Goal: Task Accomplishment & Management: Manage account settings

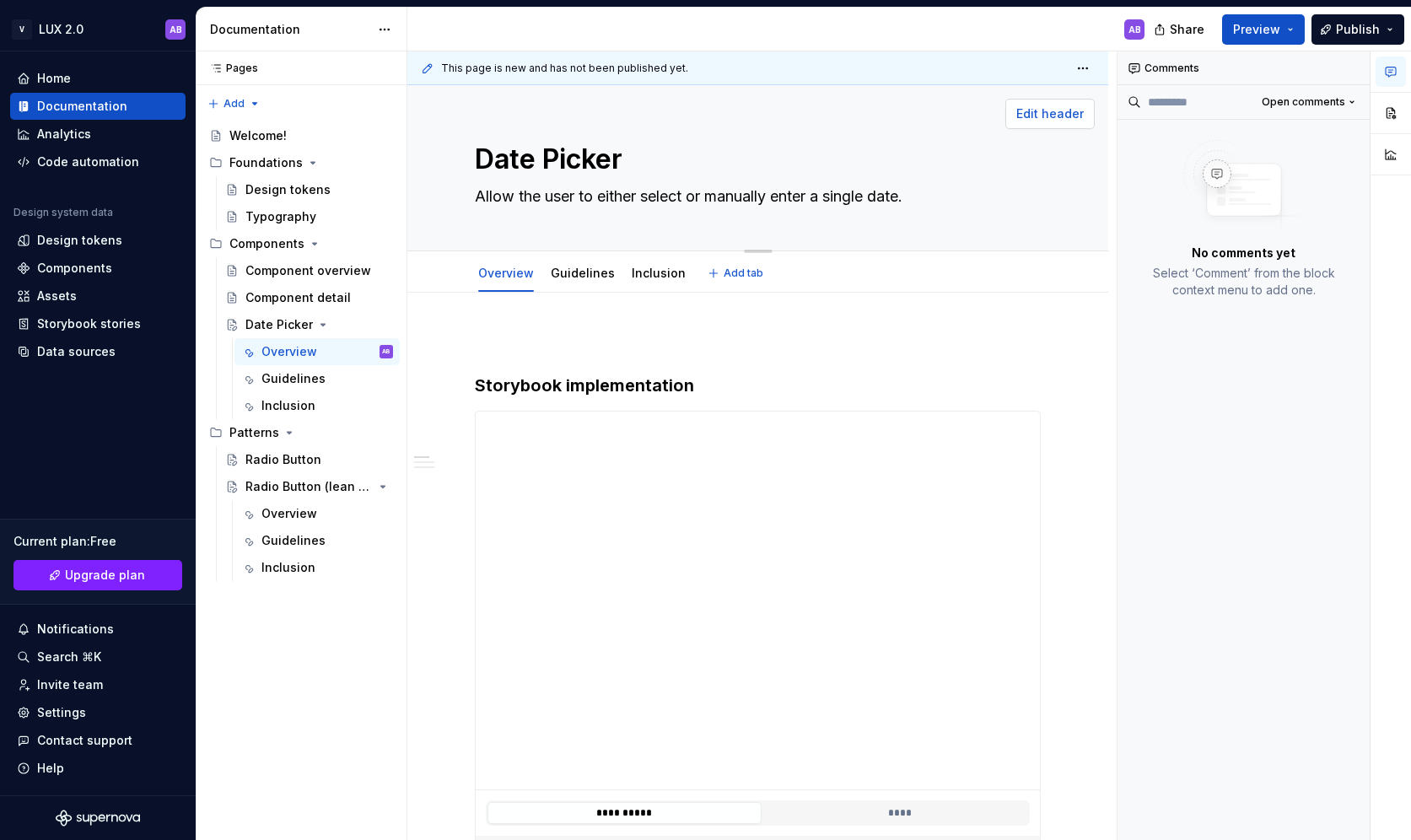
click at [1052, 114] on span "Edit header" at bounding box center [1049, 114] width 68 height 17
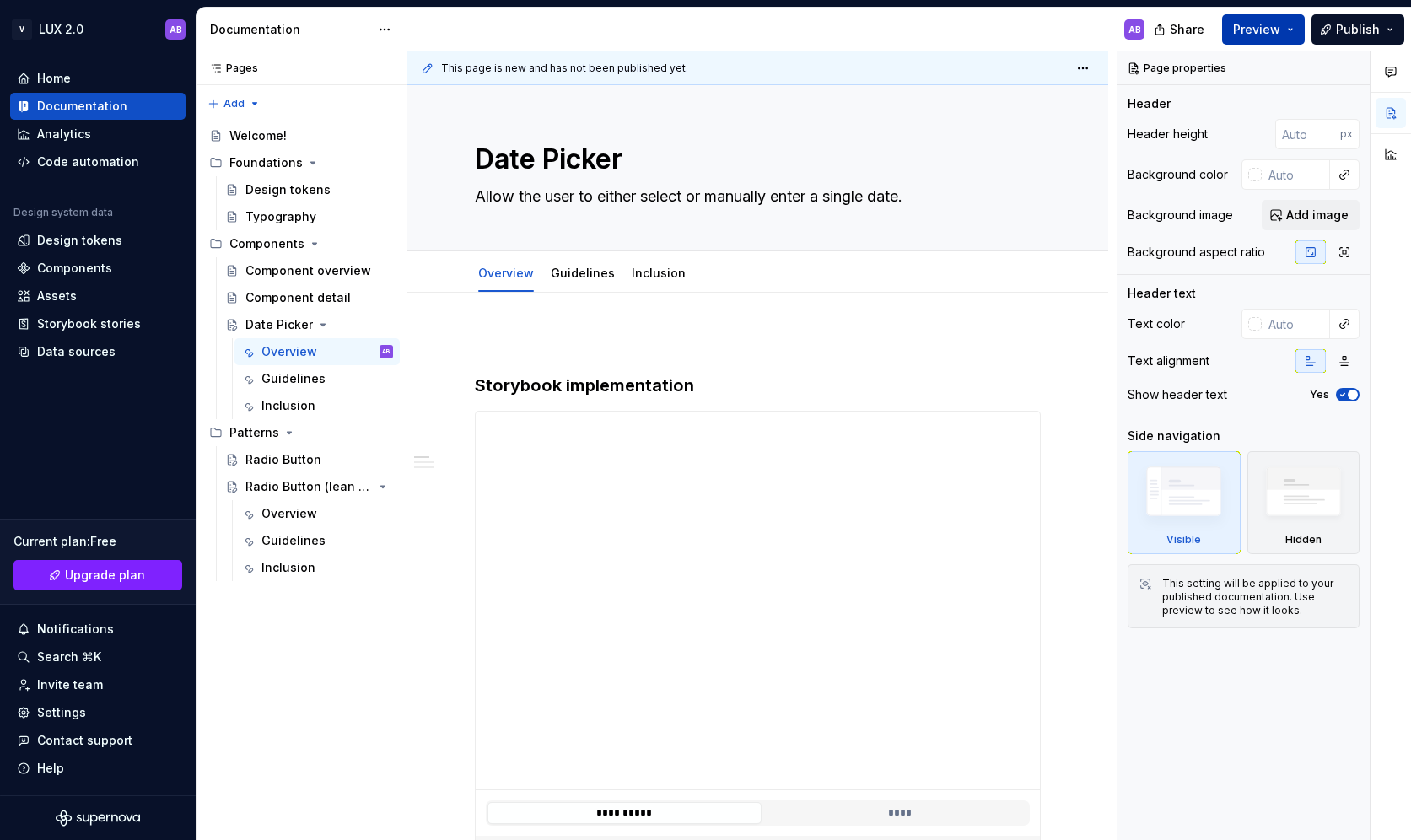
click at [1293, 26] on button "Preview" at bounding box center [1263, 29] width 83 height 30
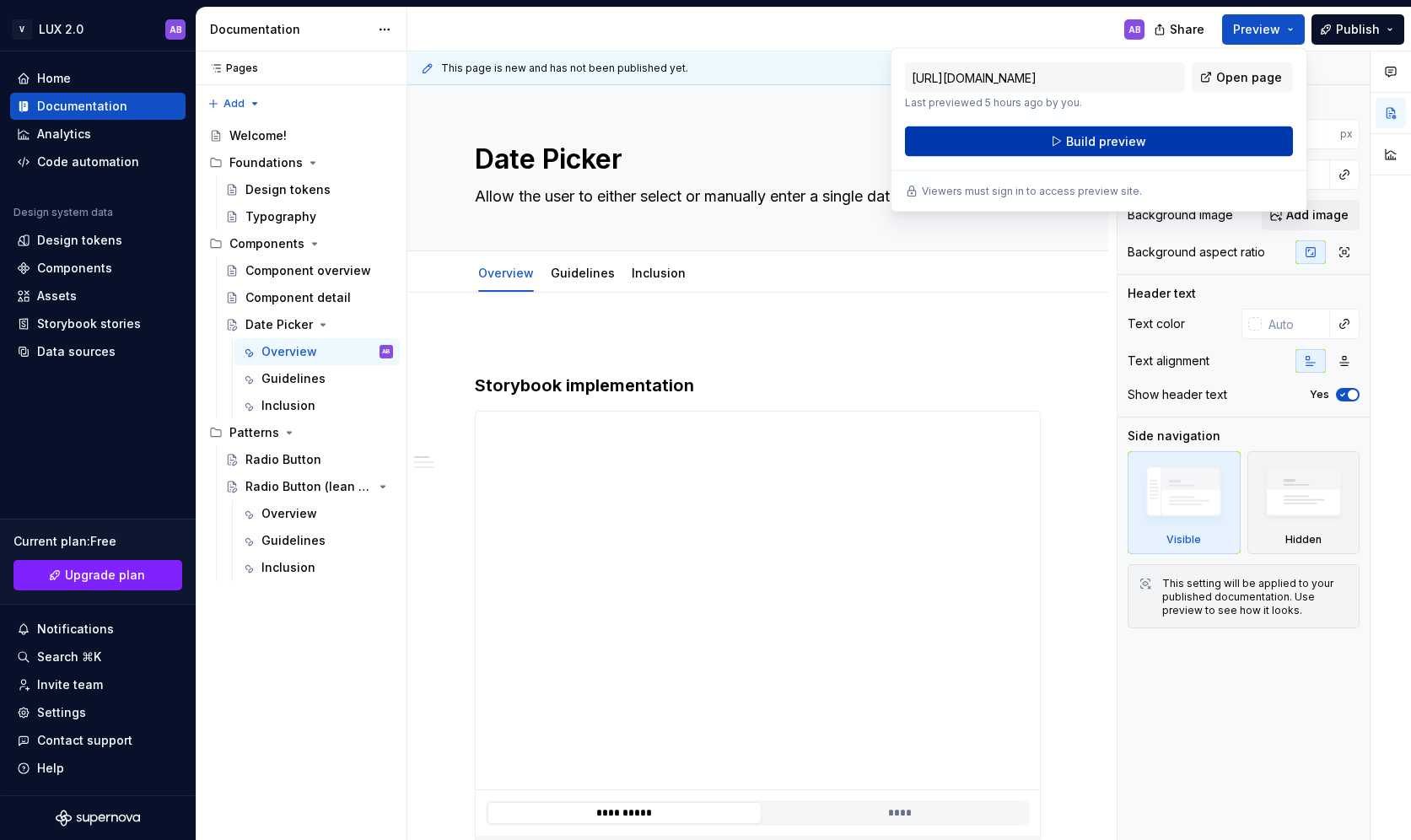
click at [1166, 139] on button "Build preview" at bounding box center [1099, 142] width 388 height 30
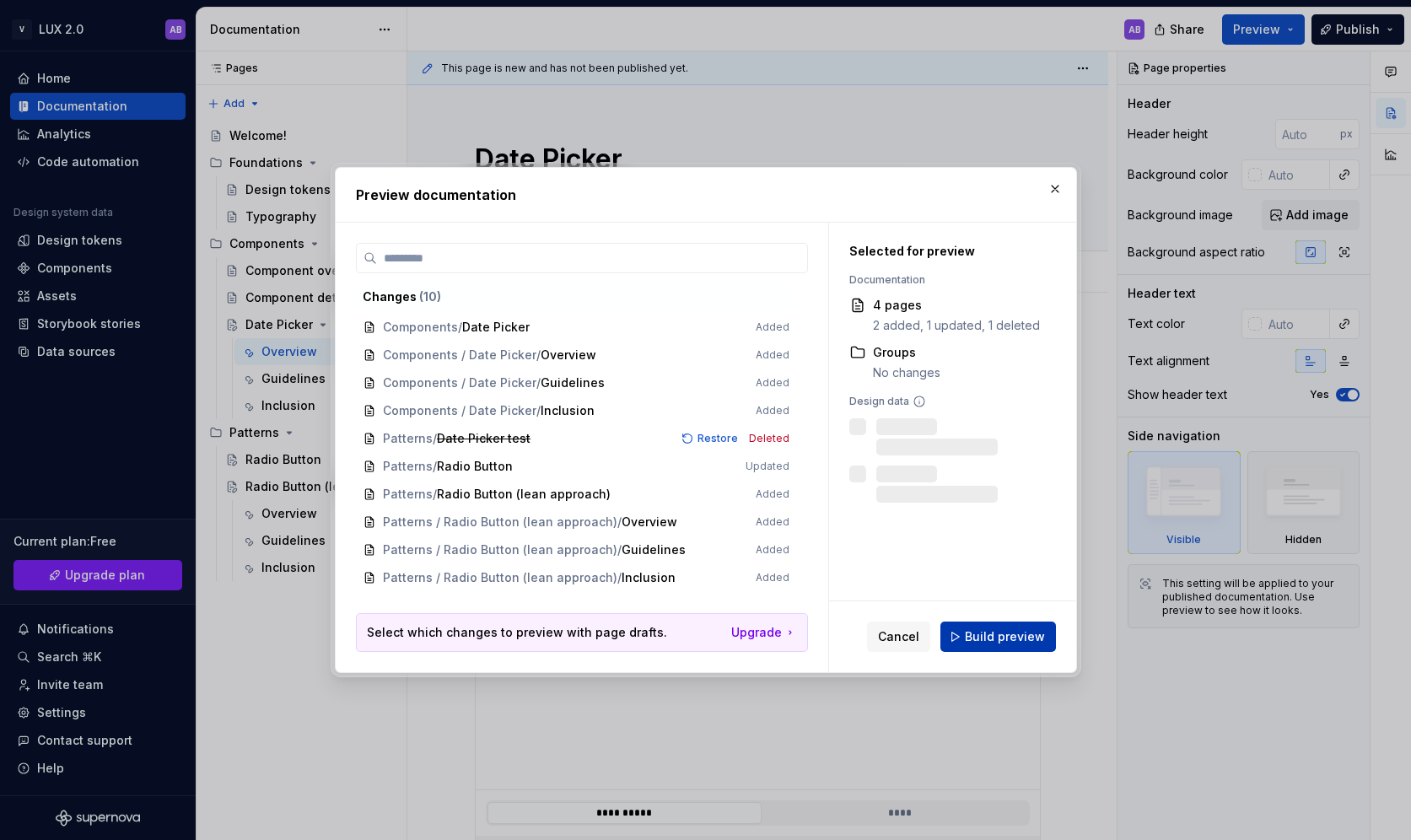
click at [993, 640] on span "Build preview" at bounding box center [1005, 636] width 80 height 17
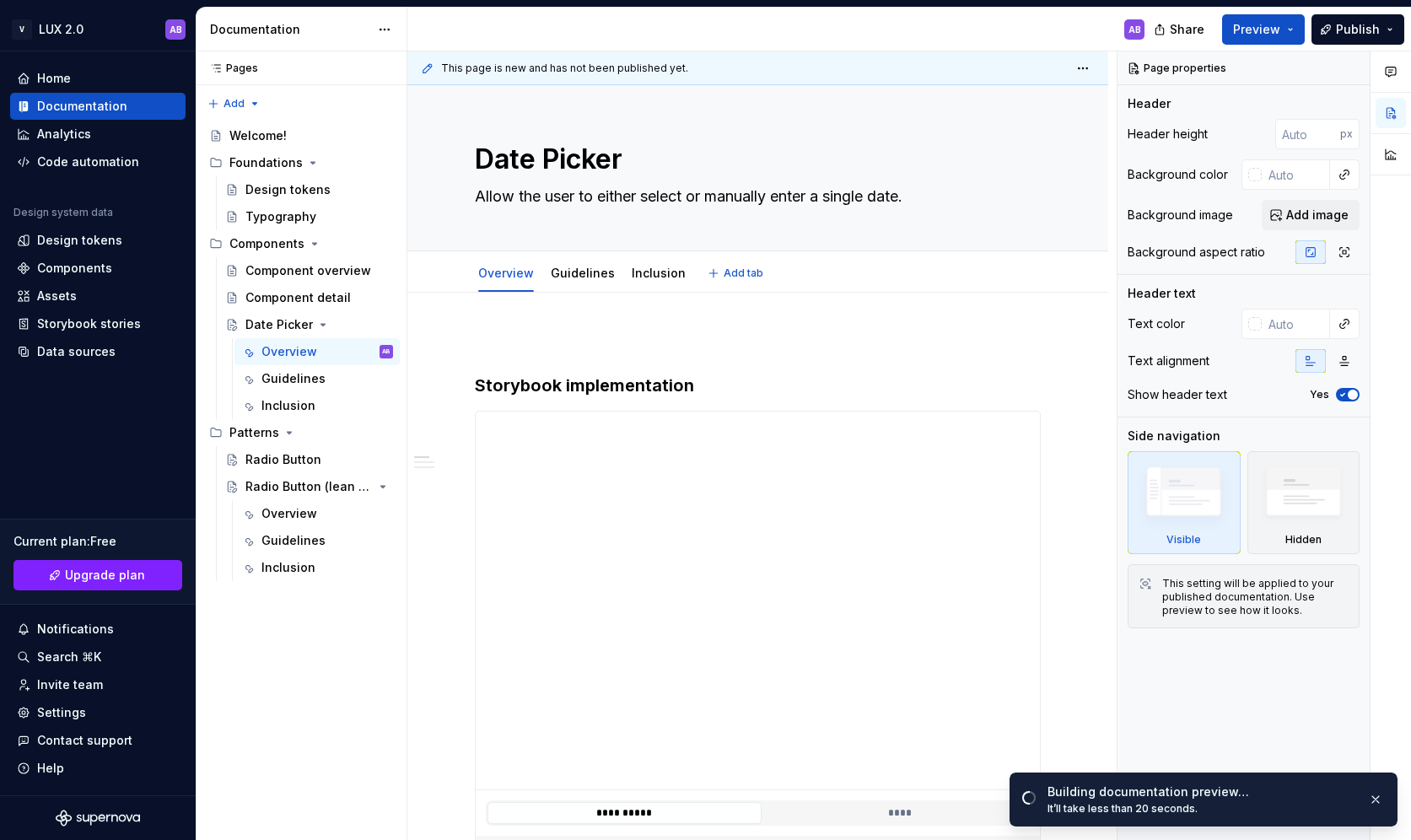
click at [979, 268] on div "Overview Guidelines Inclusion Add tab" at bounding box center [757, 273] width 586 height 37
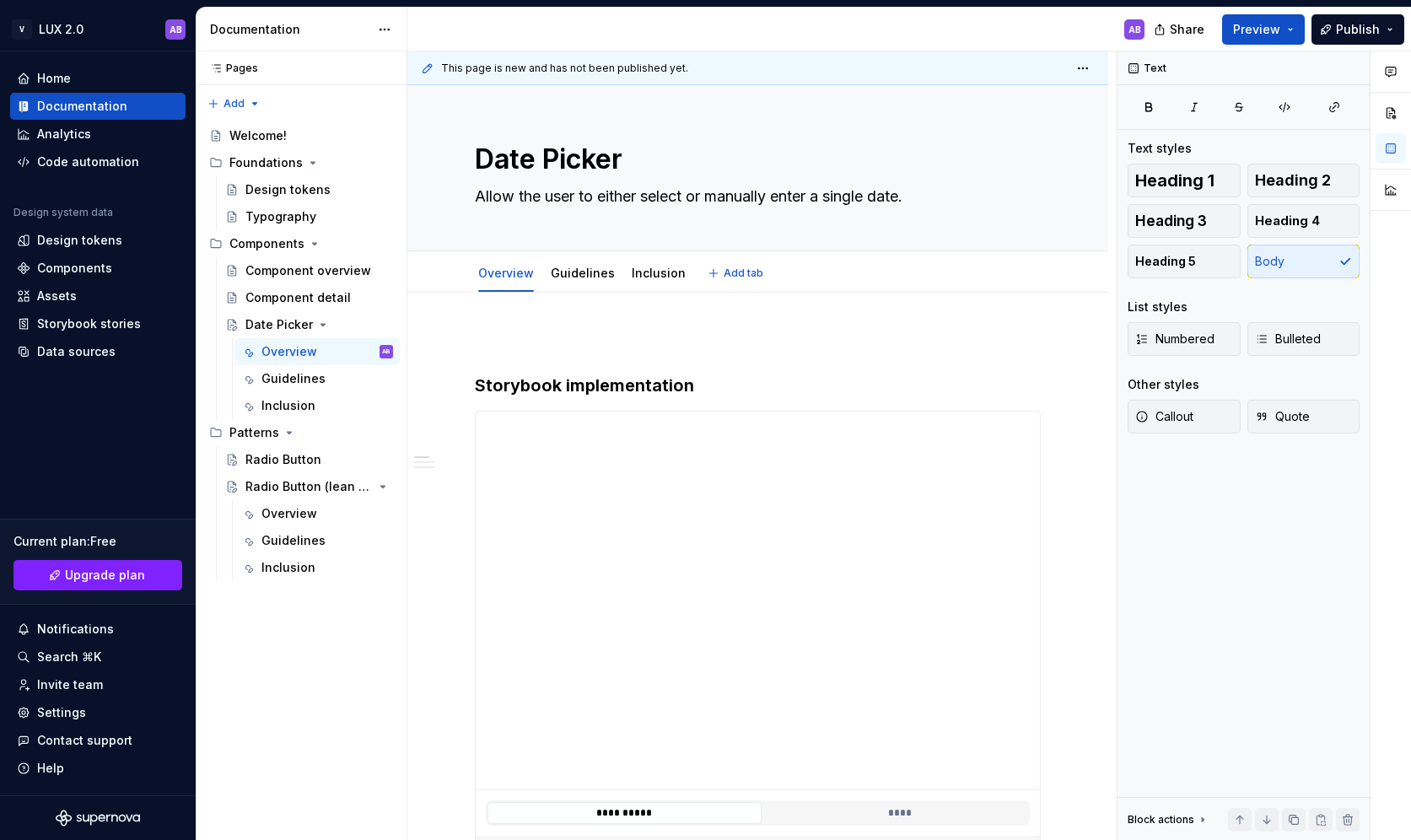
click at [930, 270] on div "Overview Guidelines Inclusion Add tab" at bounding box center [757, 273] width 586 height 37
click at [500, 278] on link "Overview" at bounding box center [505, 272] width 55 height 14
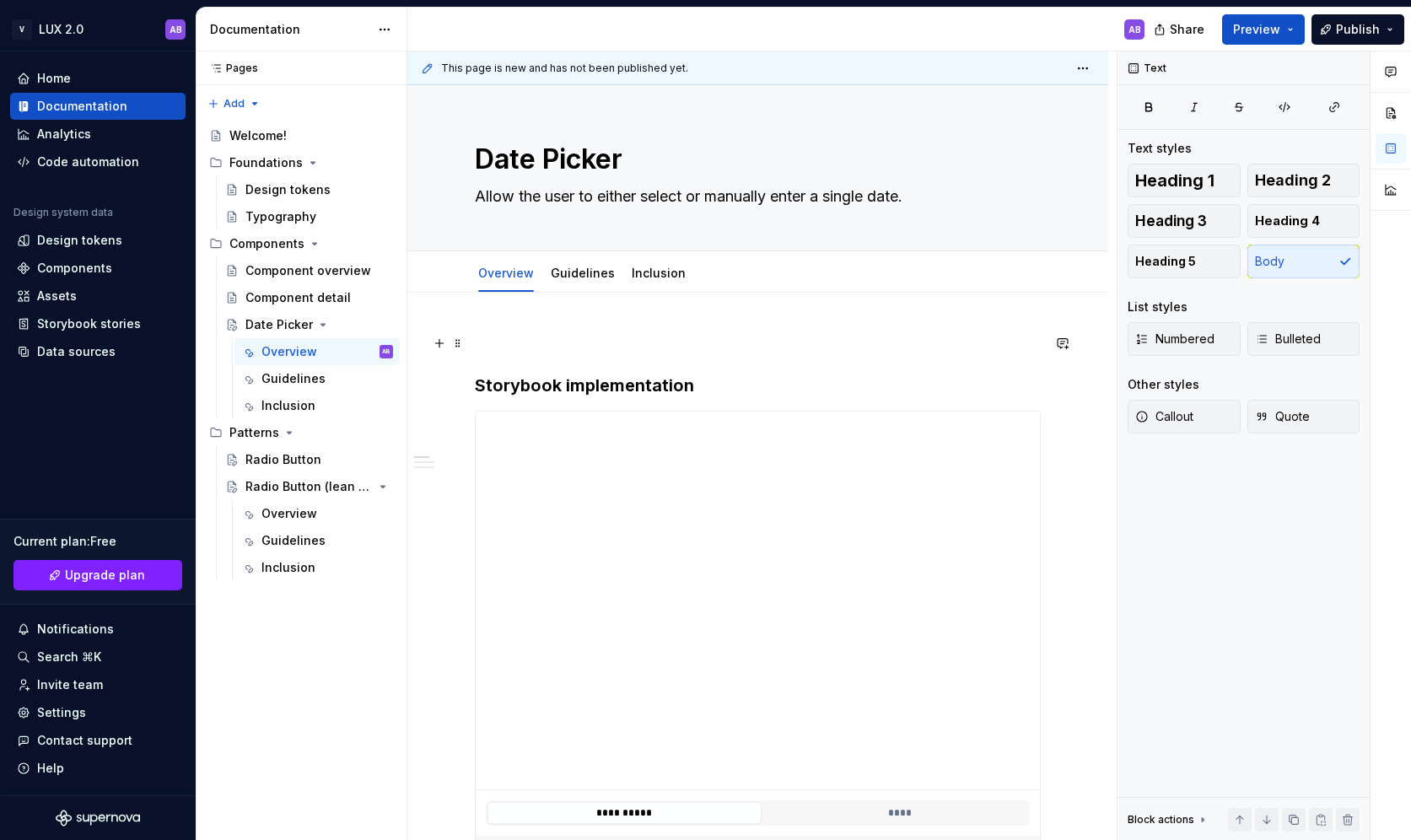
click at [515, 337] on p at bounding box center [757, 342] width 566 height 20
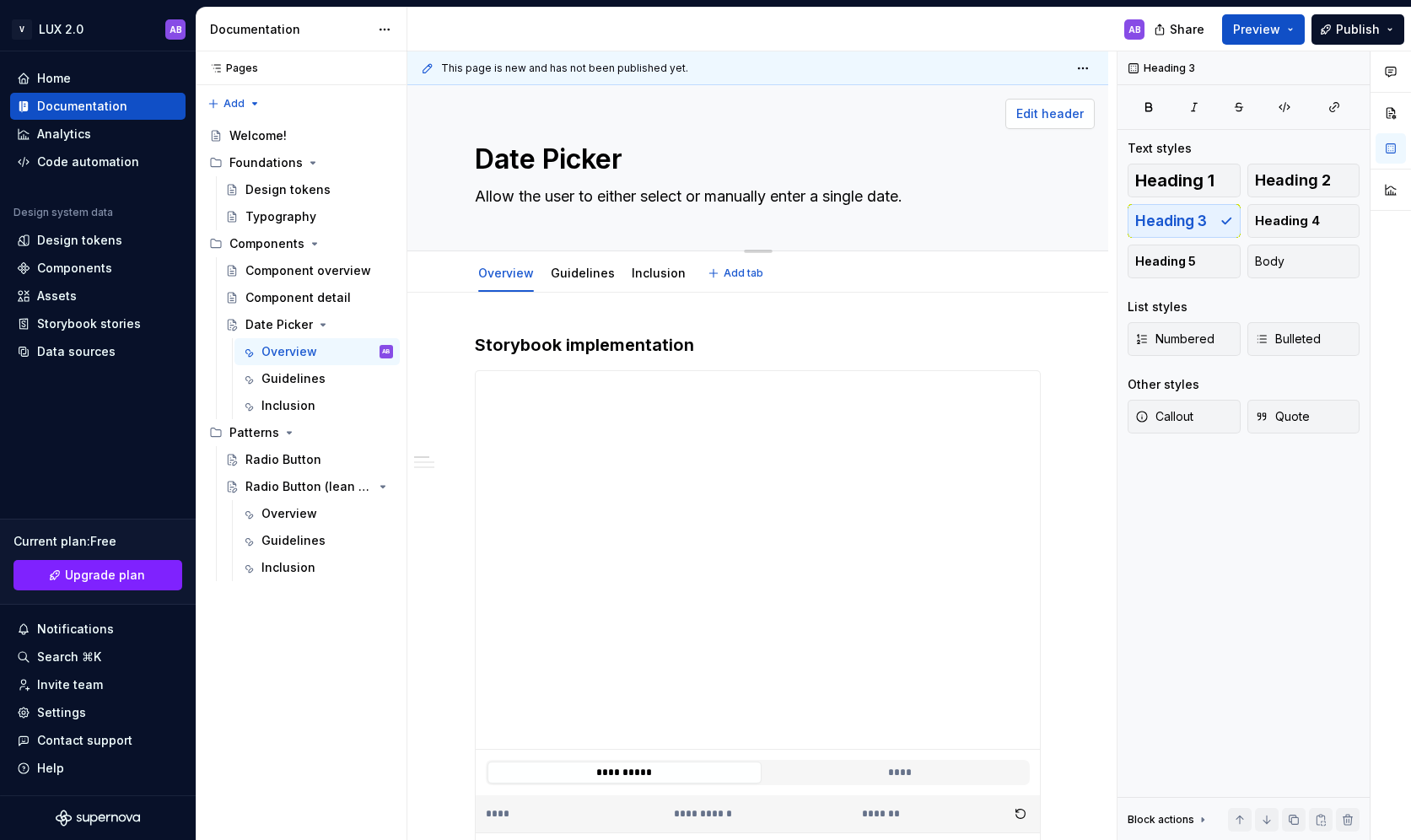
click at [1080, 108] on span "Edit header" at bounding box center [1049, 114] width 68 height 17
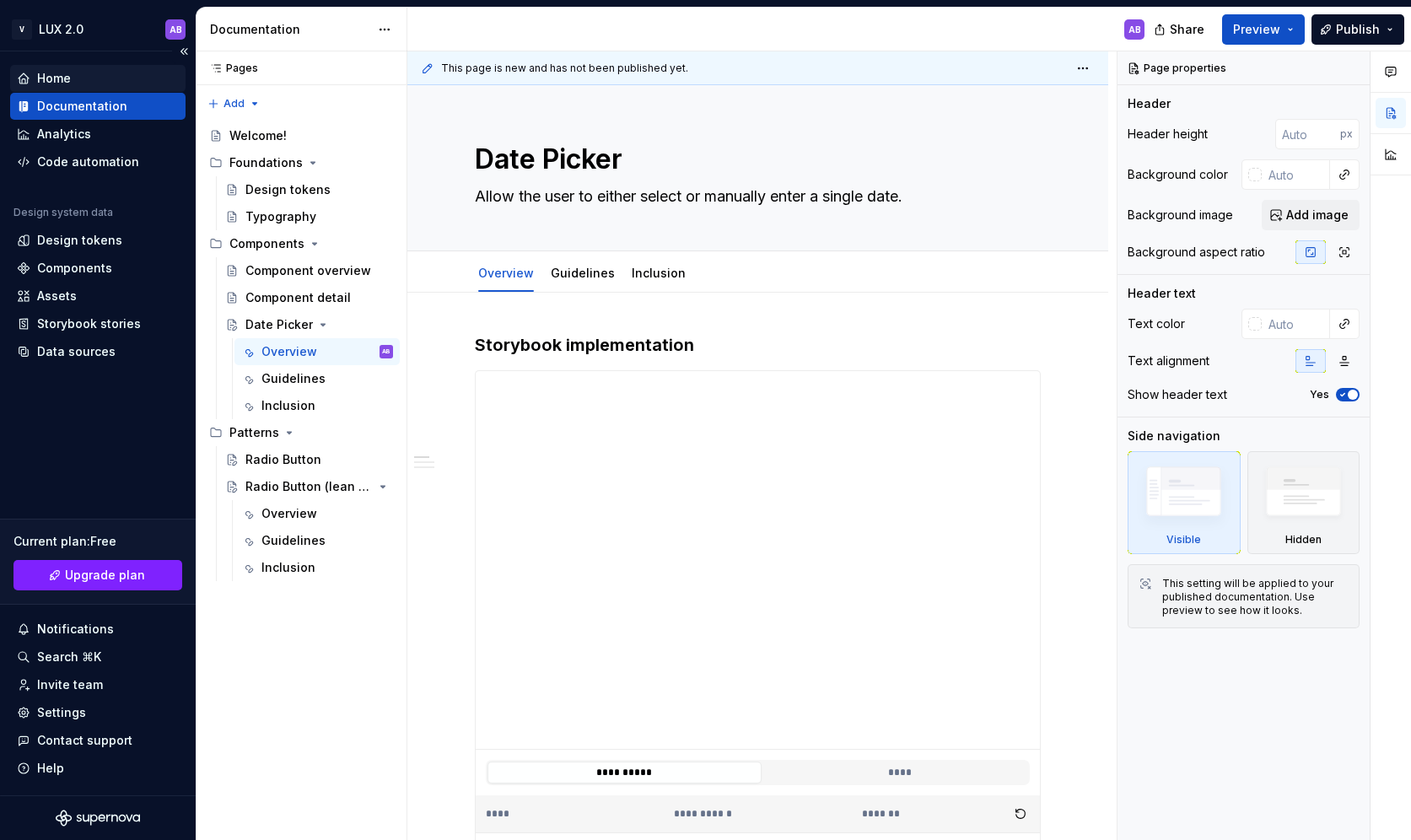
click at [93, 73] on div "Home" at bounding box center [98, 79] width 162 height 17
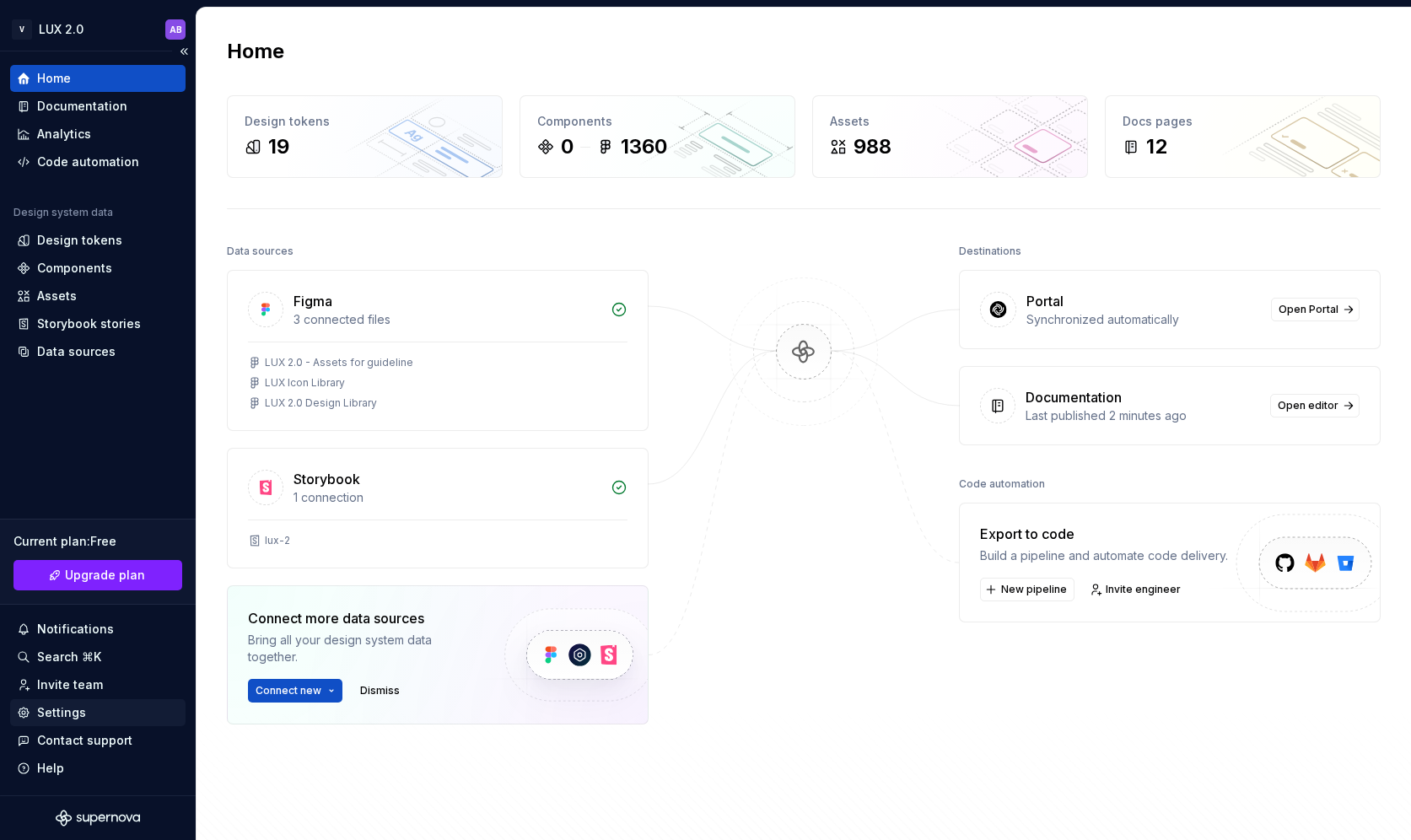
click at [70, 718] on div "Settings" at bounding box center [61, 713] width 49 height 17
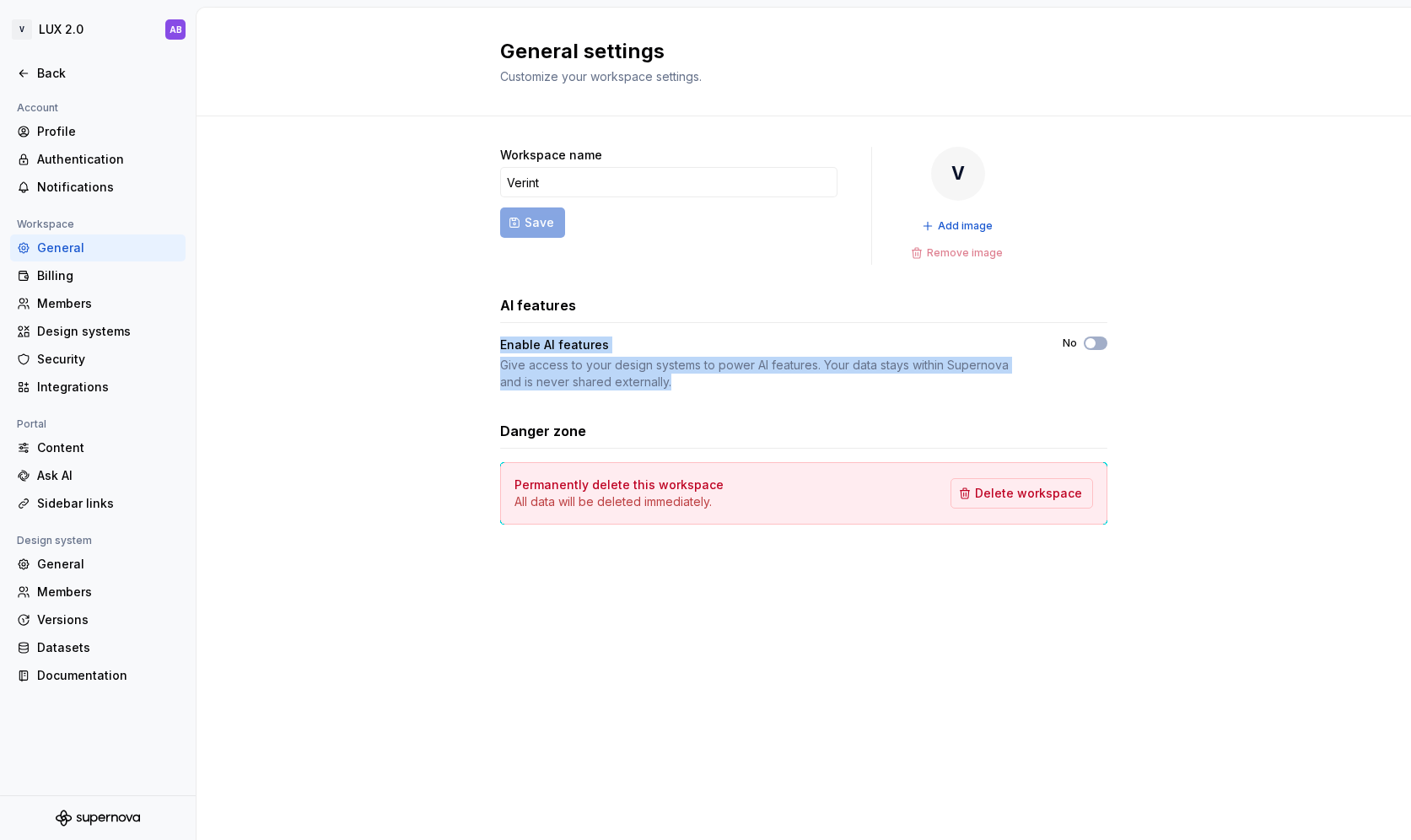
drag, startPoint x: 501, startPoint y: 344, endPoint x: 677, endPoint y: 382, distance: 180.1
click at [677, 382] on div "Enable AI features Give access to your design systems to power AI features. You…" at bounding box center [766, 363] width 532 height 54
copy div "Enable AI features Give access to your design systems to power AI features. You…"
click at [1098, 341] on button "No" at bounding box center [1095, 343] width 24 height 13
click at [108, 448] on div "Content" at bounding box center [108, 448] width 142 height 17
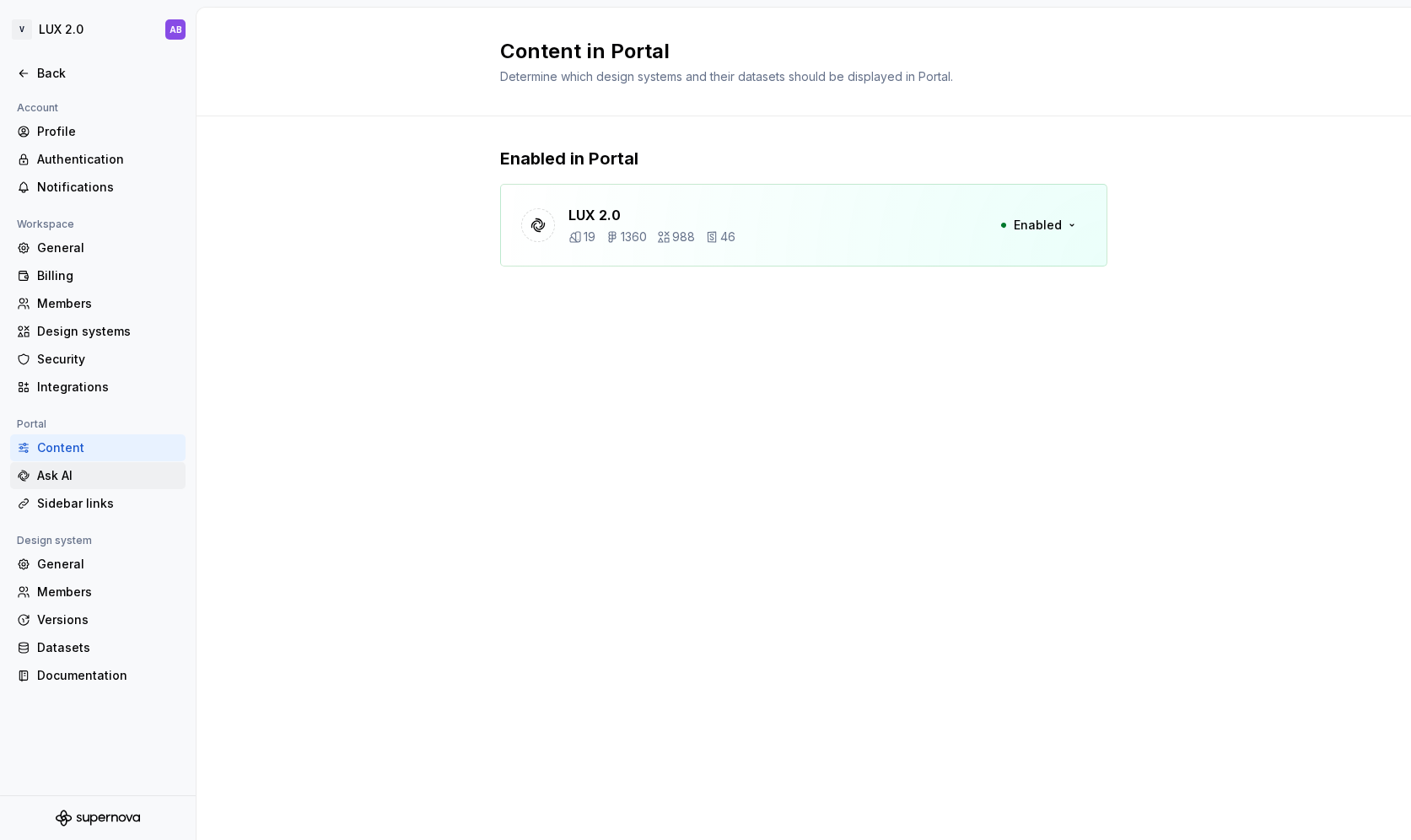
click at [99, 470] on div "Ask AI" at bounding box center [108, 476] width 142 height 17
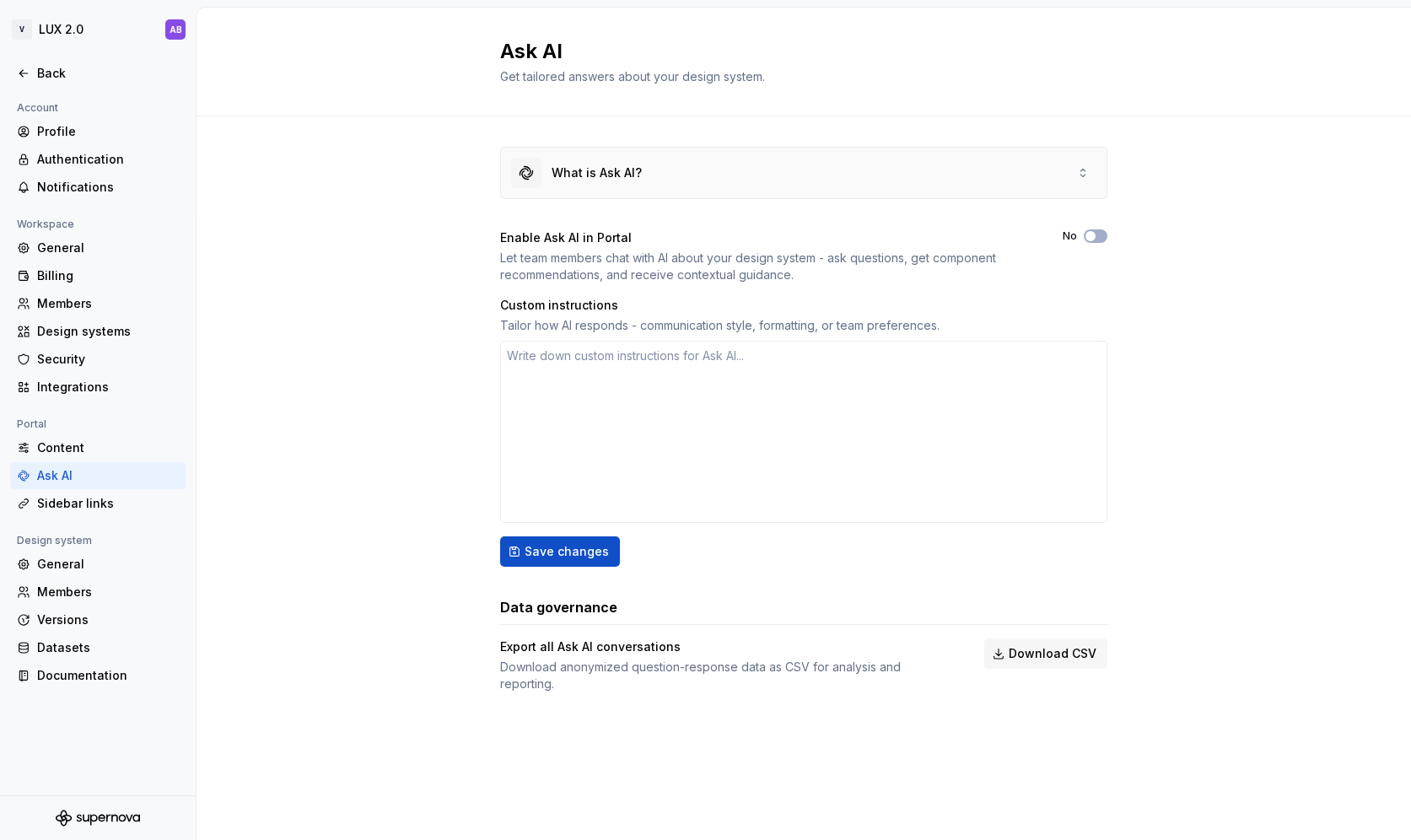
click at [650, 163] on div "What is Ask AI?" at bounding box center [803, 172] width 605 height 50
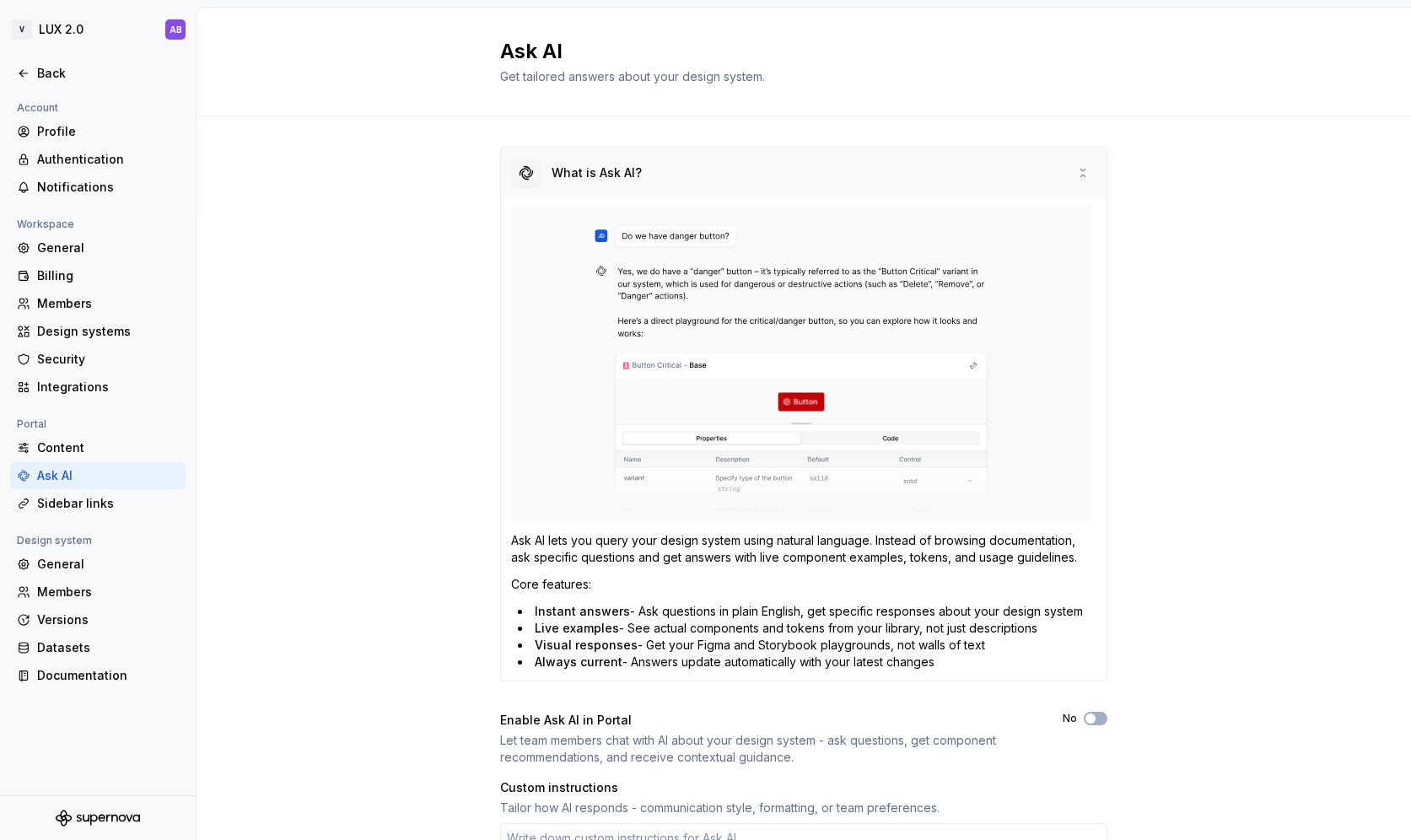
click at [654, 164] on div "What is Ask AI?" at bounding box center [803, 172] width 605 height 50
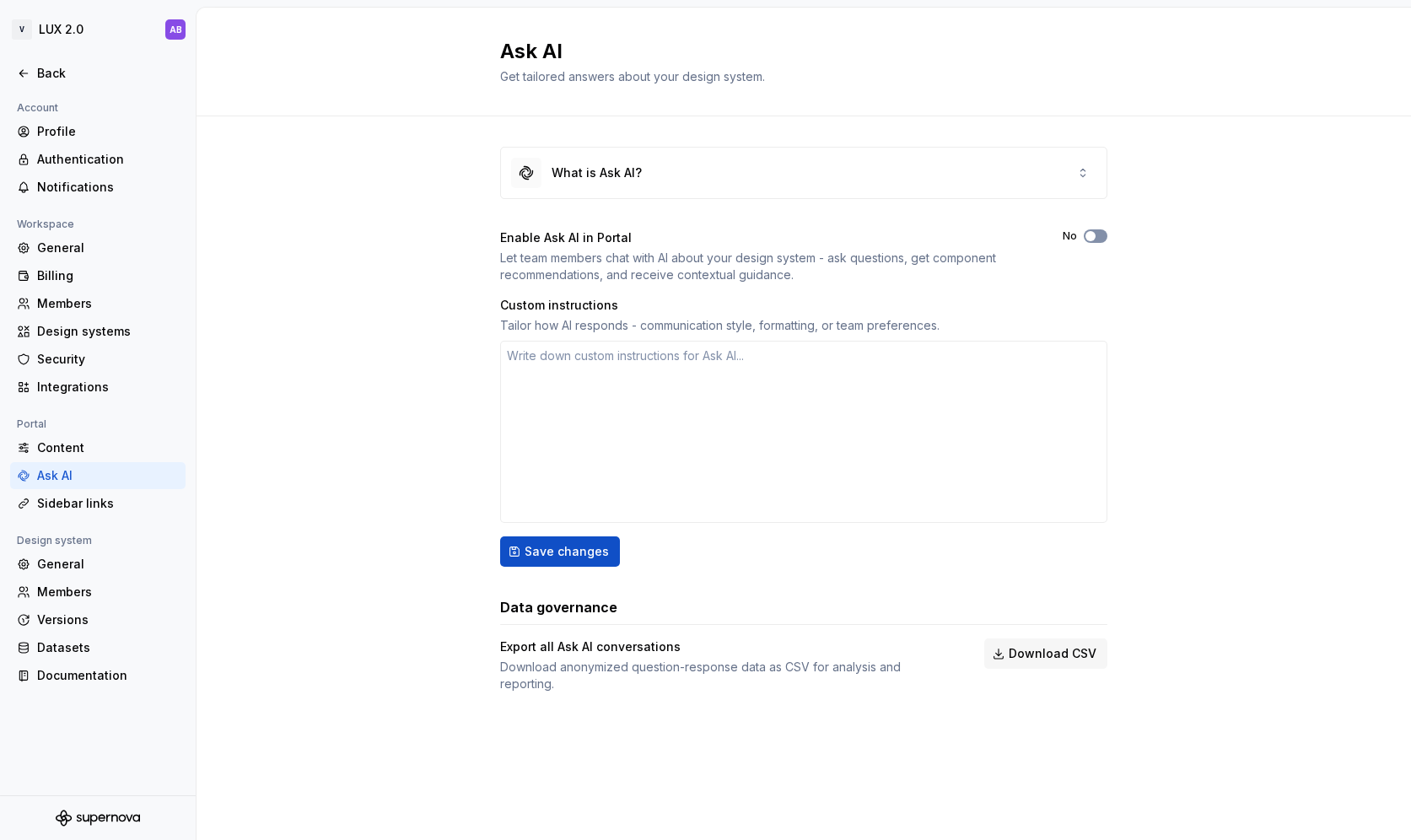
click at [1092, 240] on span "button" at bounding box center [1090, 236] width 10 height 10
click at [695, 356] on textarea at bounding box center [804, 431] width 607 height 182
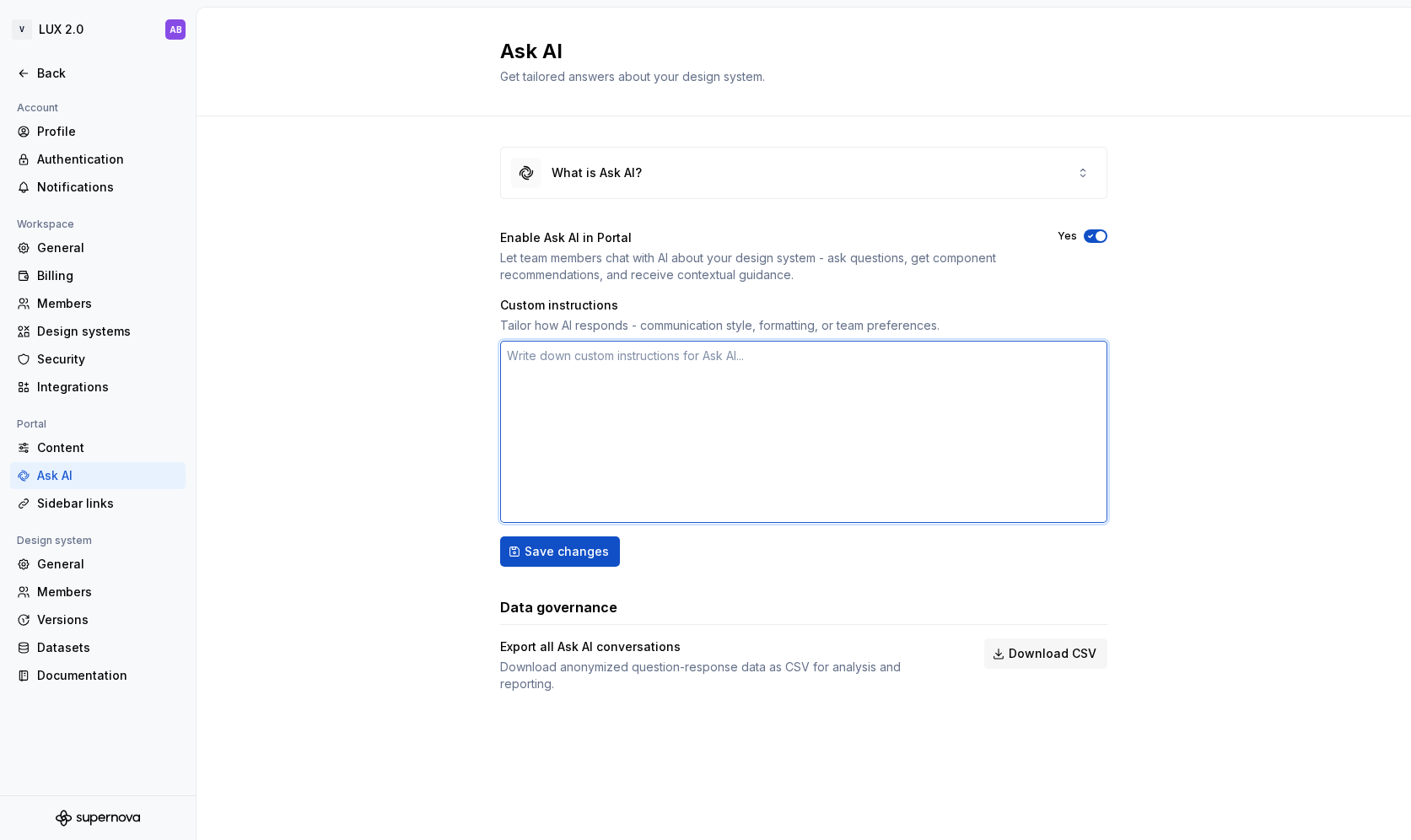
type textarea "*"
type textarea "u"
type textarea "*"
type textarea "us"
type textarea "*"
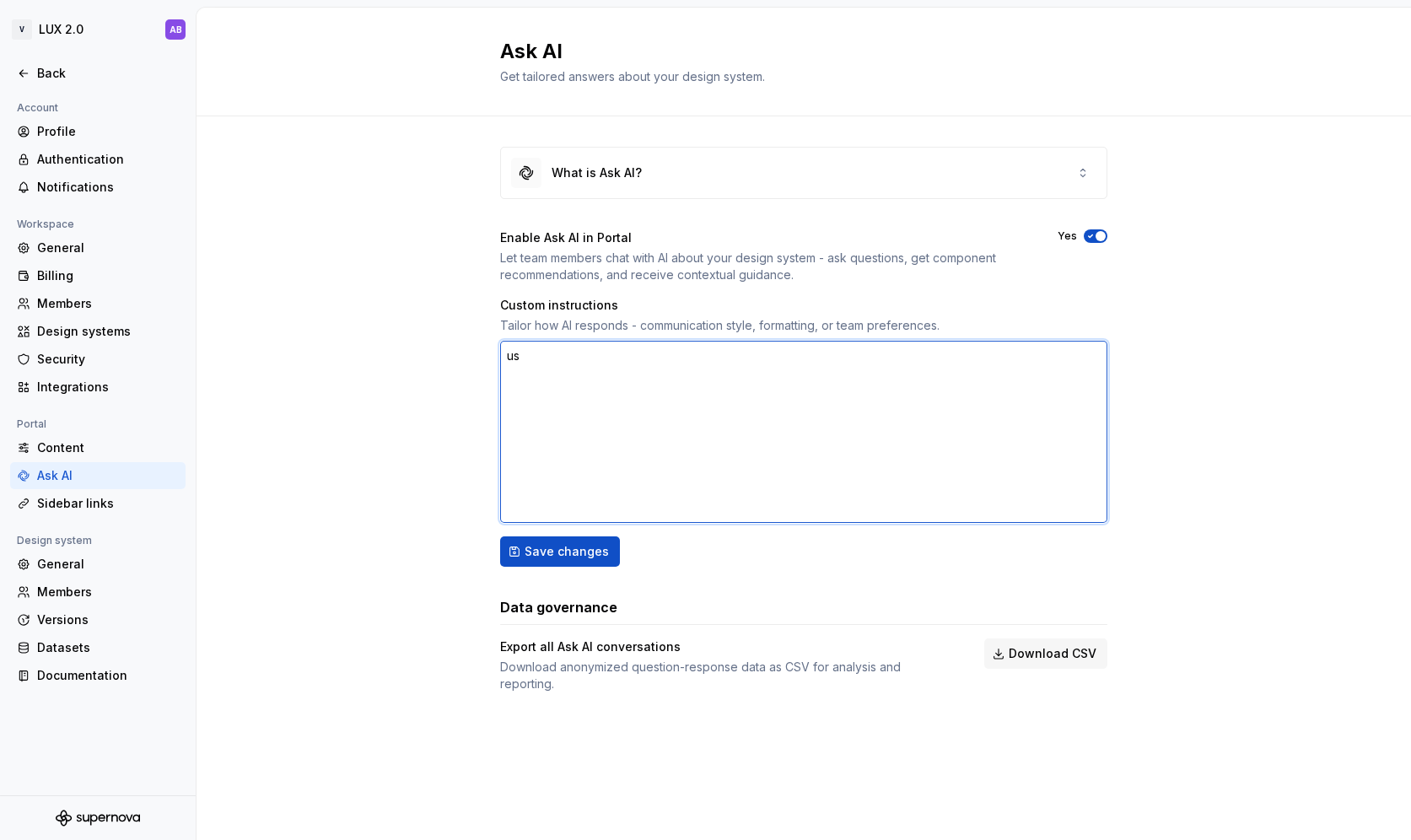
type textarea "use"
type textarea "*"
type textarea "us"
type textarea "*"
type textarea "u"
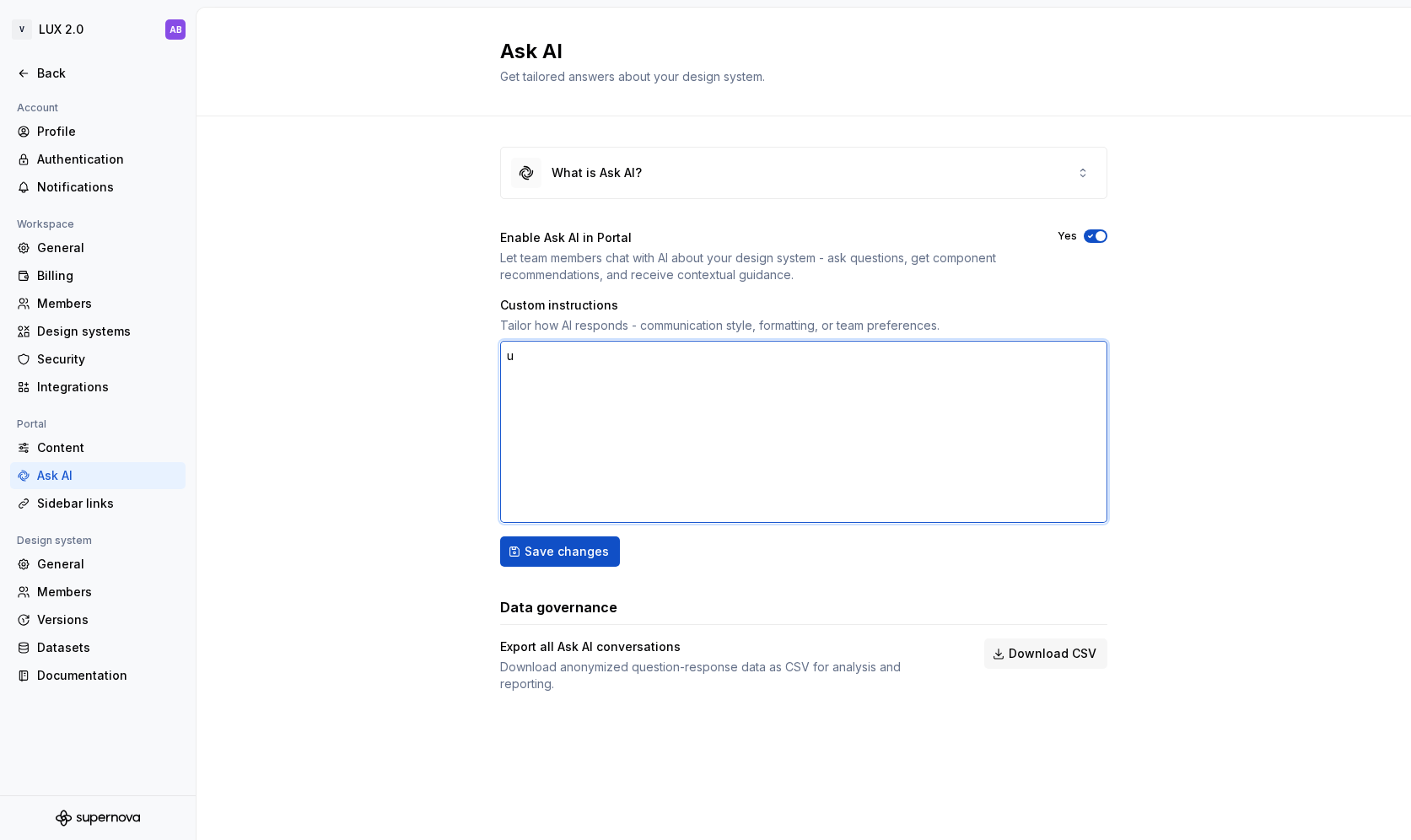
type textarea "*"
type textarea "-"
type textarea "*"
type textarea "-"
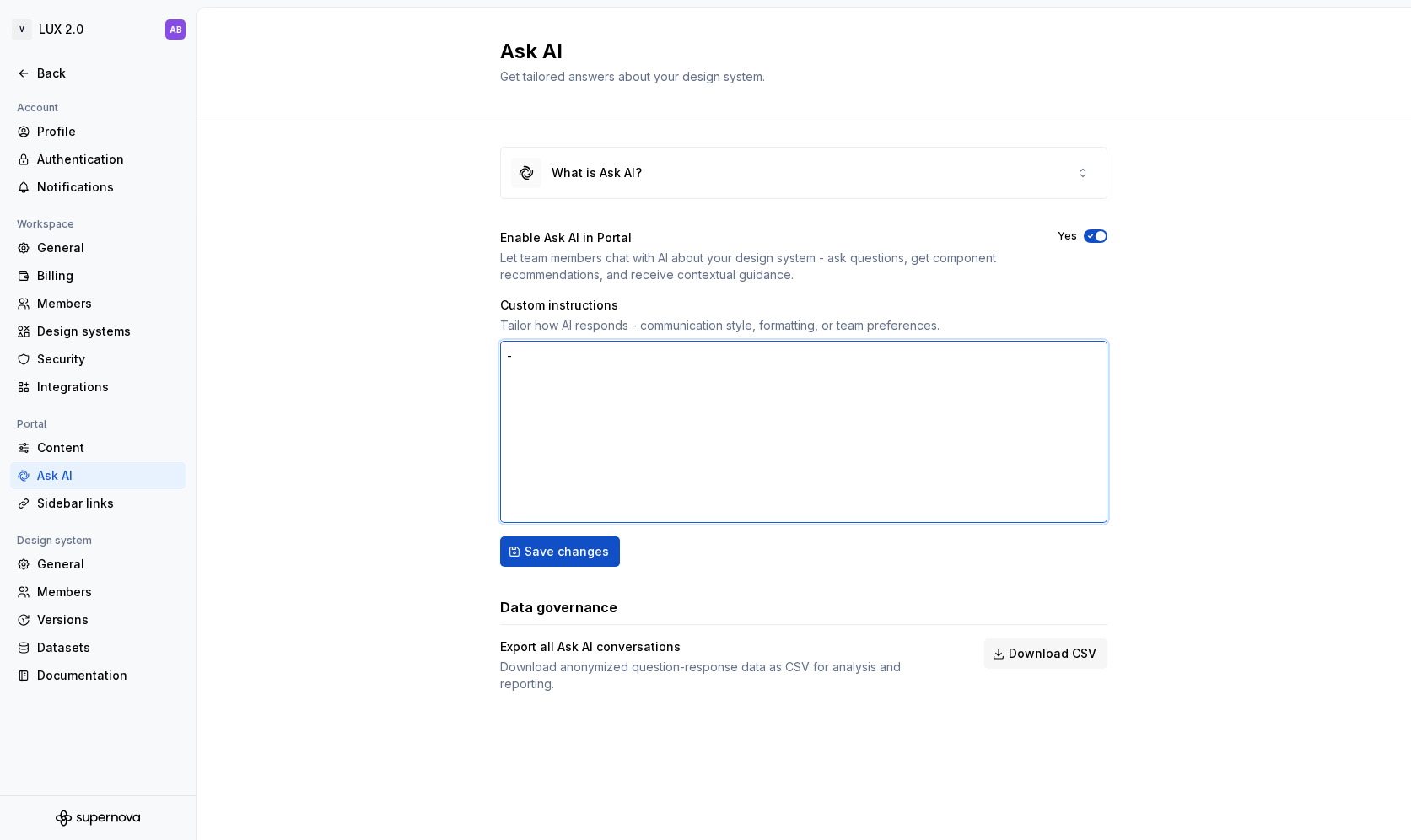
type textarea "*"
type textarea "- u"
type textarea "*"
type textarea "- use"
type textarea "*"
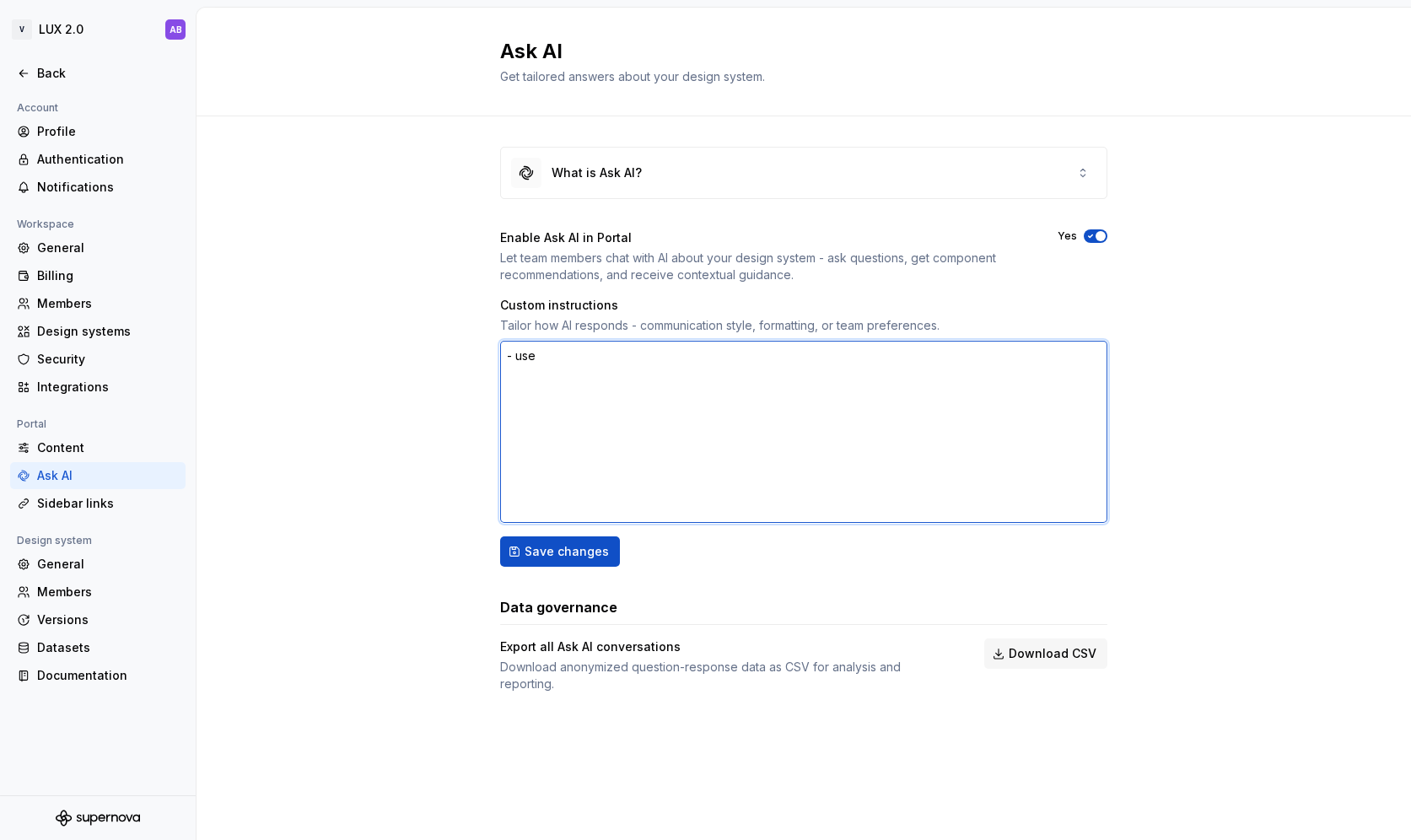
type textarea "- use"
type textarea "*"
type textarea "- use o"
type textarea "*"
type textarea "- use on"
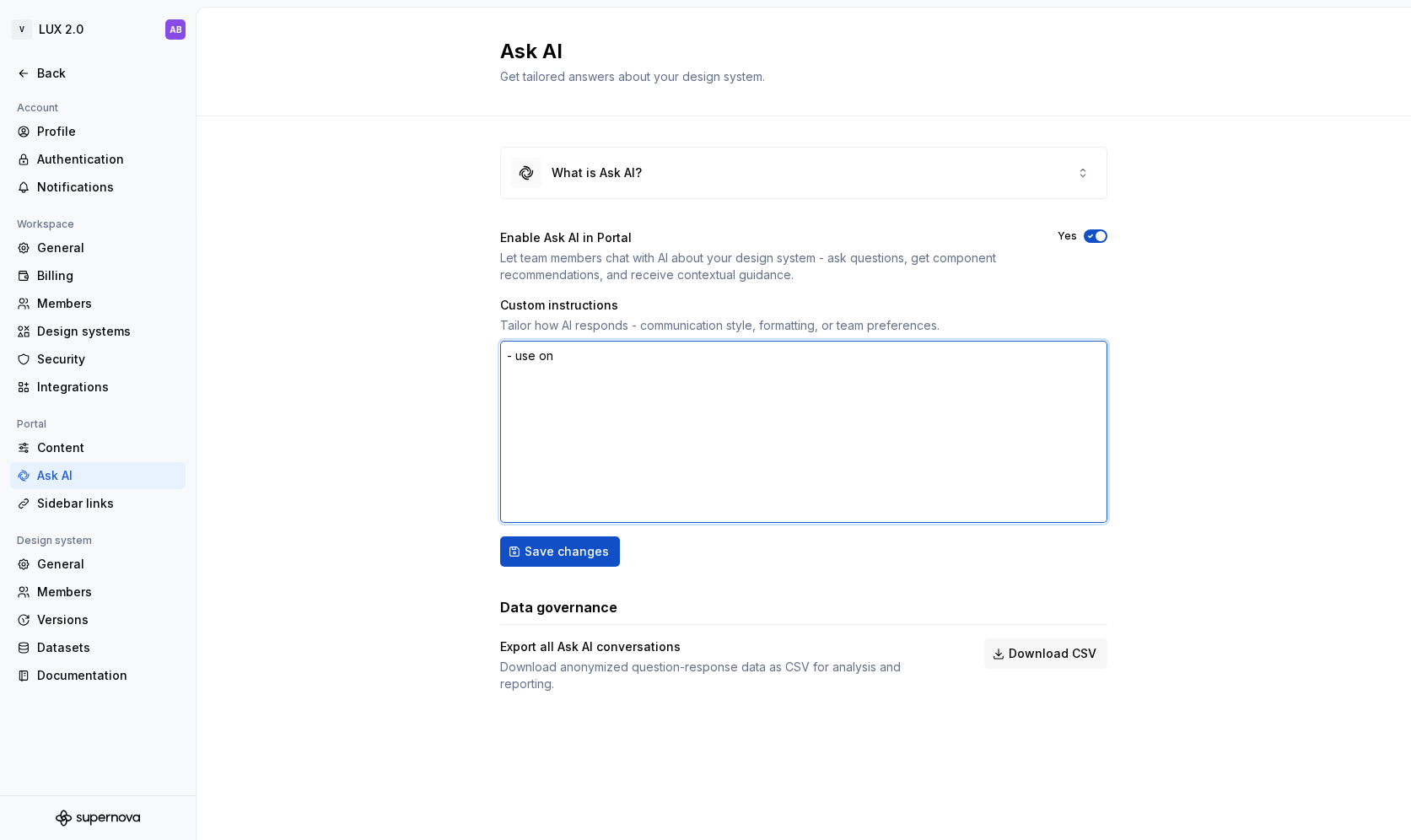
type textarea "*"
type textarea "- use onl"
type textarea "*"
type textarea "- use on"
type textarea "*"
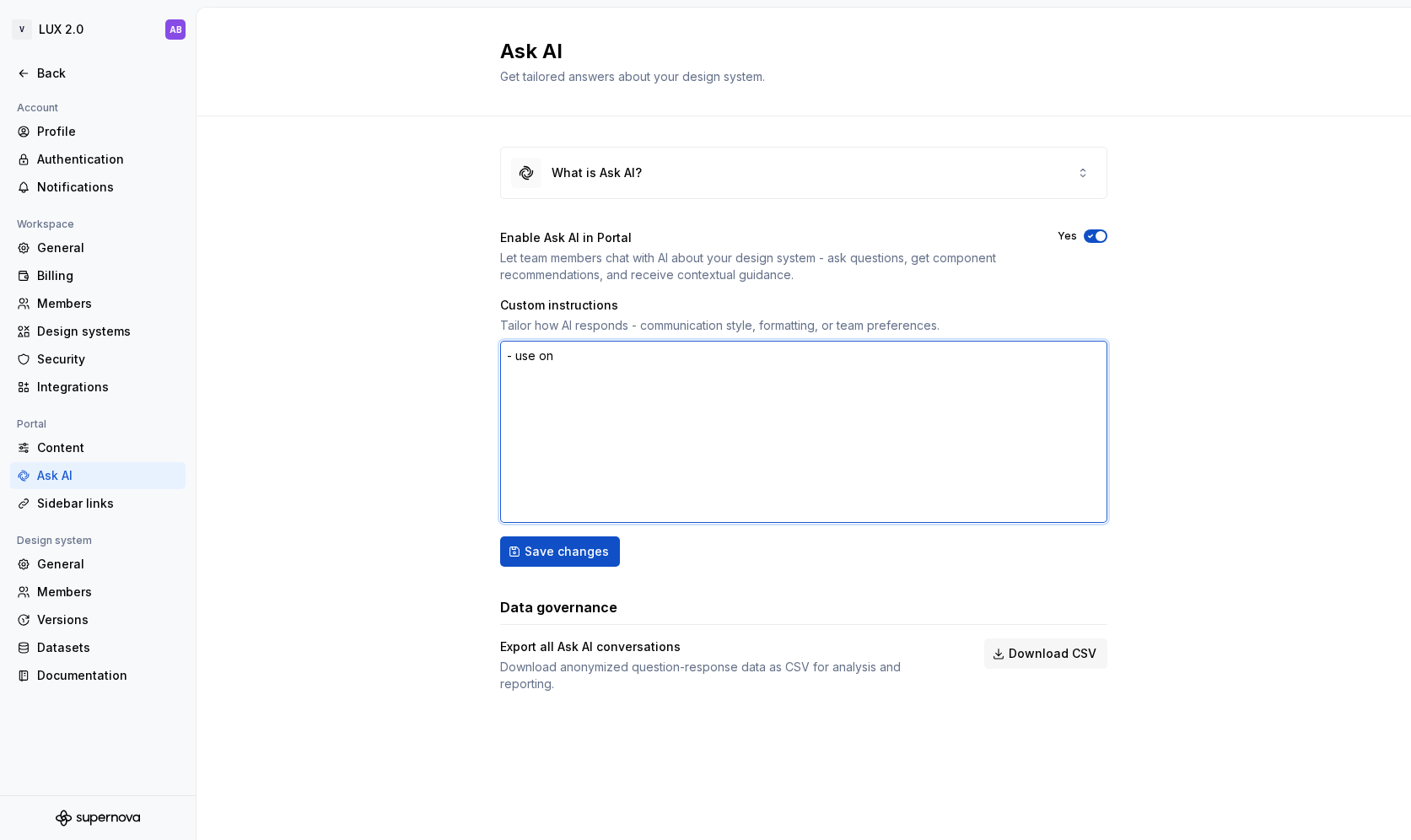
type textarea "- use o"
type textarea "*"
type textarea "- use"
type textarea "*"
type textarea "- use"
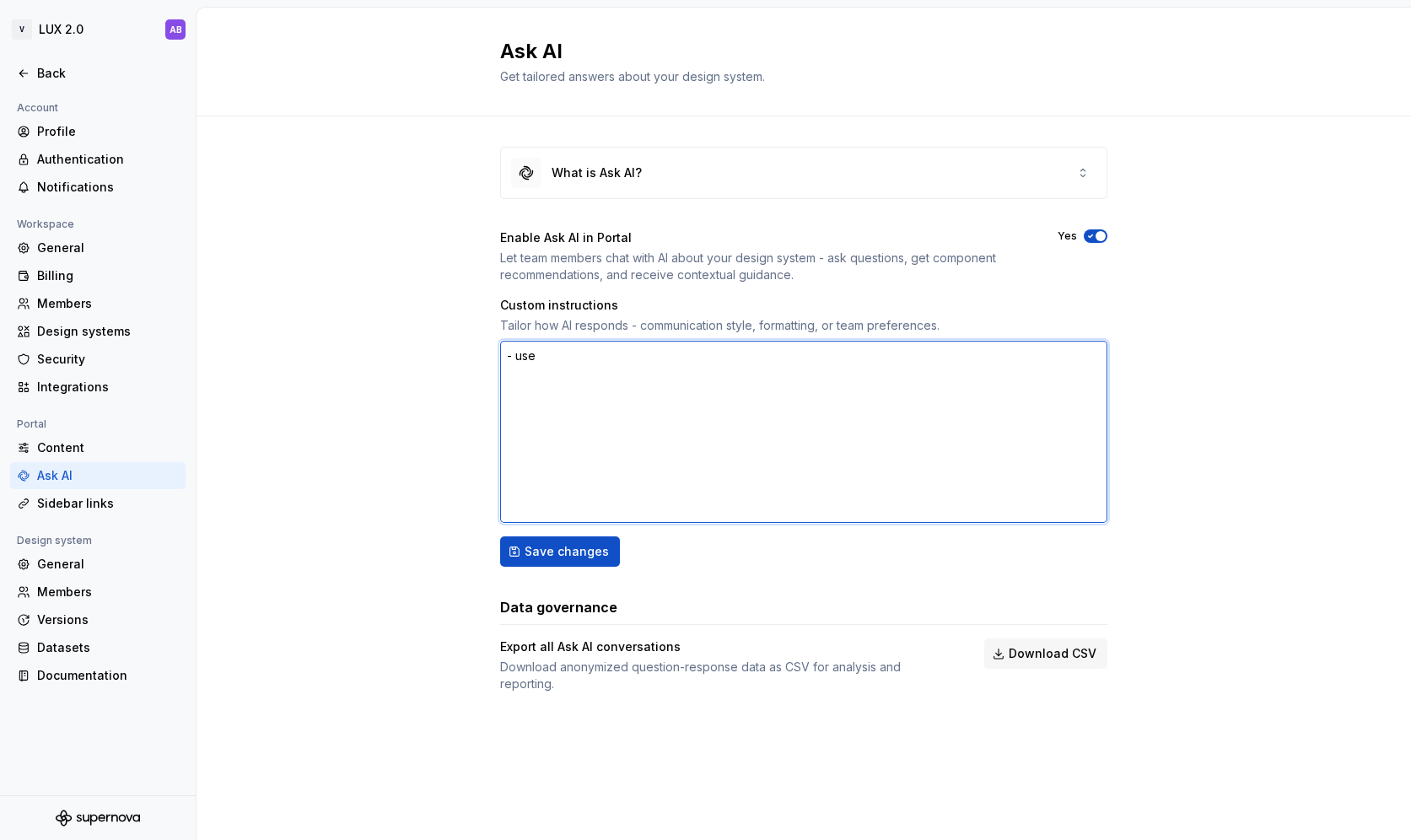
type textarea "*"
type textarea "- us"
type textarea "*"
type textarea "- u"
type textarea "*"
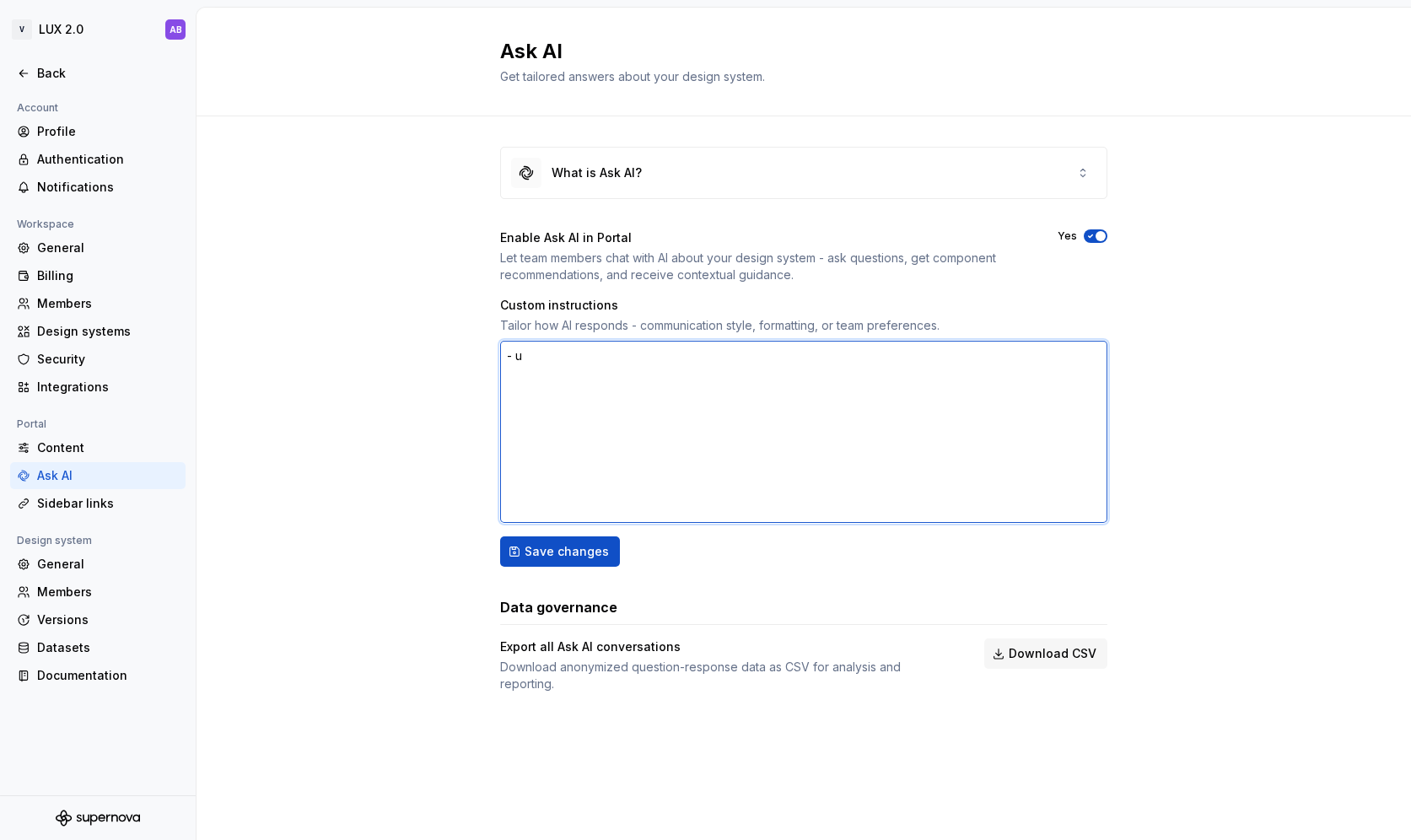
type textarea "-"
type textarea "*"
type textarea "- k"
type textarea "*"
type textarea "- ke"
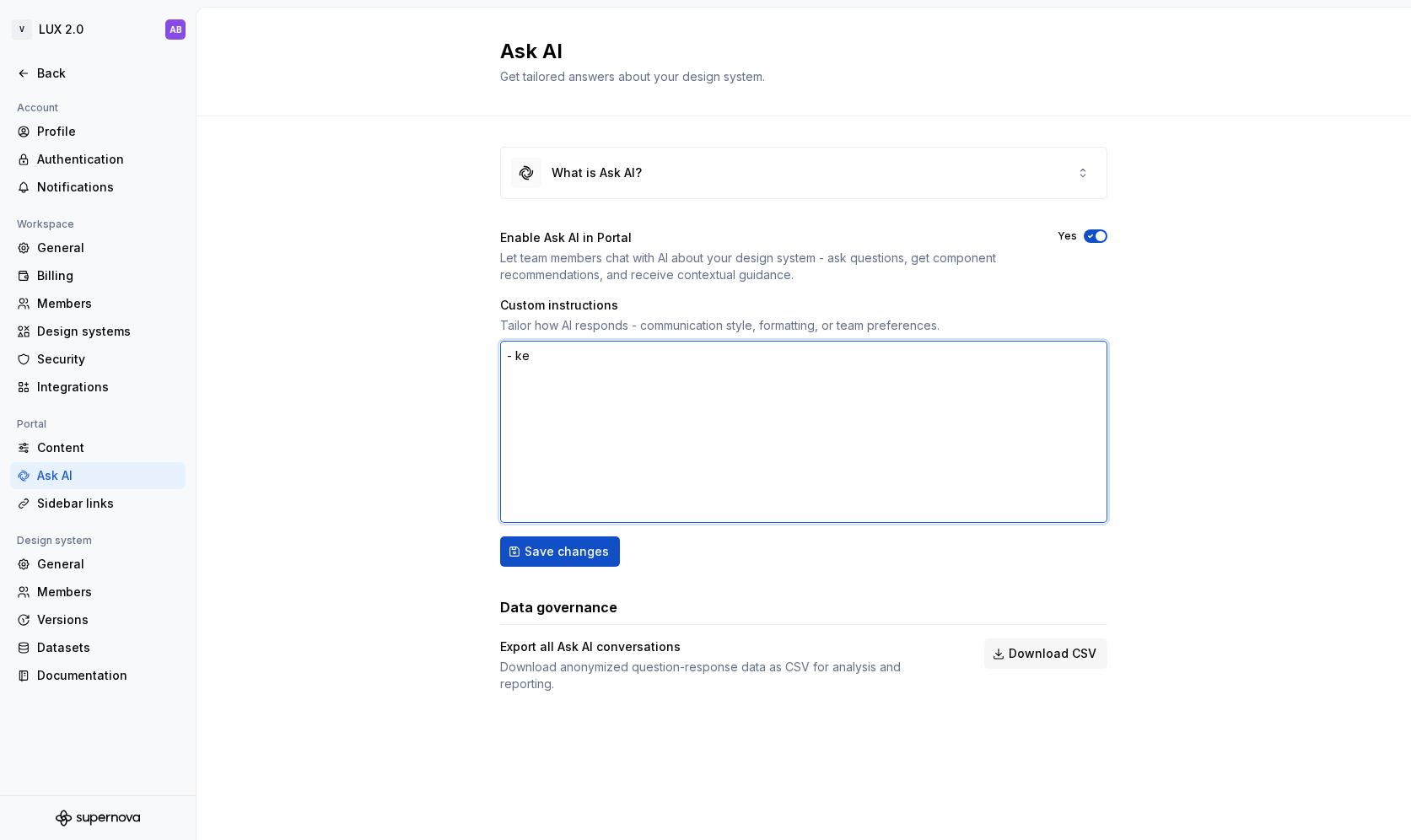
type textarea "*"
type textarea "- [PERSON_NAME]"
type textarea "*"
type textarea "- keep"
type textarea "*"
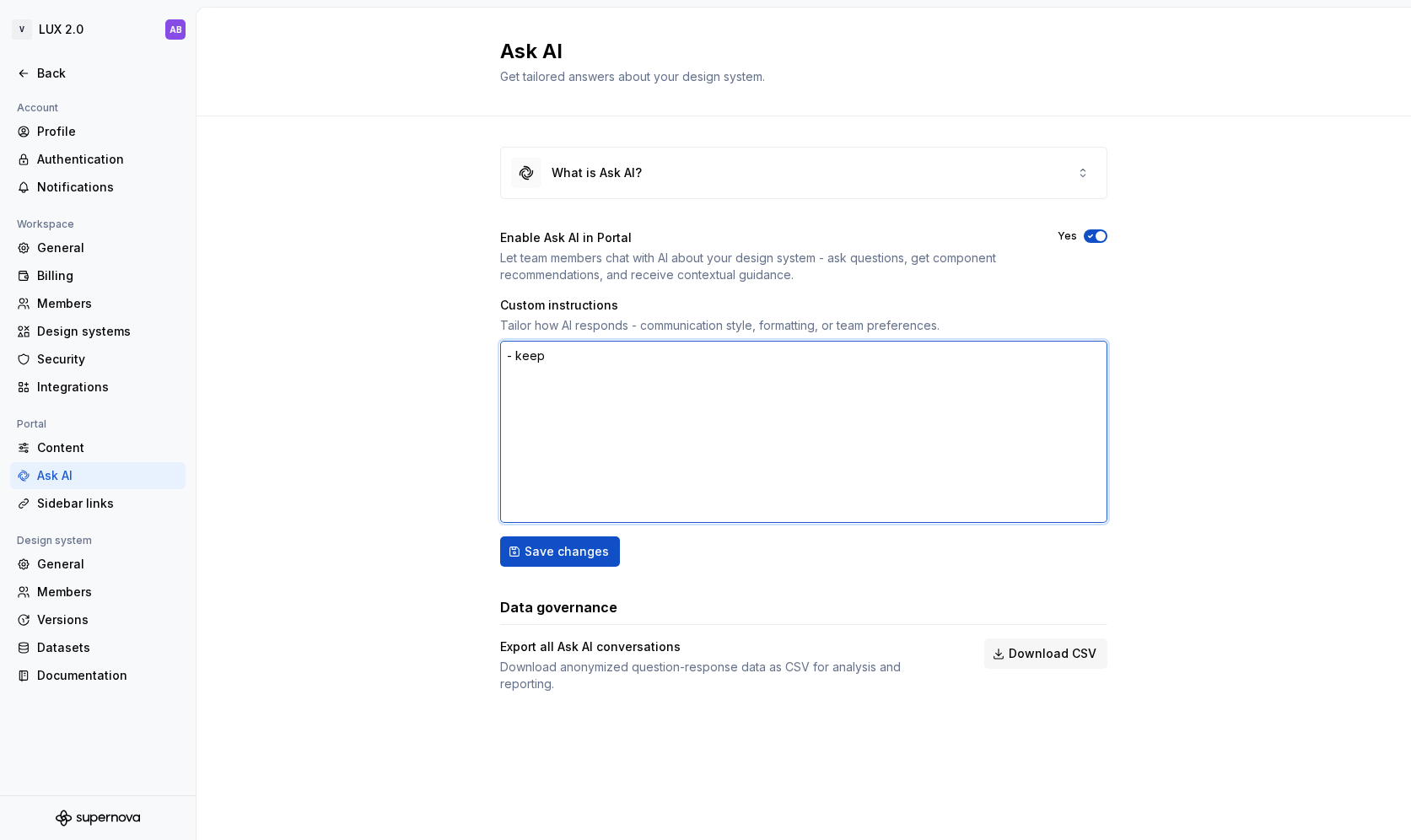
type textarea "- keep"
type textarea "*"
type textarea "- keep k"
type textarea "*"
type textarea "- keep kn"
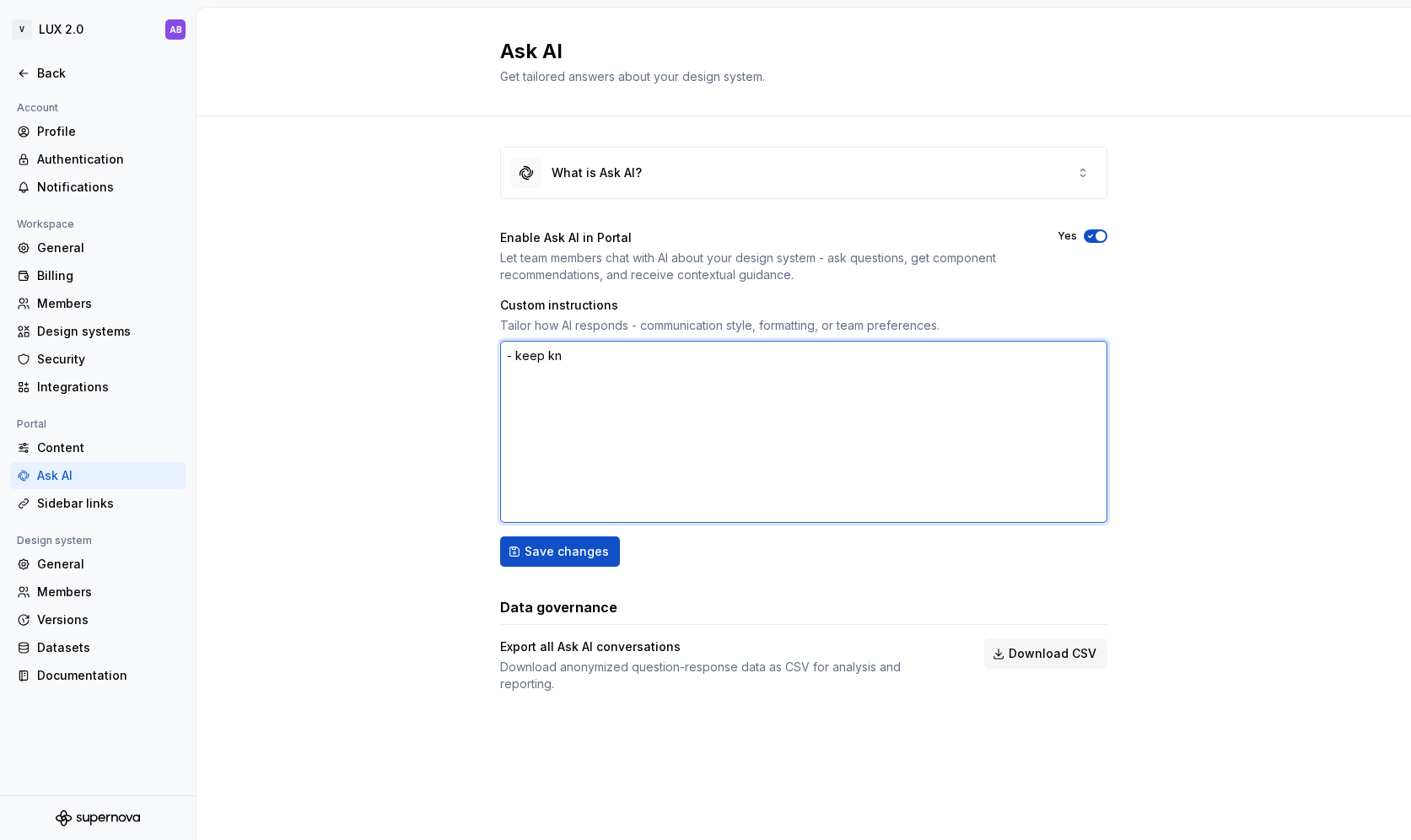
type textarea "*"
type textarea "- keep kno"
type textarea "*"
type textarea "- keep know"
type textarea "*"
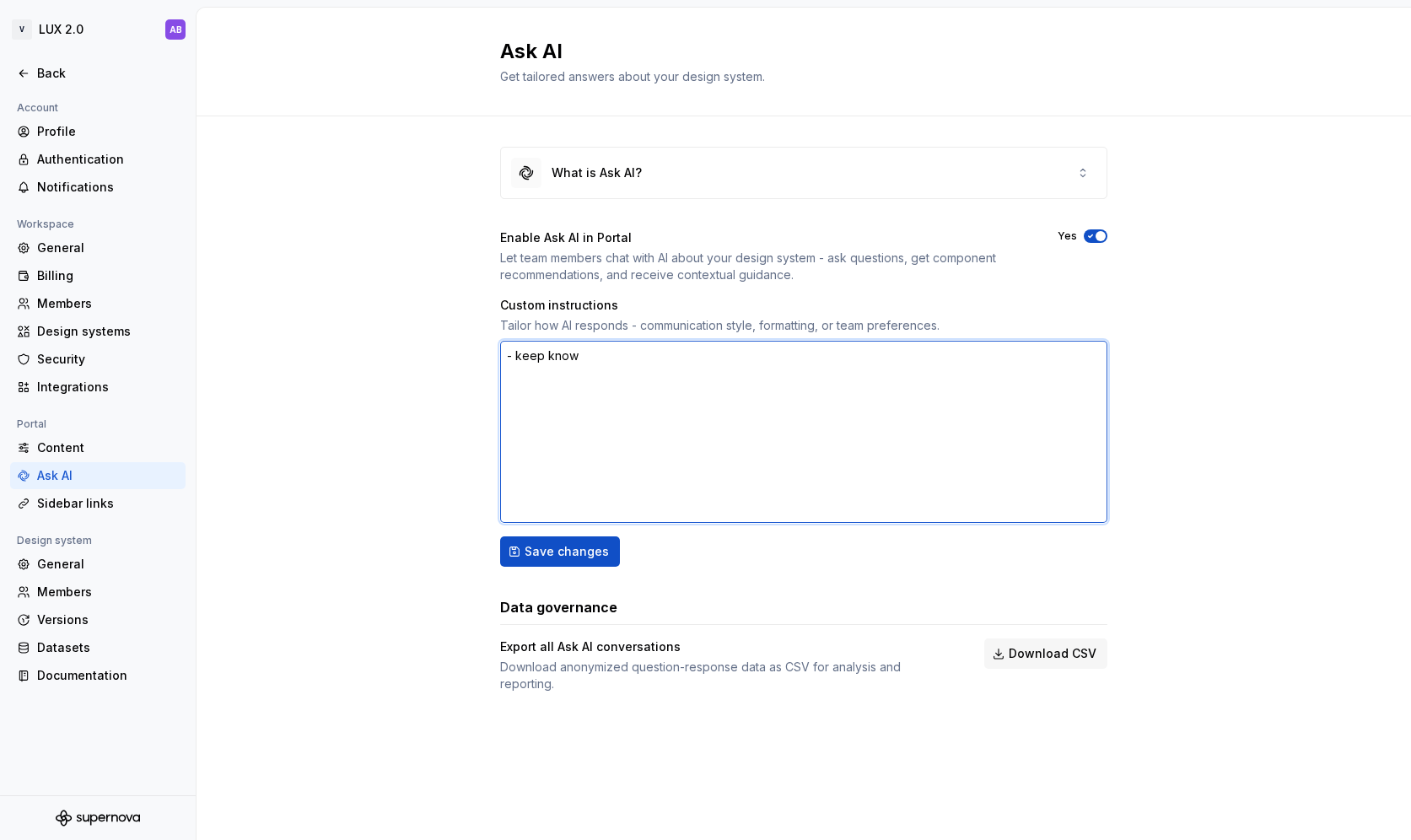
type textarea "- keep knowl"
type textarea "*"
type textarea "- keep knowld"
type textarea "*"
type textarea "- keep knowldg"
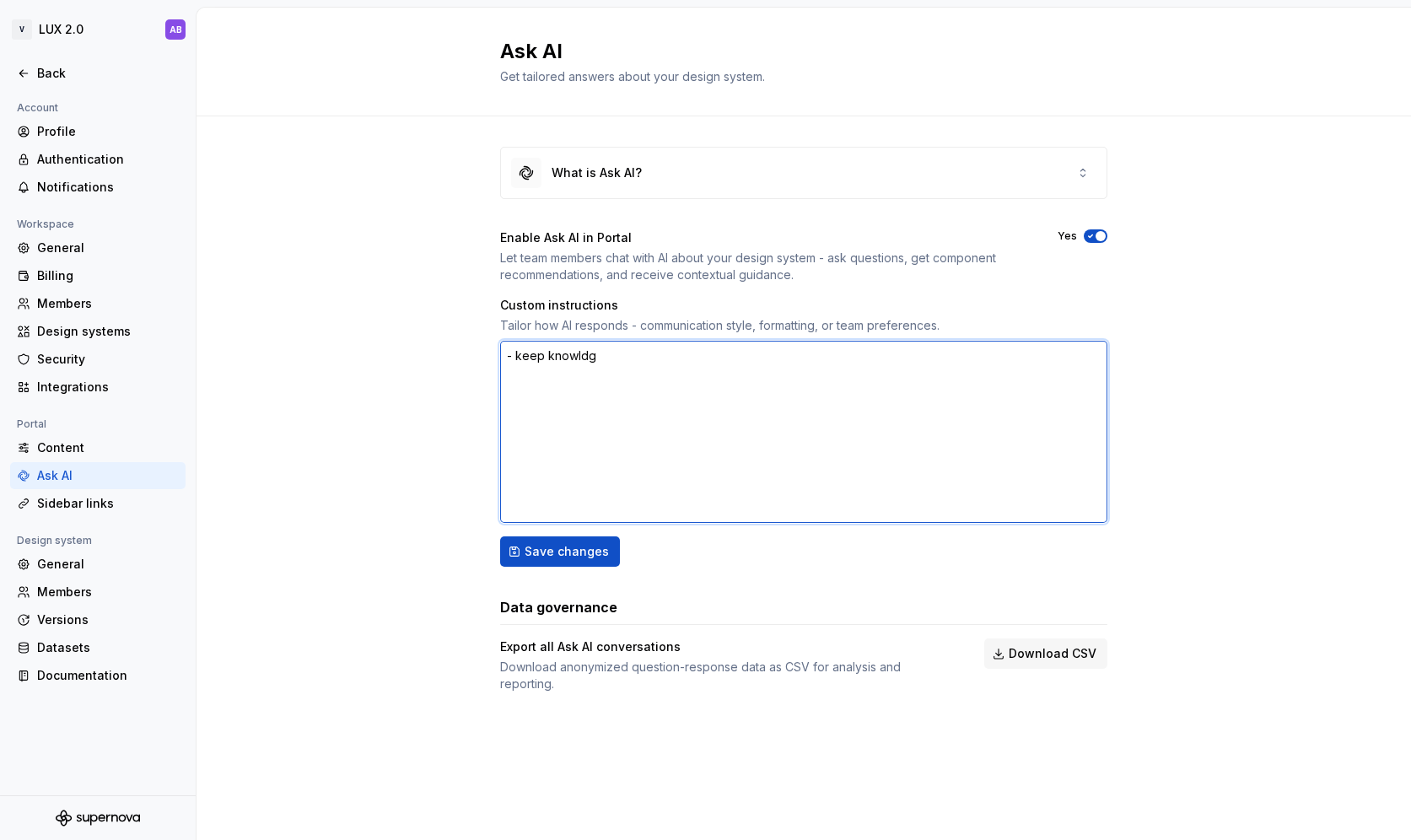
type textarea "*"
type textarea "- keep knowldge"
type textarea "*"
type textarea "- keep knowldge"
type textarea "*"
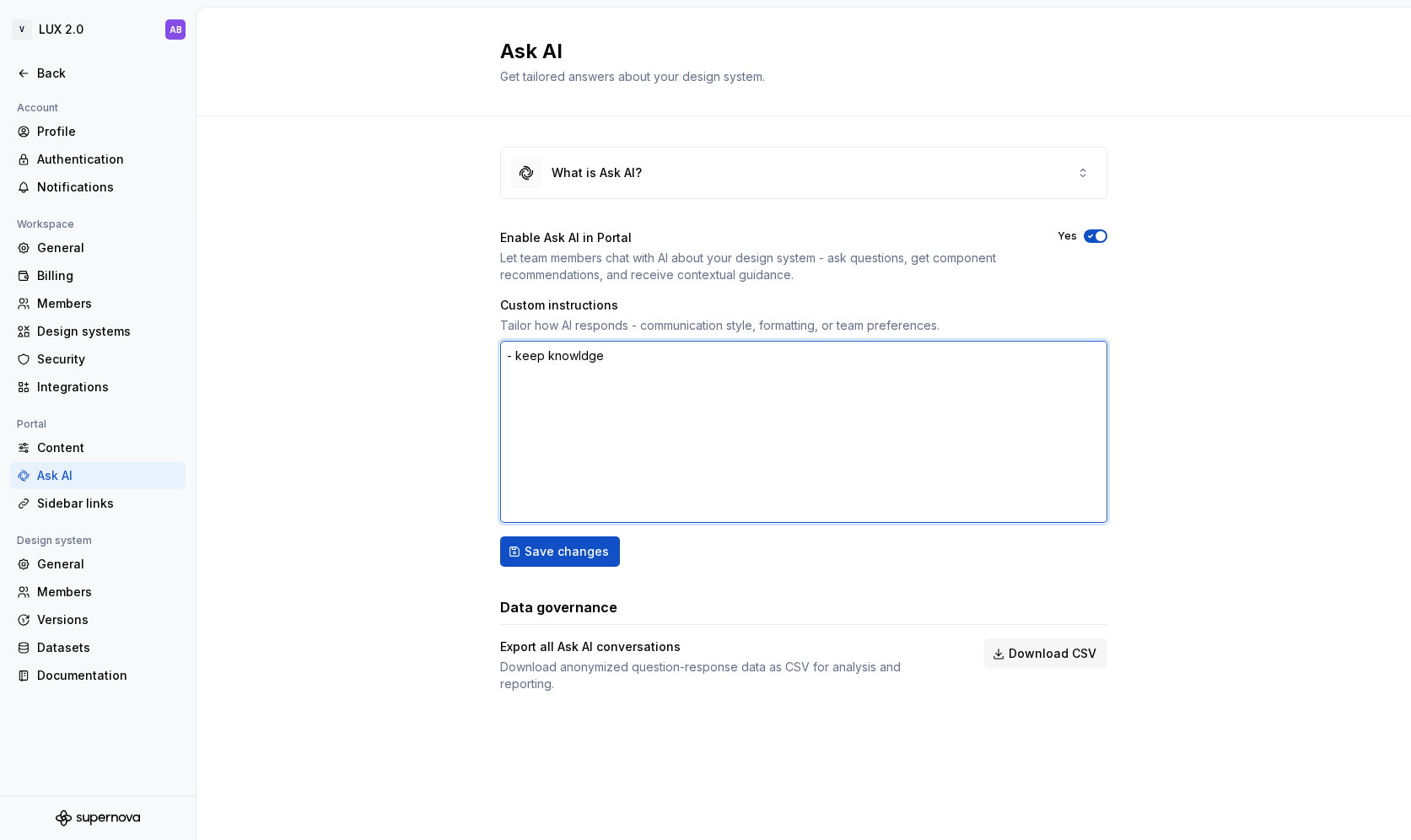
type textarea "- keep knowldge o"
type textarea "*"
type textarea "- keep knowldge on"
type textarea "*"
type textarea "- keep knowldge onl"
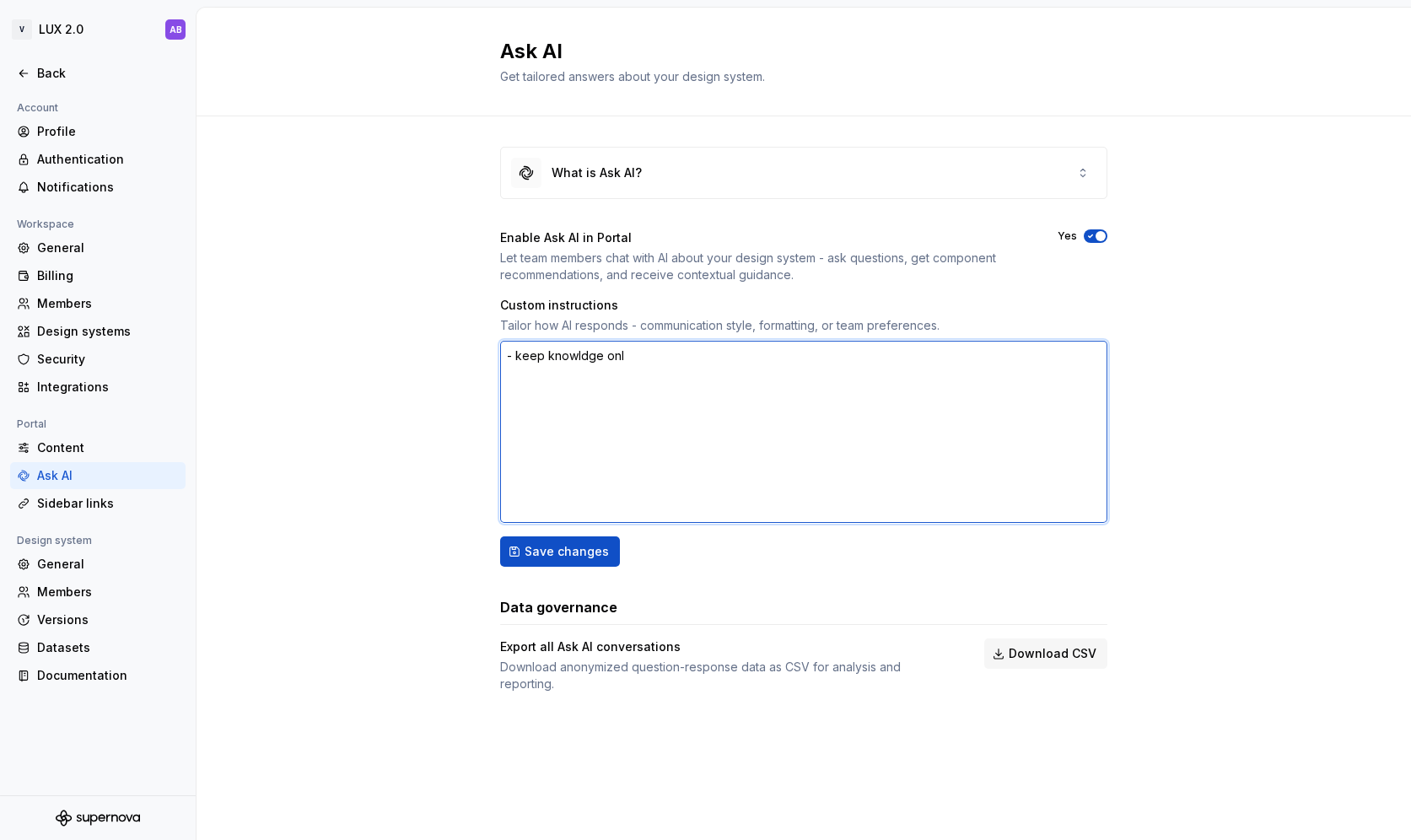
type textarea "*"
type textarea "- keep knowldge only"
type textarea "*"
type textarea "- keep knowldge only"
type textarea "*"
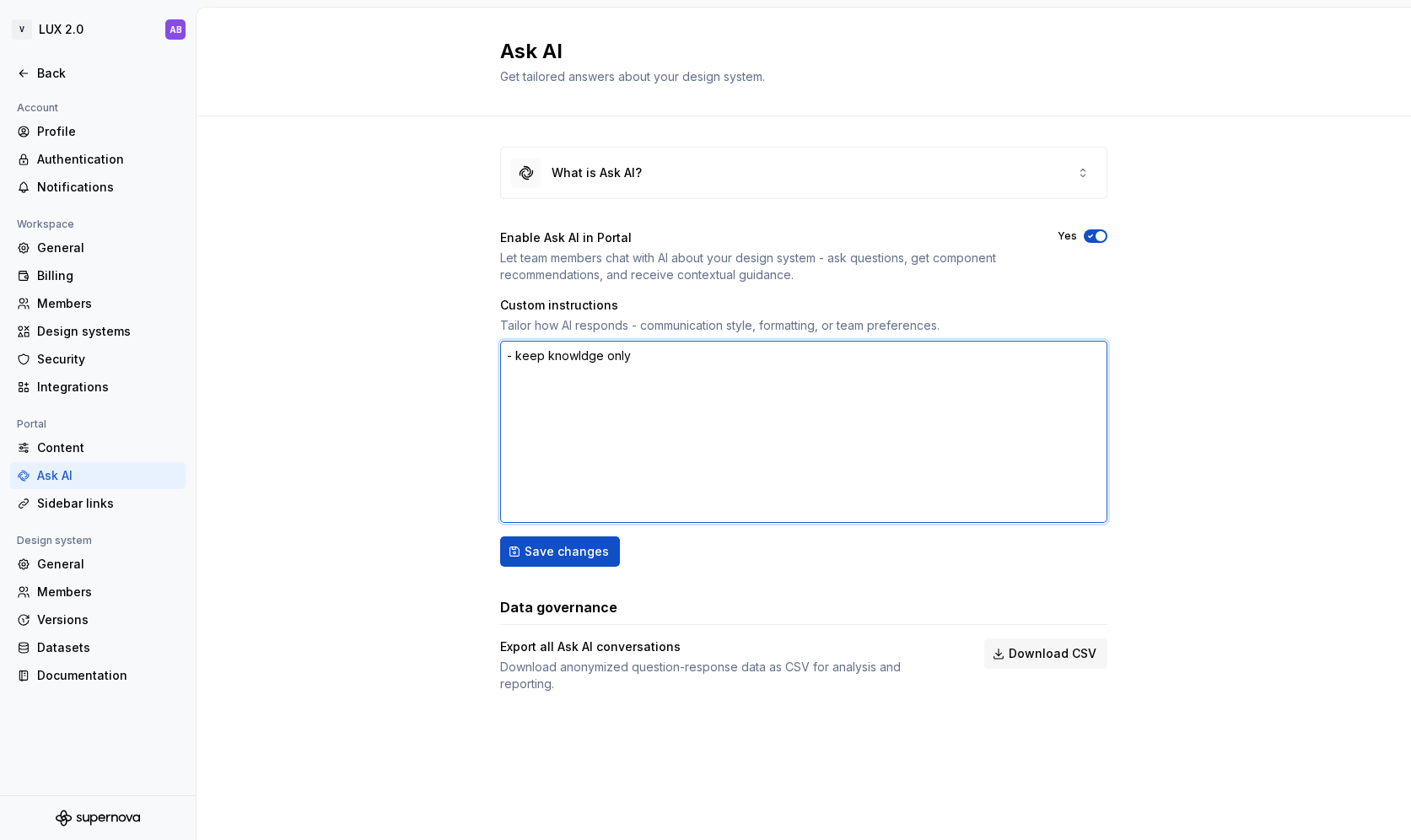
type textarea "- keep knowldge only o"
type textarea "*"
type textarea "- keep knowldge only"
type textarea "*"
type textarea "- keep knowldge only t"
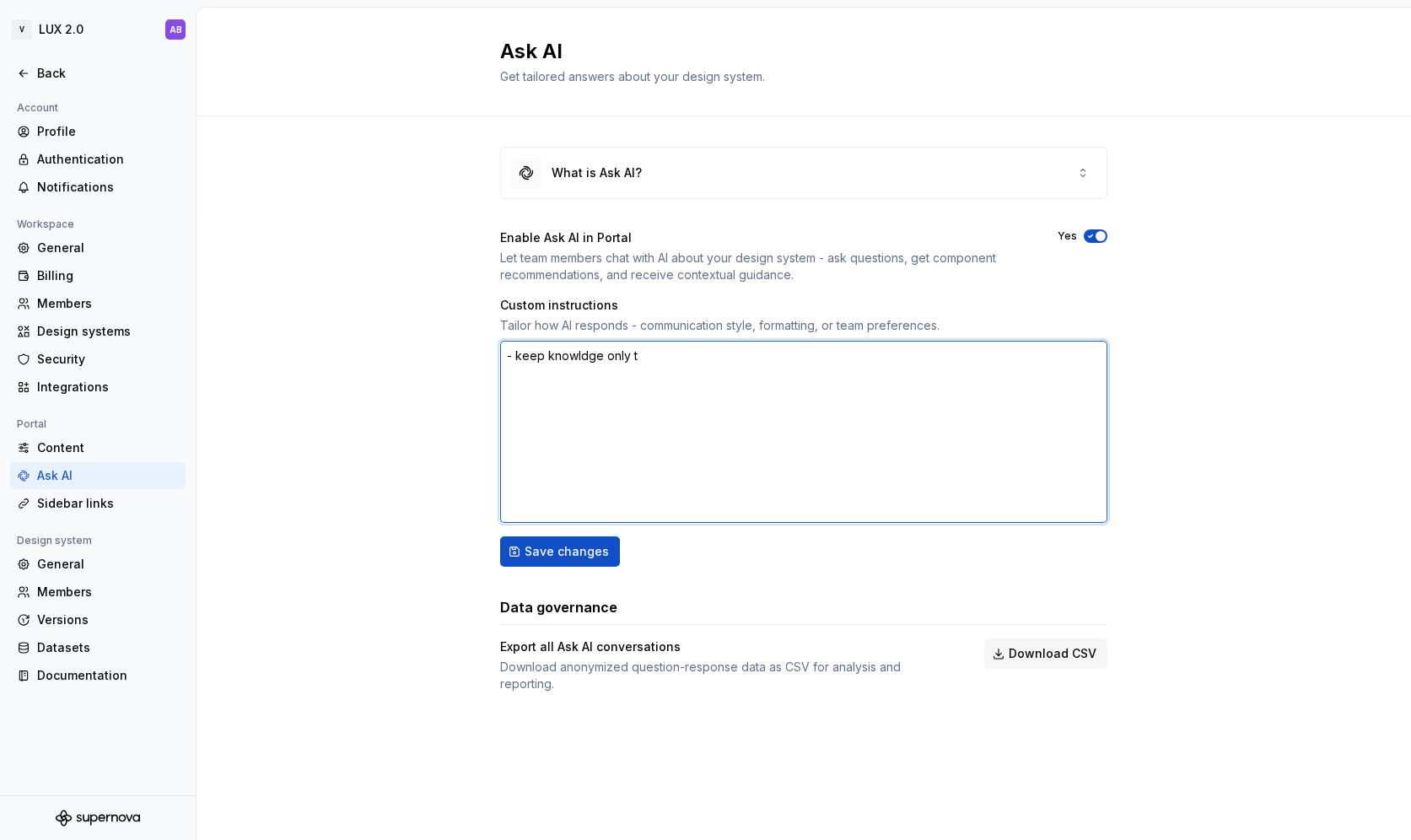
type textarea "*"
type textarea "- keep knowldge only to"
type textarea "*"
type textarea "- keep knowldge only to t"
type textarea "*"
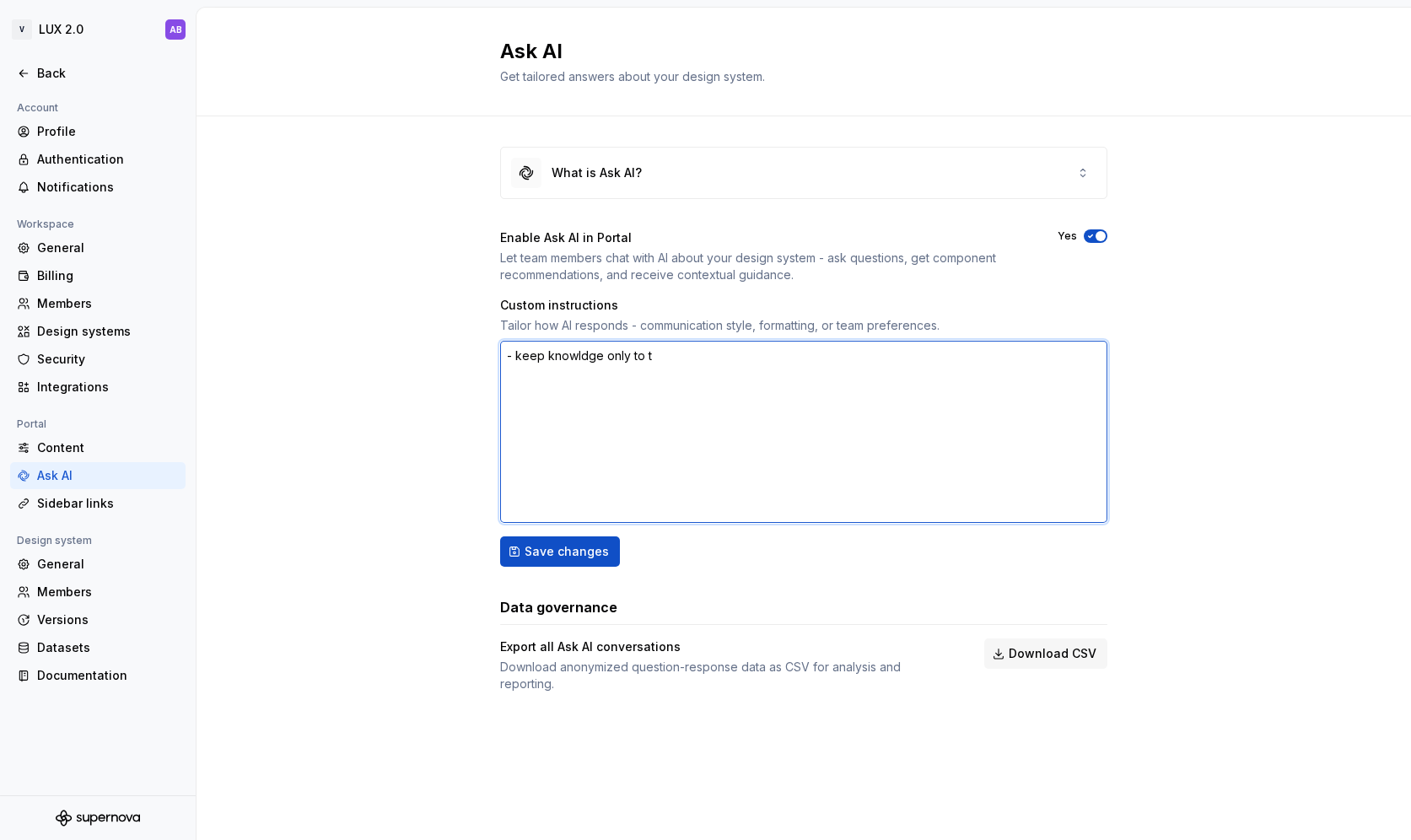
type textarea "- keep knowldge only to th"
type textarea "*"
type textarea "- keep knowldge only to the"
type textarea "*"
type textarea "- keep knowldge only to the t"
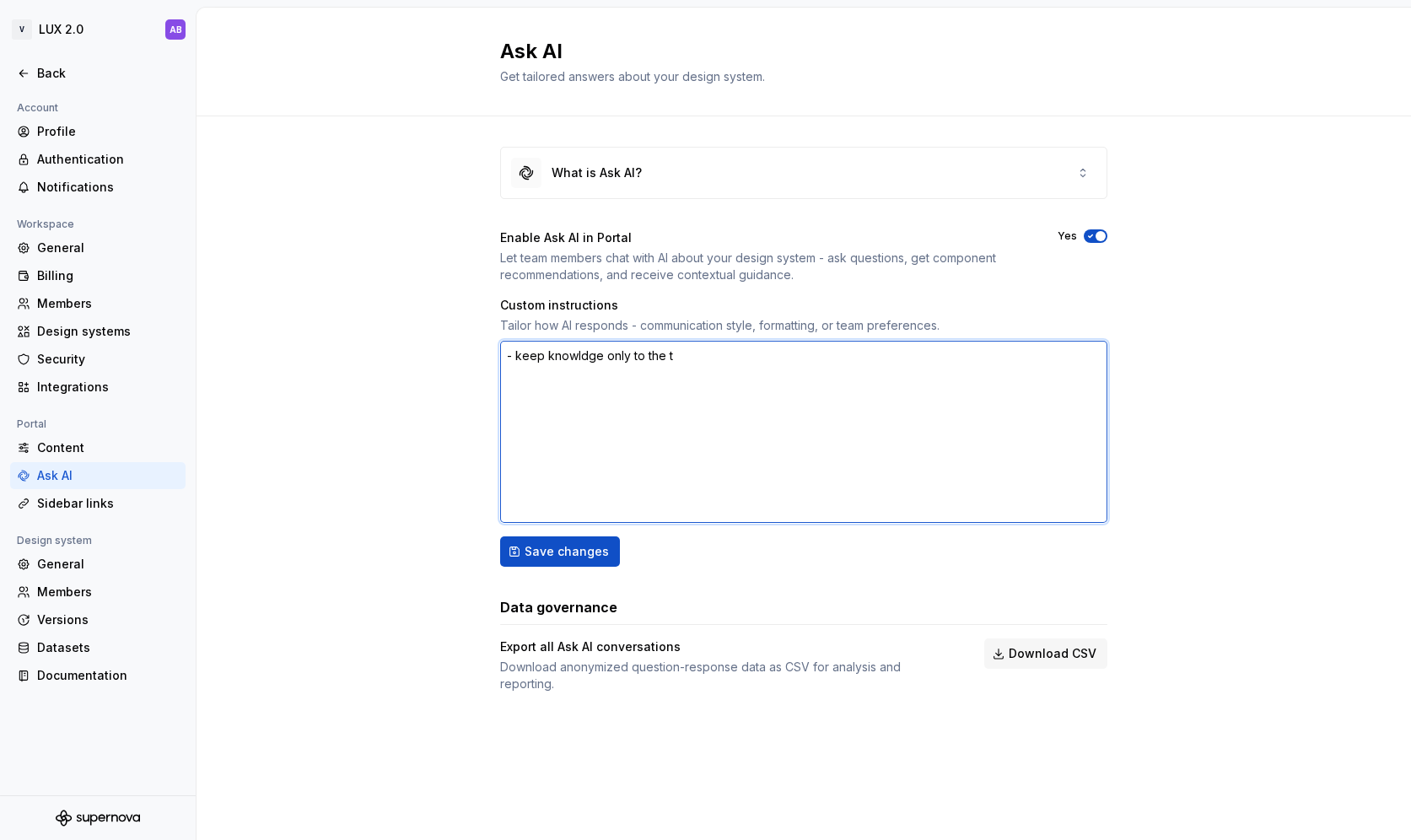
type textarea "*"
type textarea "- keep knowldge only to the te"
type textarea "*"
type textarea "- keep knowldge only to the tex"
type textarea "*"
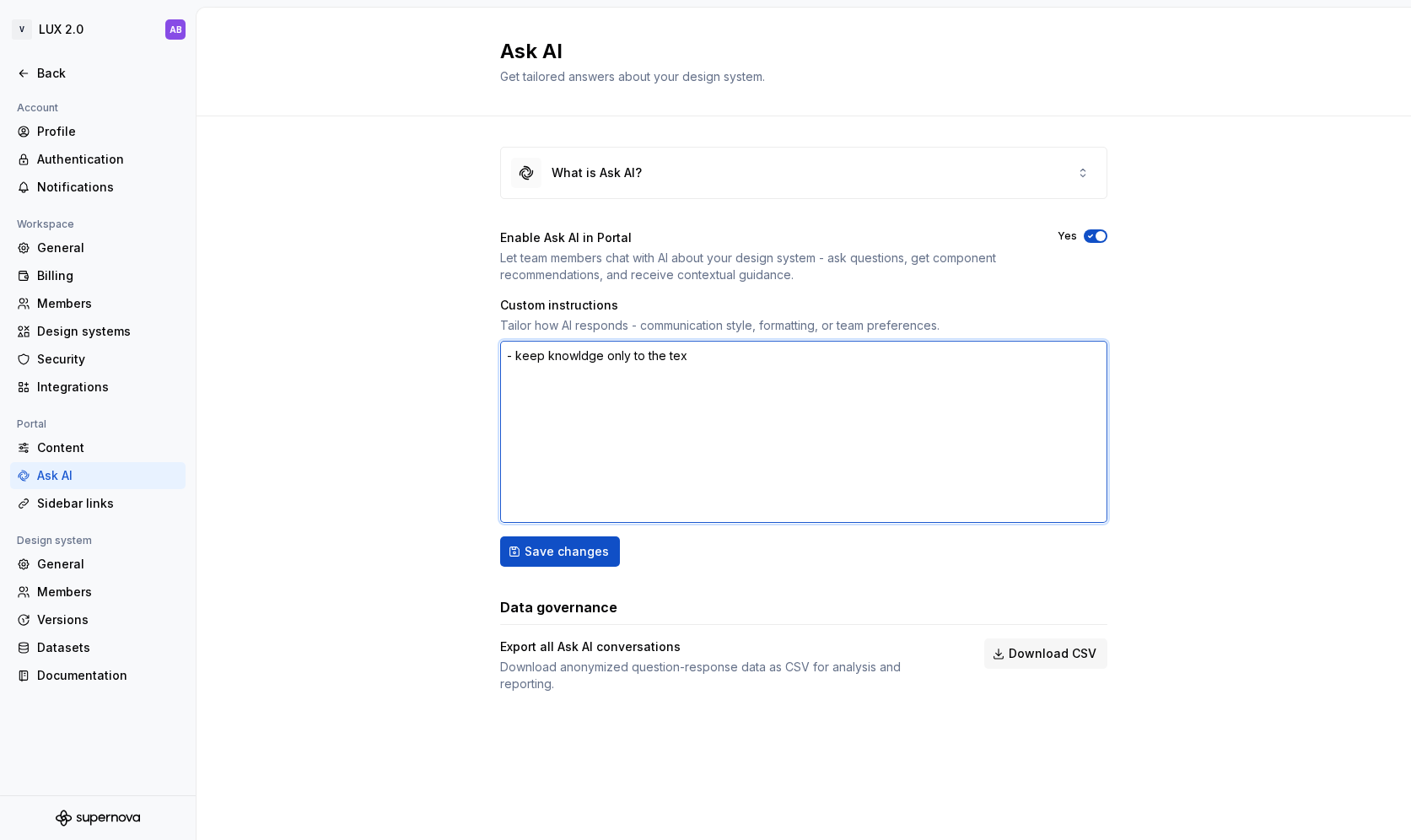
type textarea "- keep knowldge only to the text"
type textarea "*"
type textarea "- keep knowldge only to the text"
type textarea "*"
type textarea "- keep knowldge only to the text i"
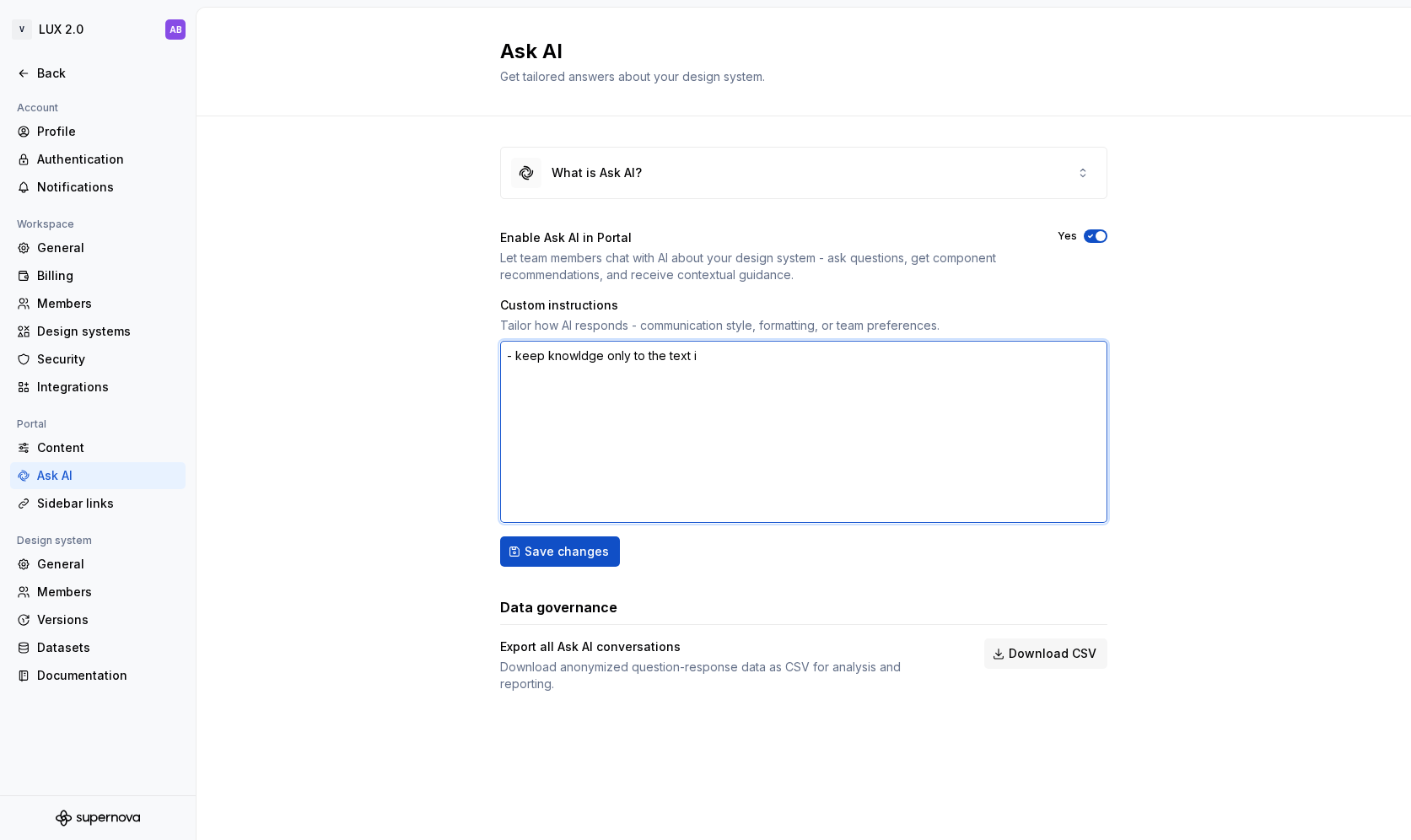
type textarea "*"
type textarea "- keep knowldge only to the text in"
type textarea "*"
type textarea "- keep knowldge only to the text in"
type textarea "*"
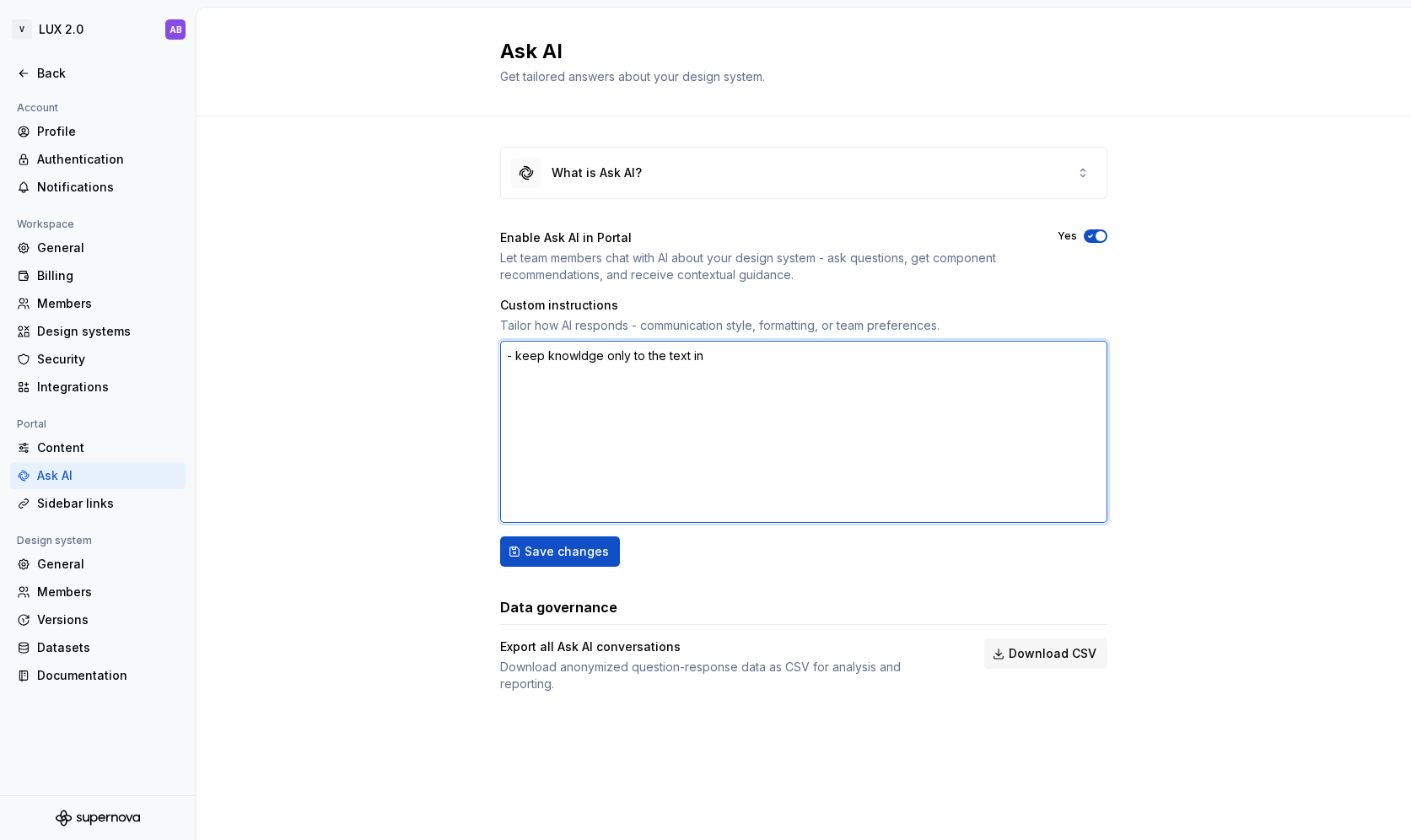
type textarea "- keep knowldge only to the text"
type textarea "*"
type textarea "- keep knowldge only to the"
type textarea "*"
type textarea "- keep knowldge only to"
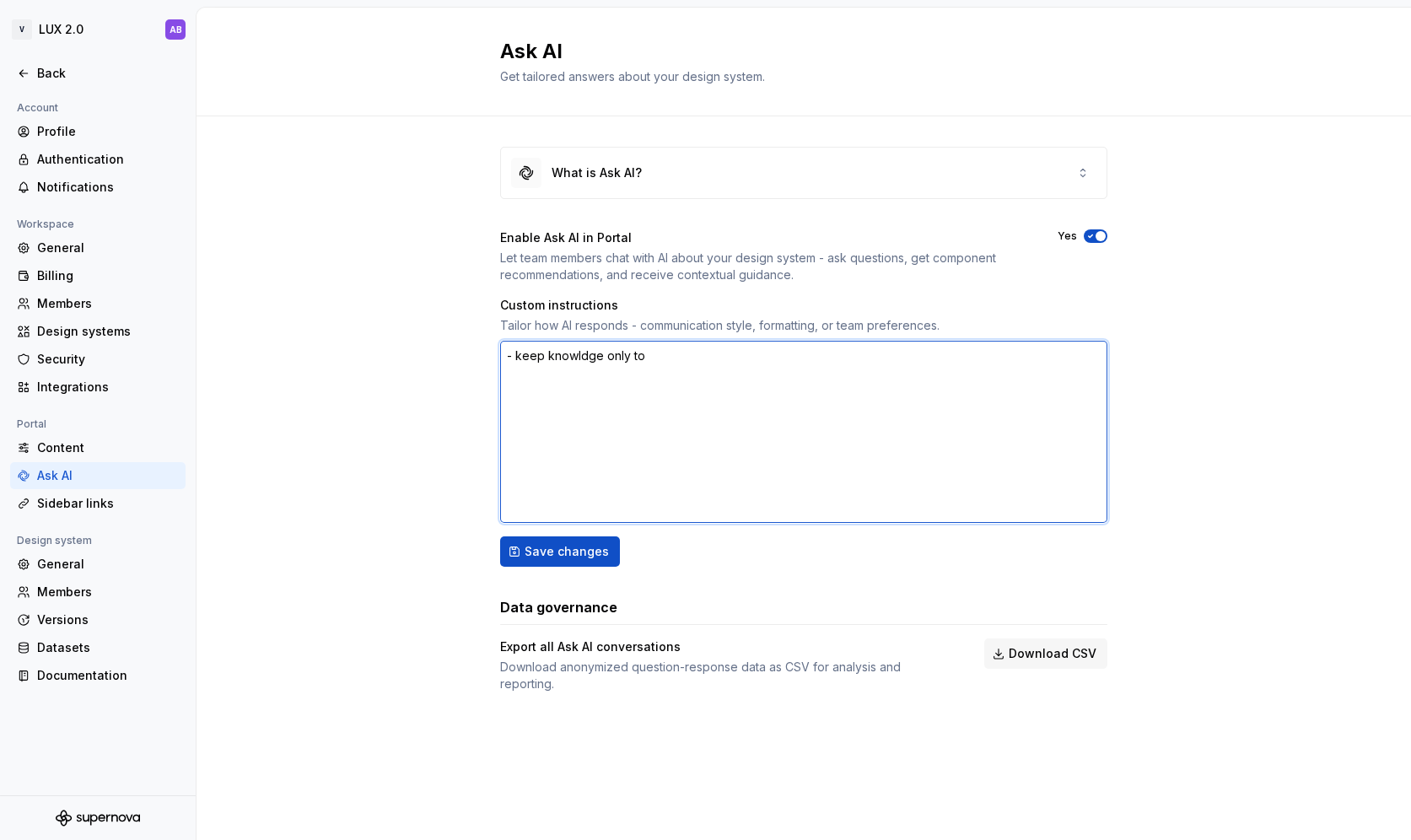
type textarea "*"
type textarea "- keep knowldge only to d"
type textarea "*"
type textarea "- keep knowldge only to do"
type textarea "*"
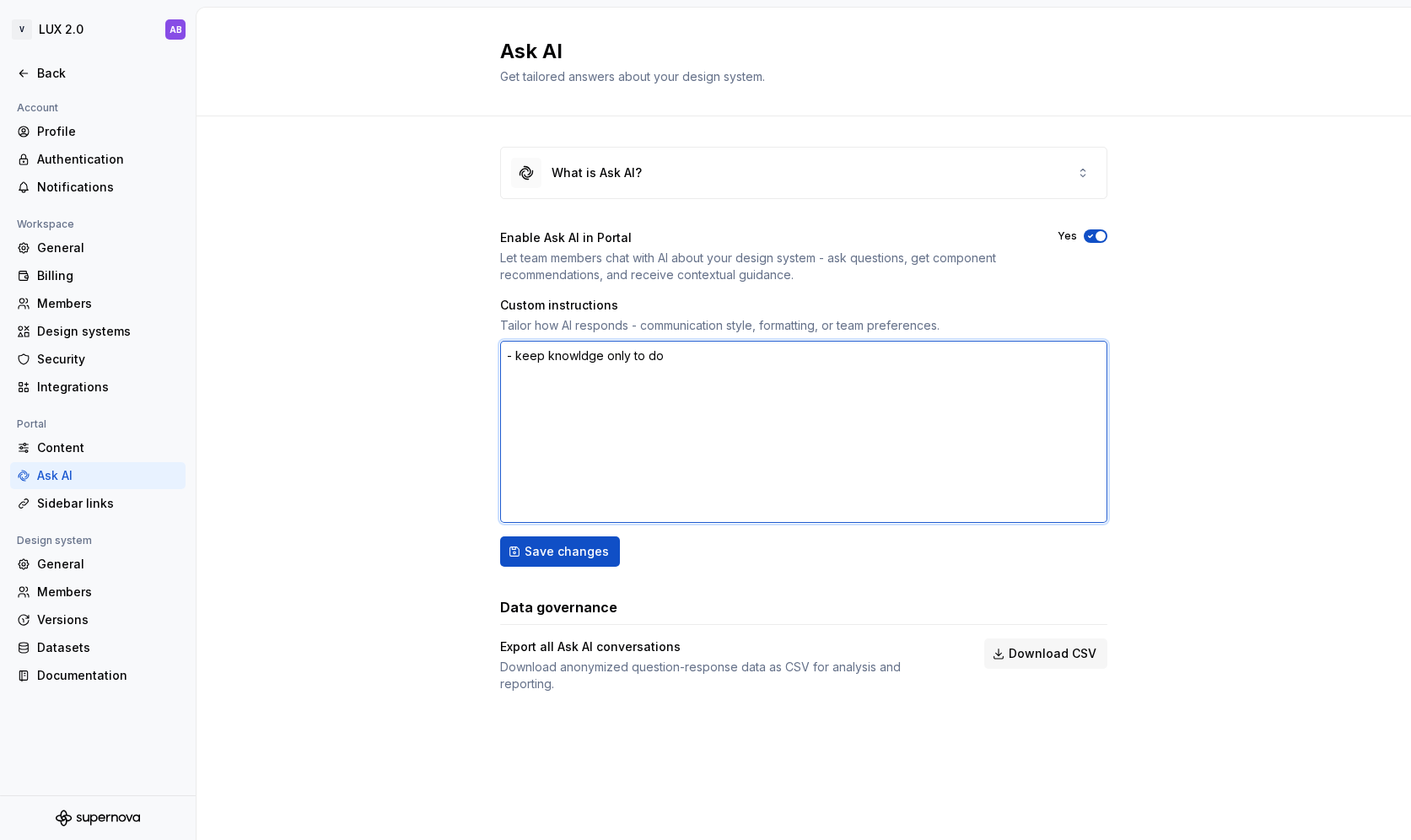
type textarea "- keep knowldge only to doc"
type textarea "*"
type textarea "- keep knowldge only to docu"
type textarea "*"
type textarea "- keep knowldge only to docum"
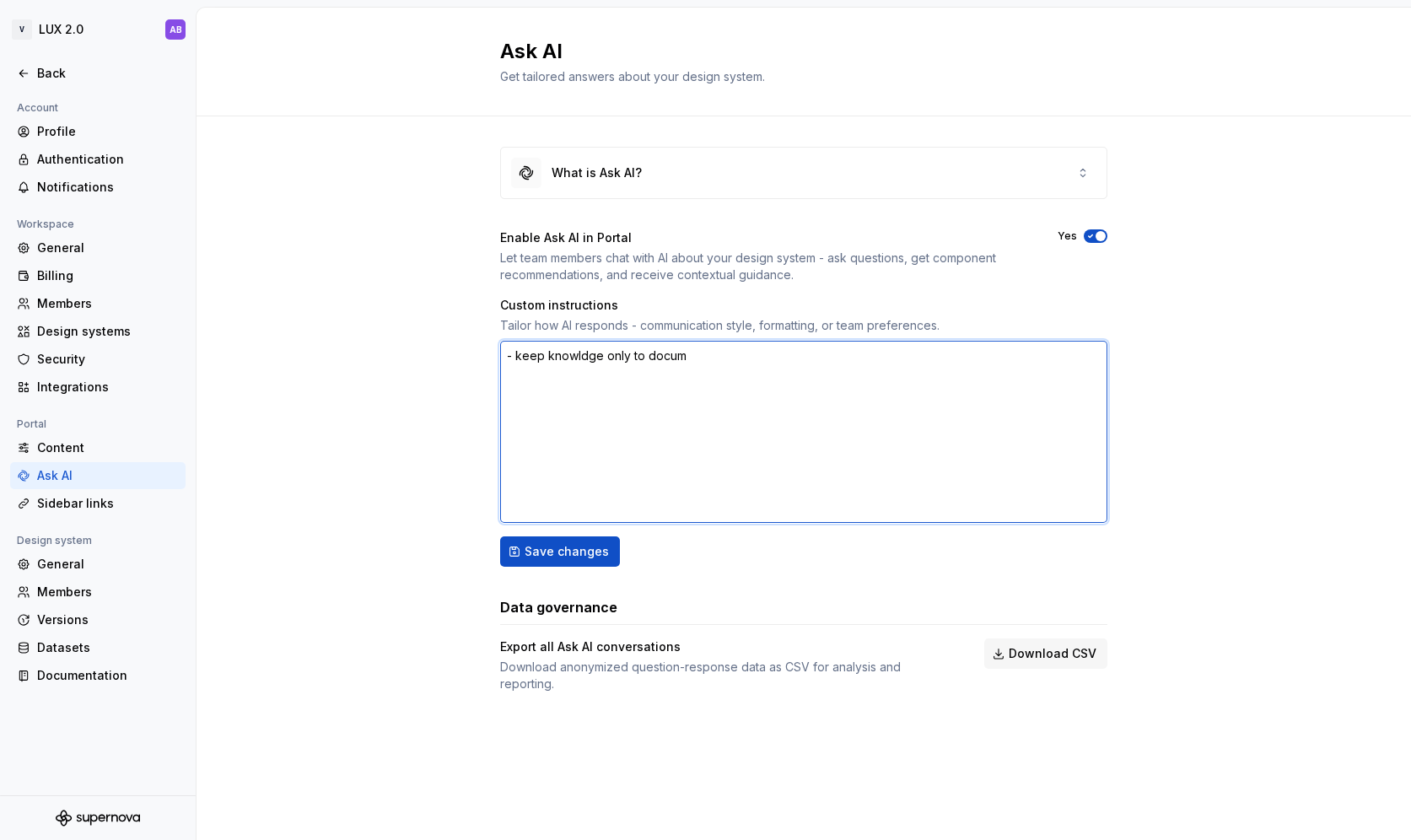
type textarea "*"
type textarea "- keep knowldge only to docume"
type textarea "*"
type textarea "- keep knowldge only to documen"
type textarea "*"
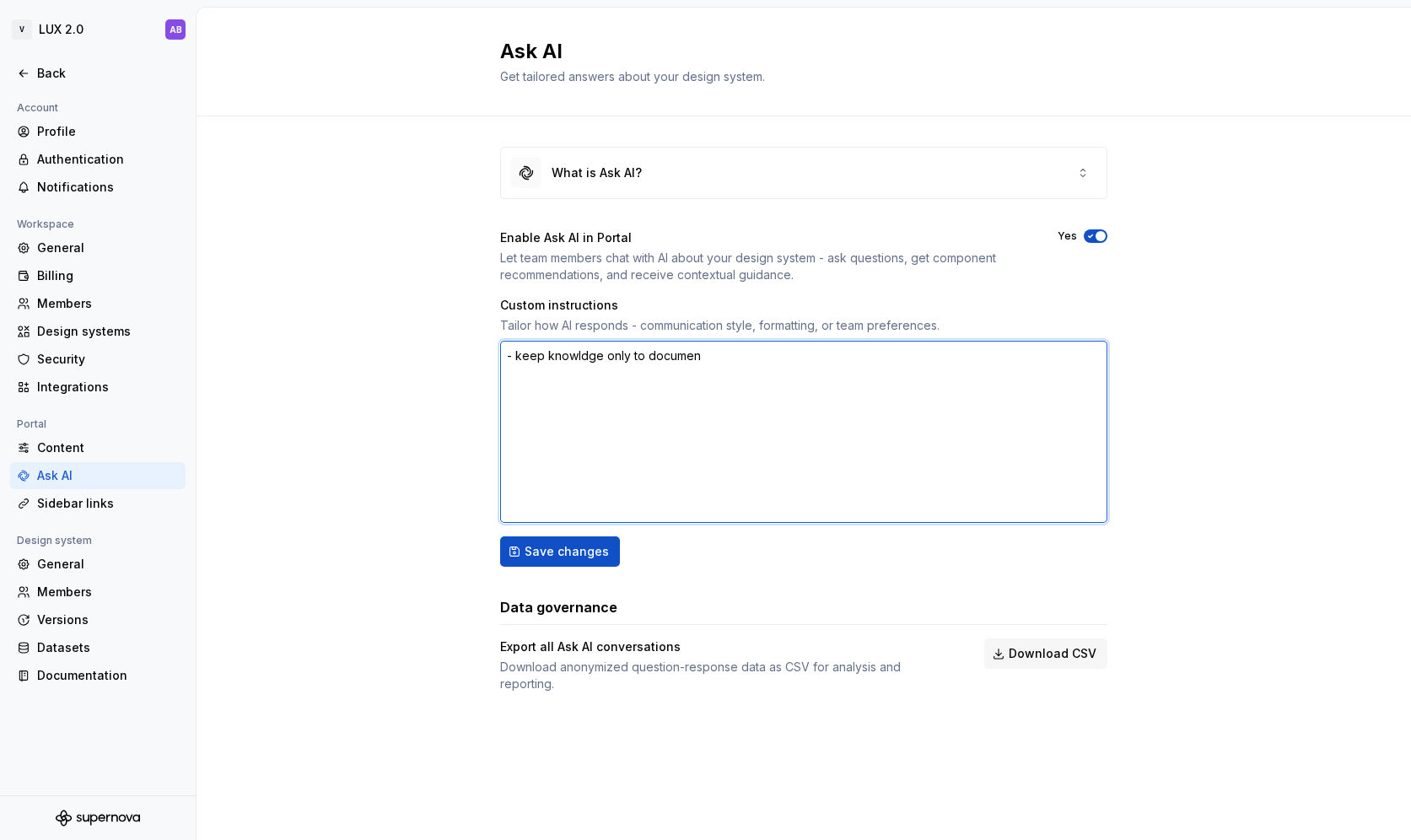
type textarea "- keep knowldge only to document"
type textarea "*"
type textarea "- keep knowldge only to documenta"
type textarea "*"
type textarea "- keep knowldge only to documentati"
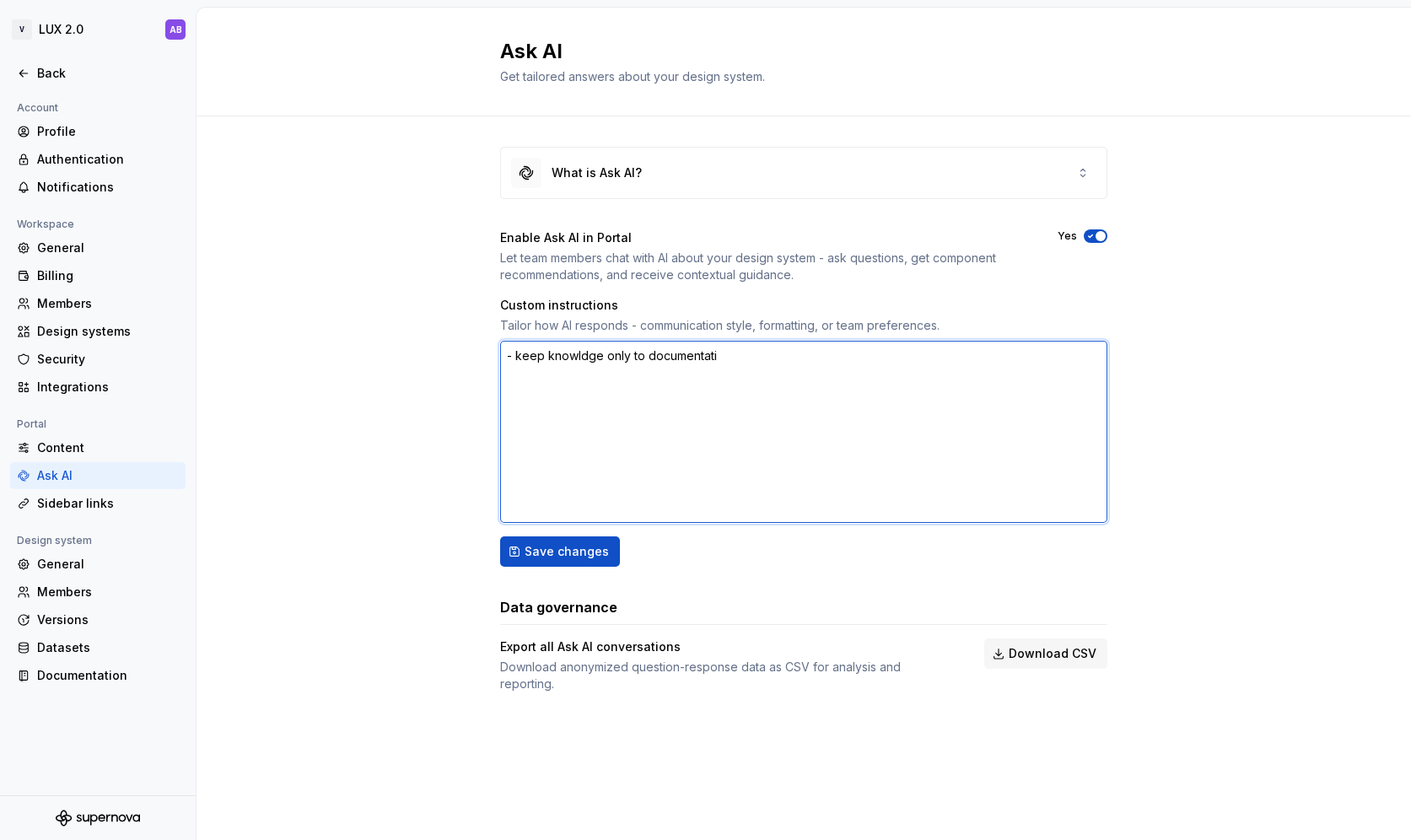
type textarea "*"
type textarea "- keep knowldge only to documentatio"
type textarea "*"
type textarea "- keep knowldge only to documentation"
type textarea "*"
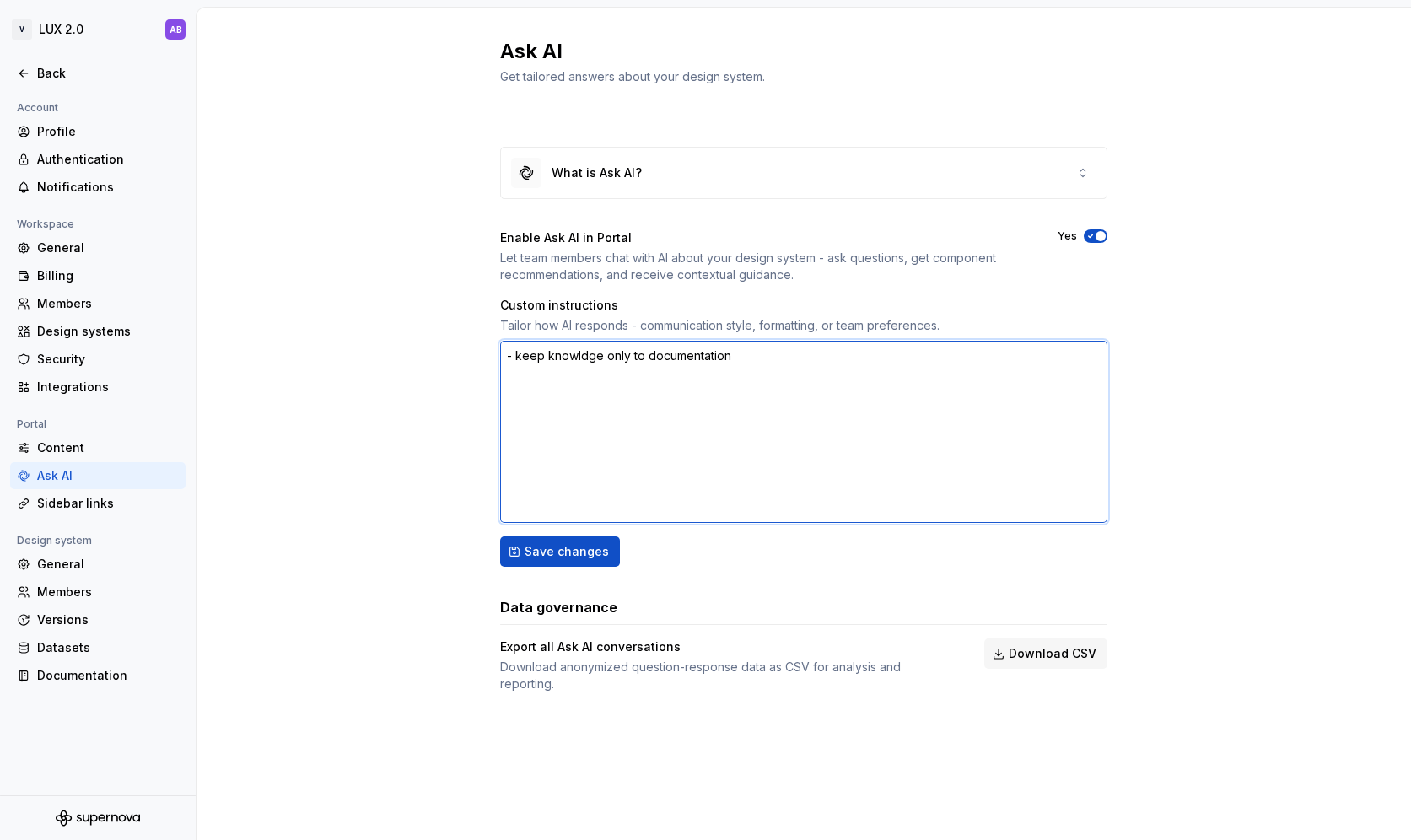
type textarea "- keep knowldge only to documentation"
type textarea "*"
type textarea "- keep knowldge only to documentation a"
type textarea "*"
type textarea "- keep knowldge only to documentation an"
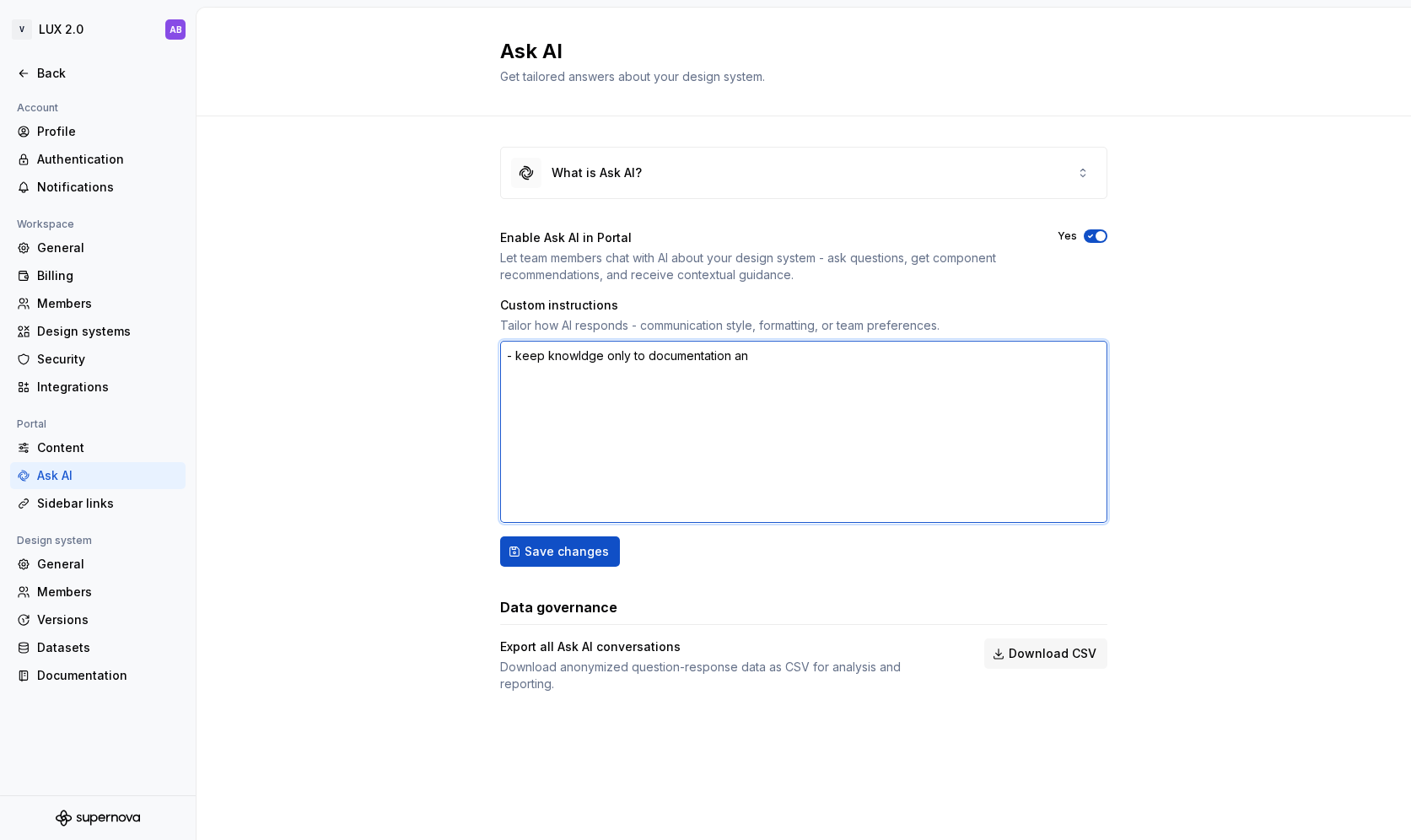
type textarea "*"
type textarea "- keep knowldge only to documentation and"
type textarea "*"
type textarea "- keep knowldge only to documentation an"
type textarea "*"
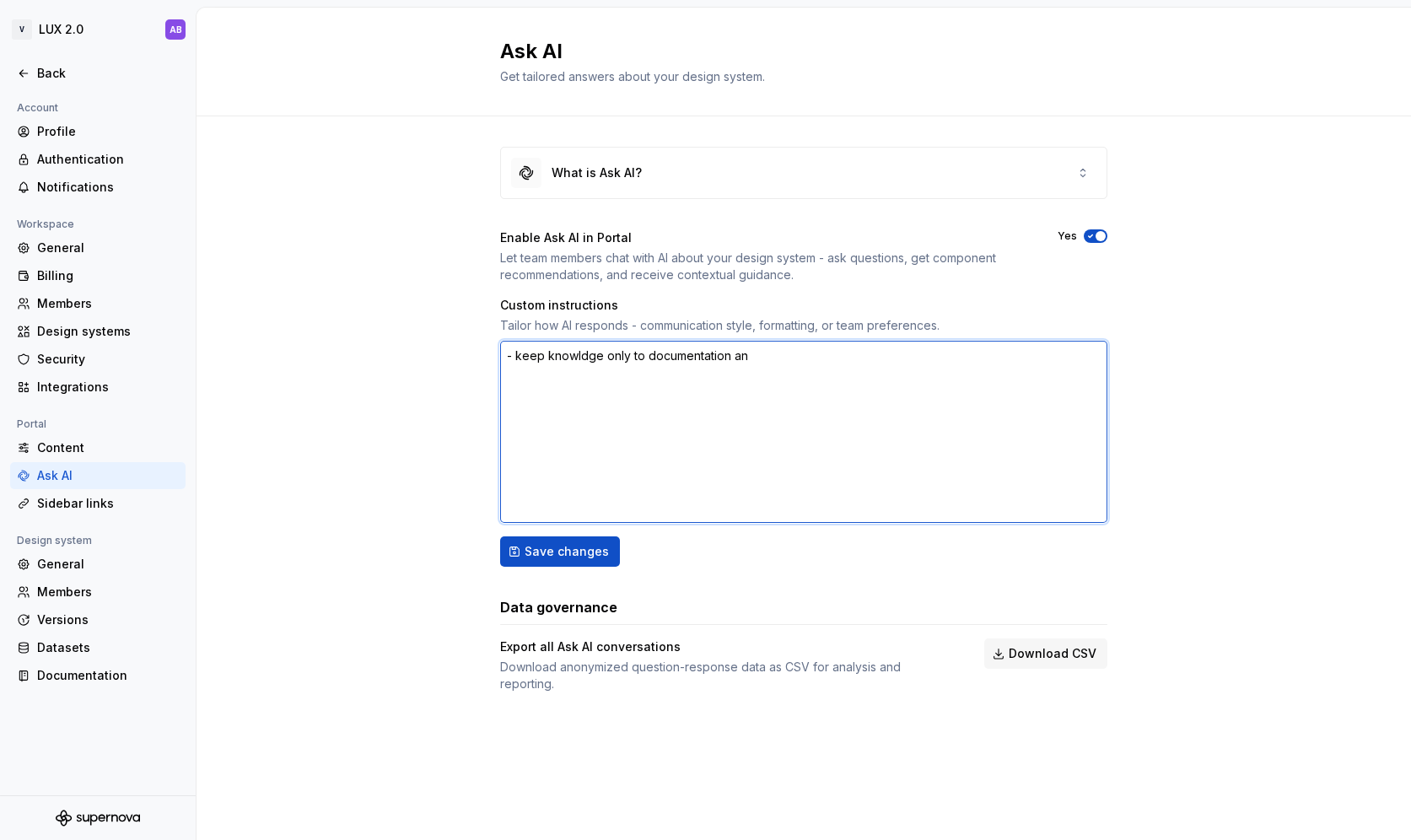
type textarea "- keep knowldge only to documentation a"
type textarea "*"
type textarea "- keep knowldge only to documentation"
type textarea "*"
type textarea "- keep knowldge only to documentation"
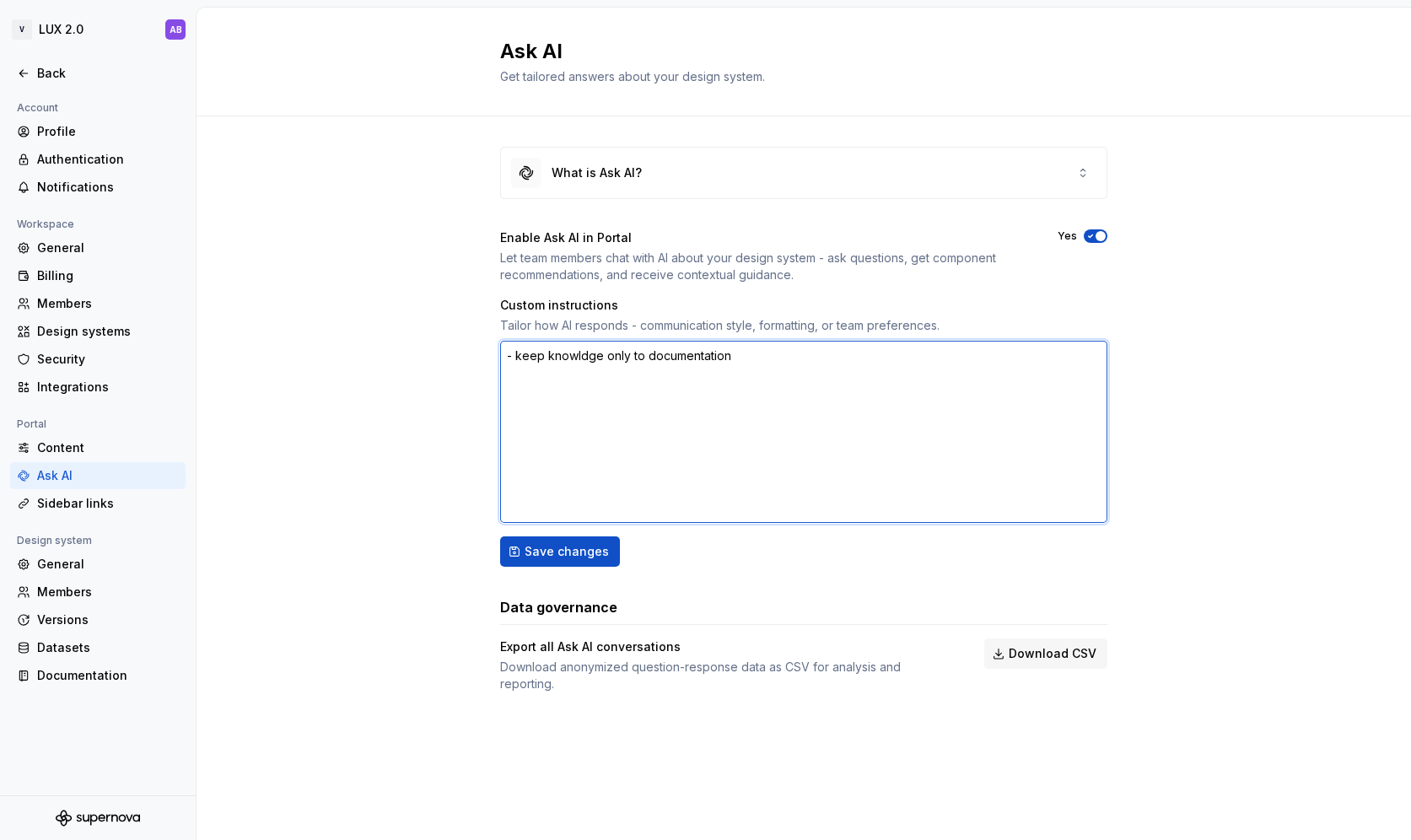
type textarea "*"
type textarea "- keep knowldge only to documentation"
type textarea "*"
type textarea "- keep knowldge only to documentation -"
type textarea "*"
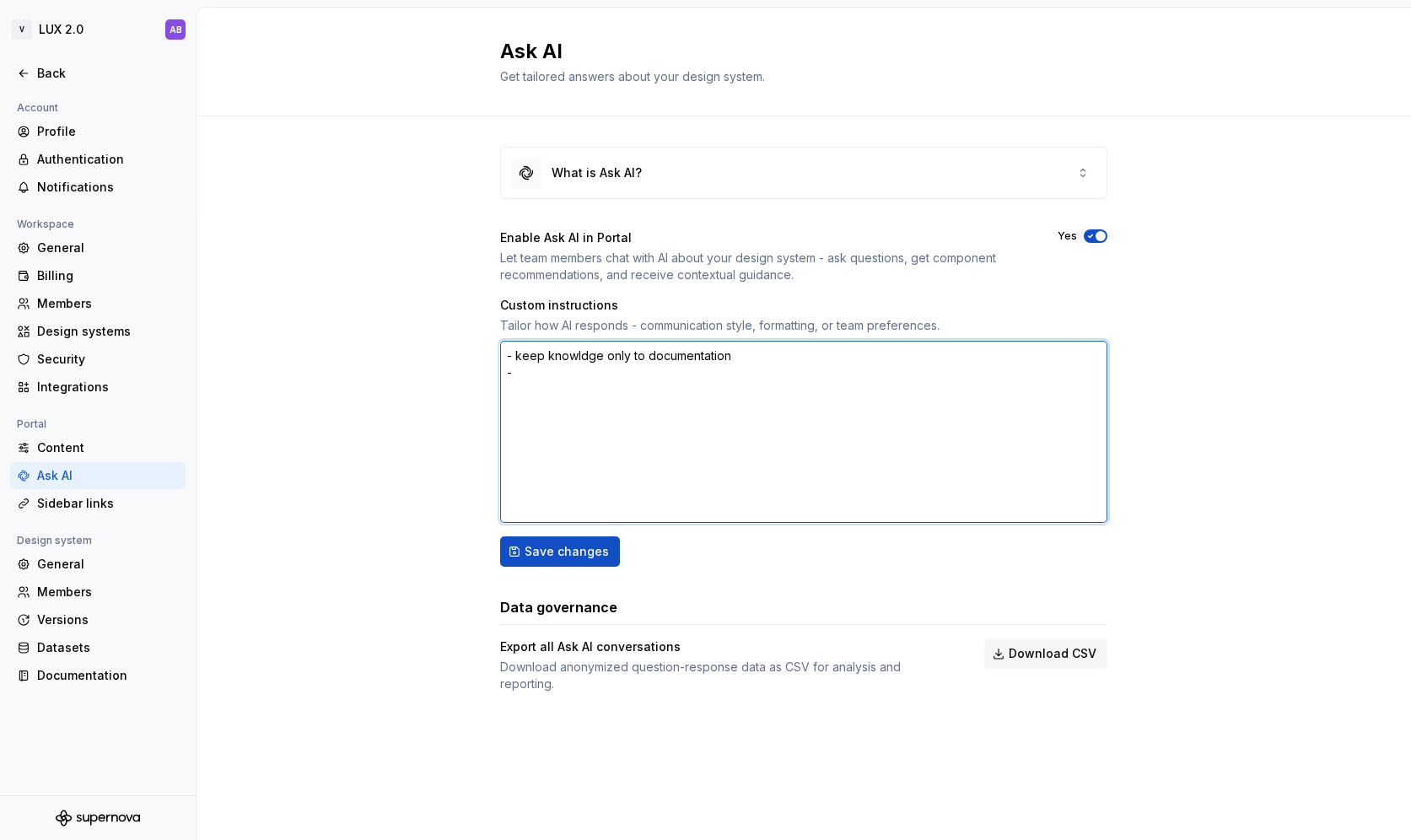
type textarea "- keep knowldge only to documentation -"
type textarea "*"
type textarea "- keep knowldge only to documentation - i"
type textarea "*"
type textarea "- keep knowldge only to documentation - if"
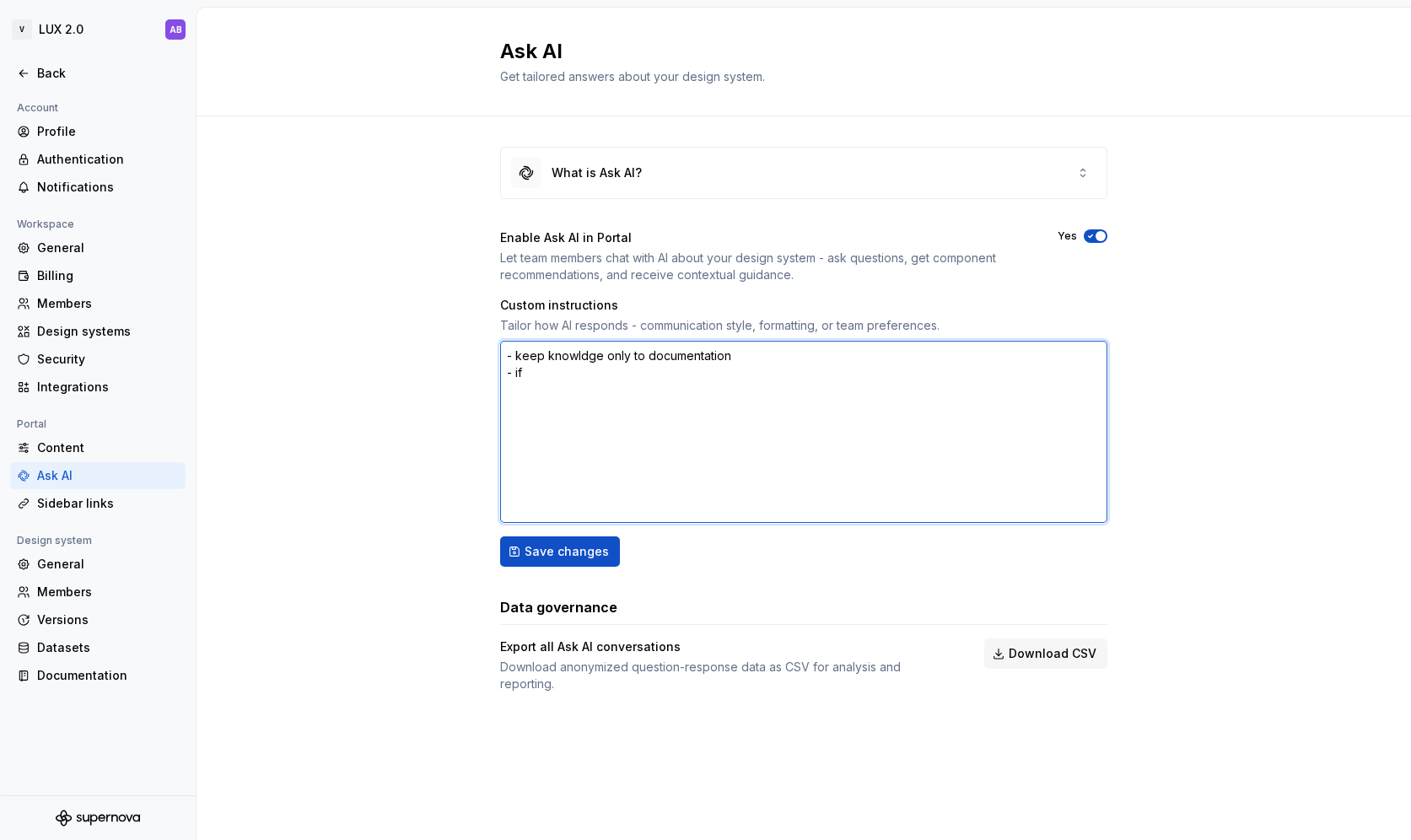
type textarea "*"
type textarea "- keep knowldge only to documentation - if"
type textarea "*"
type textarea "- keep knowldge only to documentation - if n"
type textarea "*"
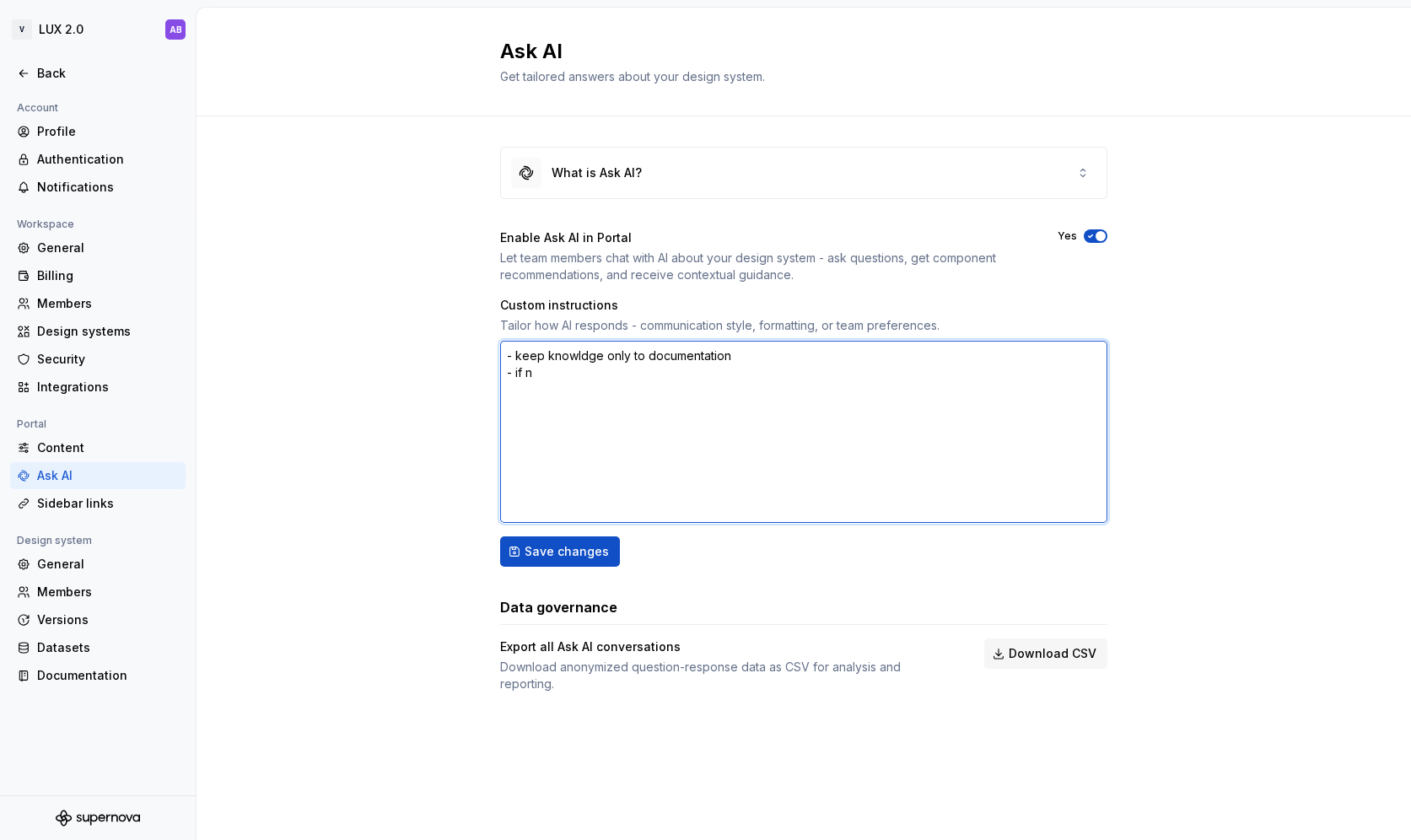
type textarea "- keep knowldge only to documentation - if ne"
type textarea "*"
type textarea "- keep knowldge only to documentation - if nee"
type textarea "*"
type textarea "- keep knowldge only to documentation - if need"
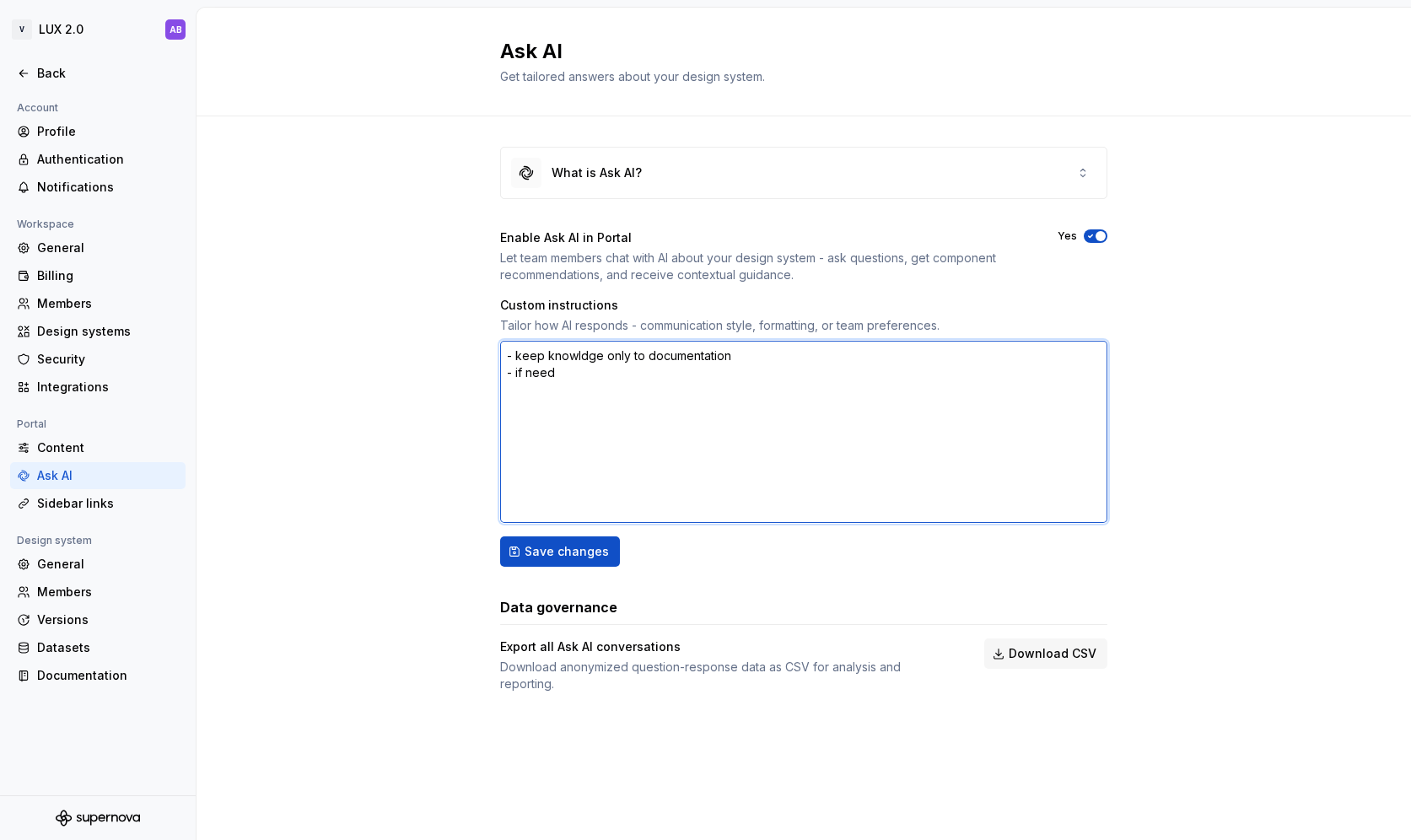
type textarea "*"
type textarea "- keep knowldge only to documentation - if neede"
type textarea "*"
type textarea "- keep knowldge only to documentation - if needed"
type textarea "*"
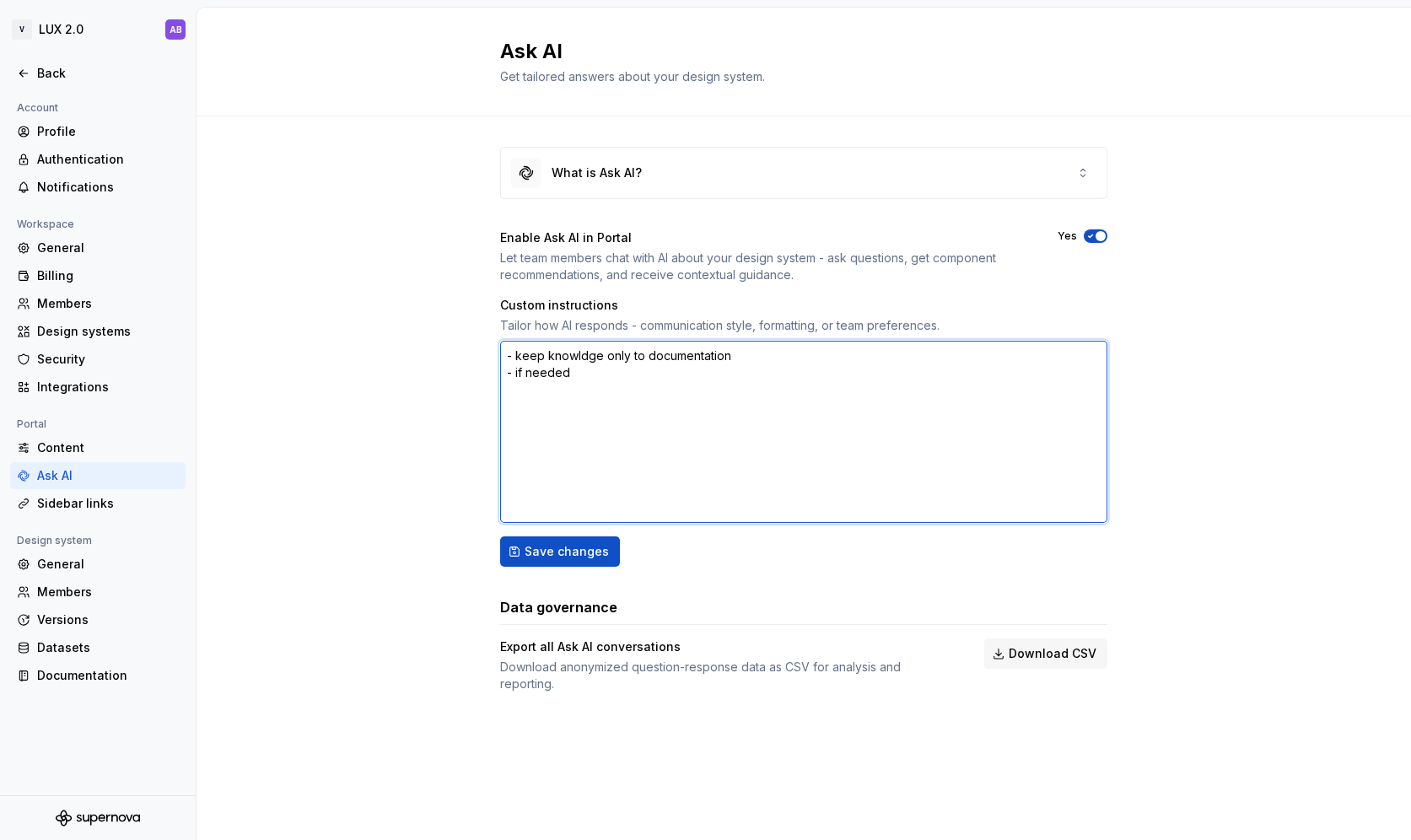
type textarea "- keep knowldge only to documentation - if needed"
type textarea "*"
type textarea "- keep knowldge only to documentation - if needed t"
type textarea "*"
type textarea "- keep knowldge only to documentation - if needed to"
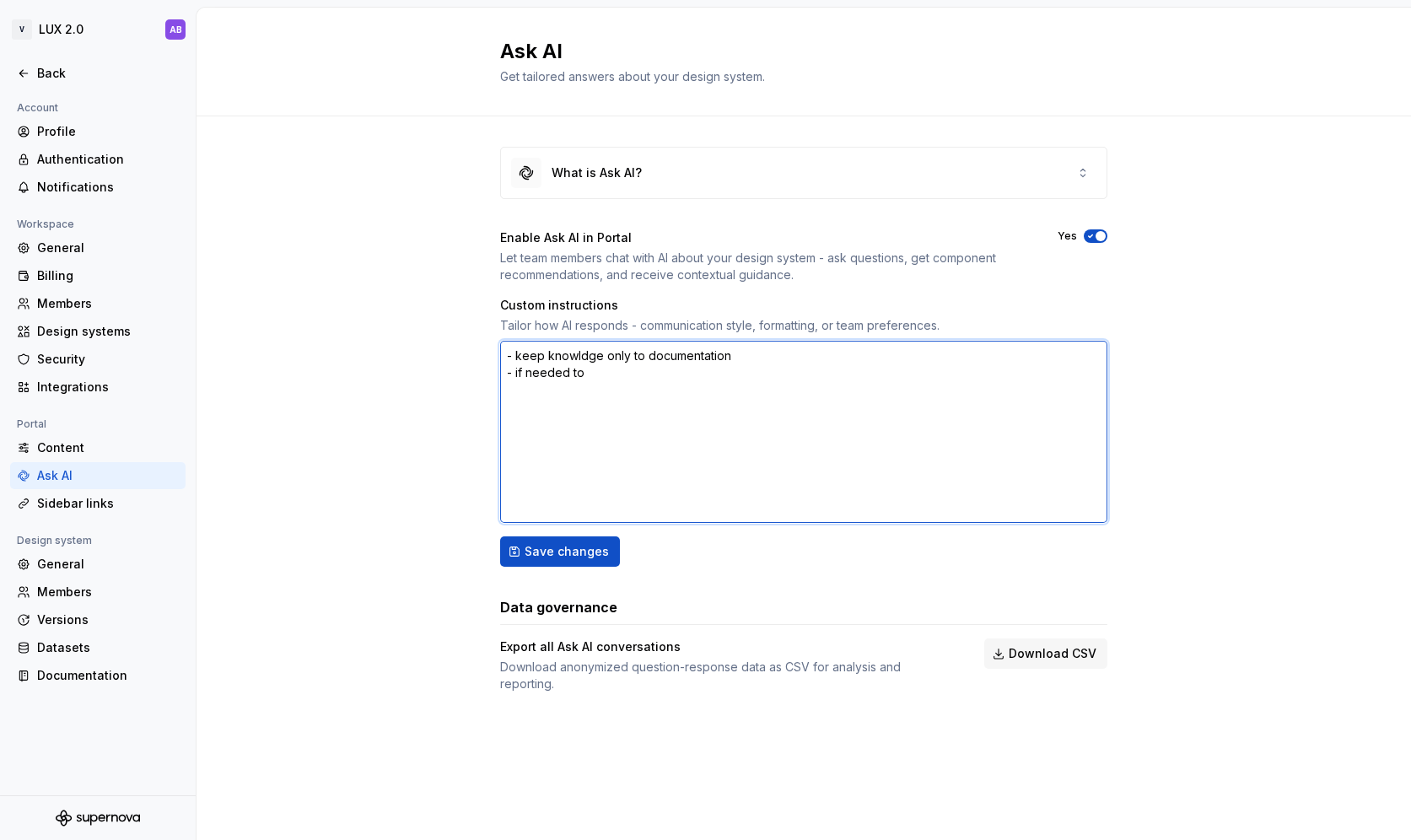
type textarea "*"
type textarea "- keep knowldge only to documentation - if needed to"
type textarea "*"
type textarea "- keep knowldge only to documentation - if needed to g"
type textarea "*"
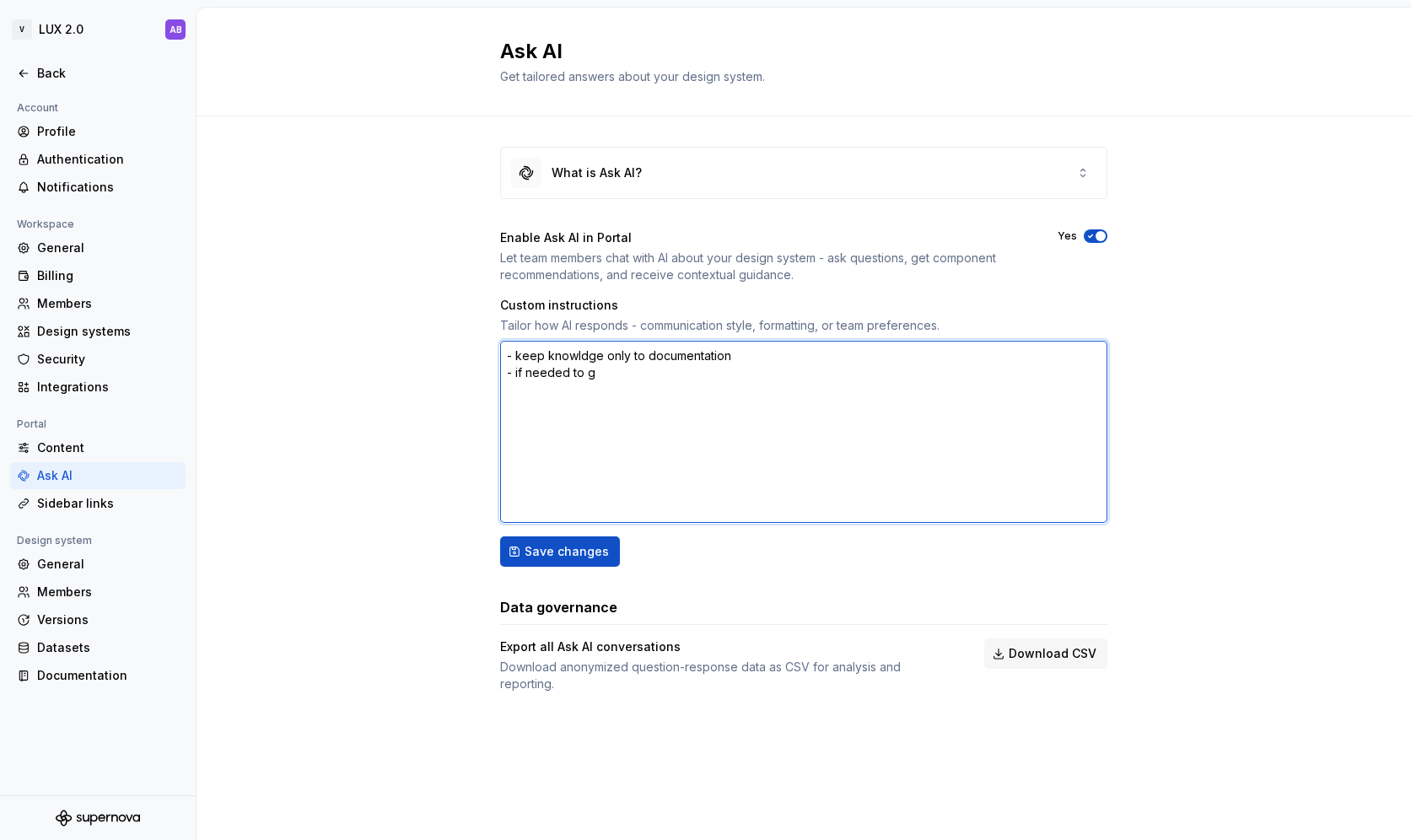
type textarea "- keep knowldge only to documentation - if needed to go"
type textarea "*"
type textarea "- keep knowldge only to documentation - if needed to go"
type textarea "*"
type textarea "- keep knowldge only to documentation - if needed to go t"
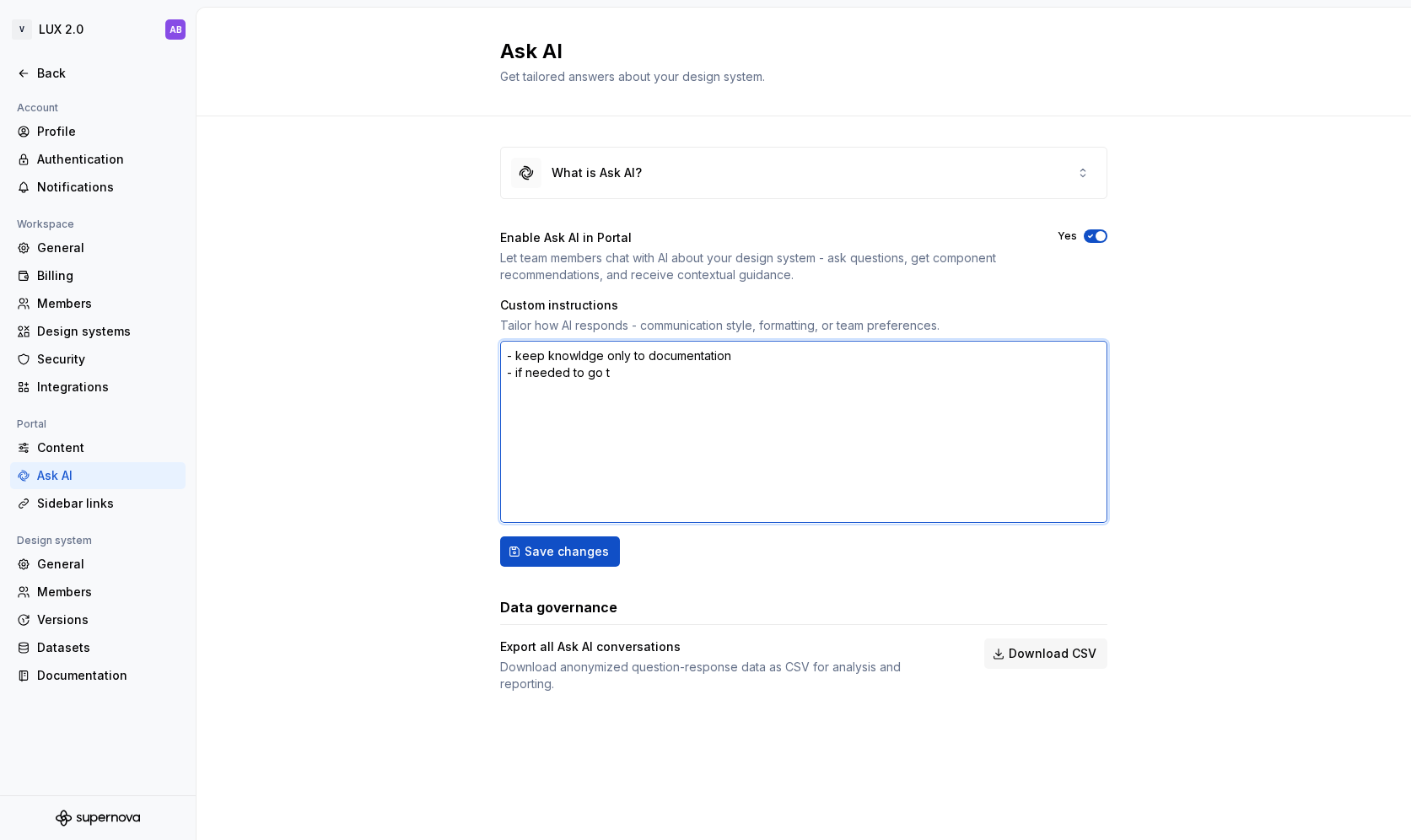
type textarea "*"
type textarea "- keep knowldge only to documentation - if needed to go to"
type textarea "*"
type textarea "- keep knowldge only to documentation - if needed to go to"
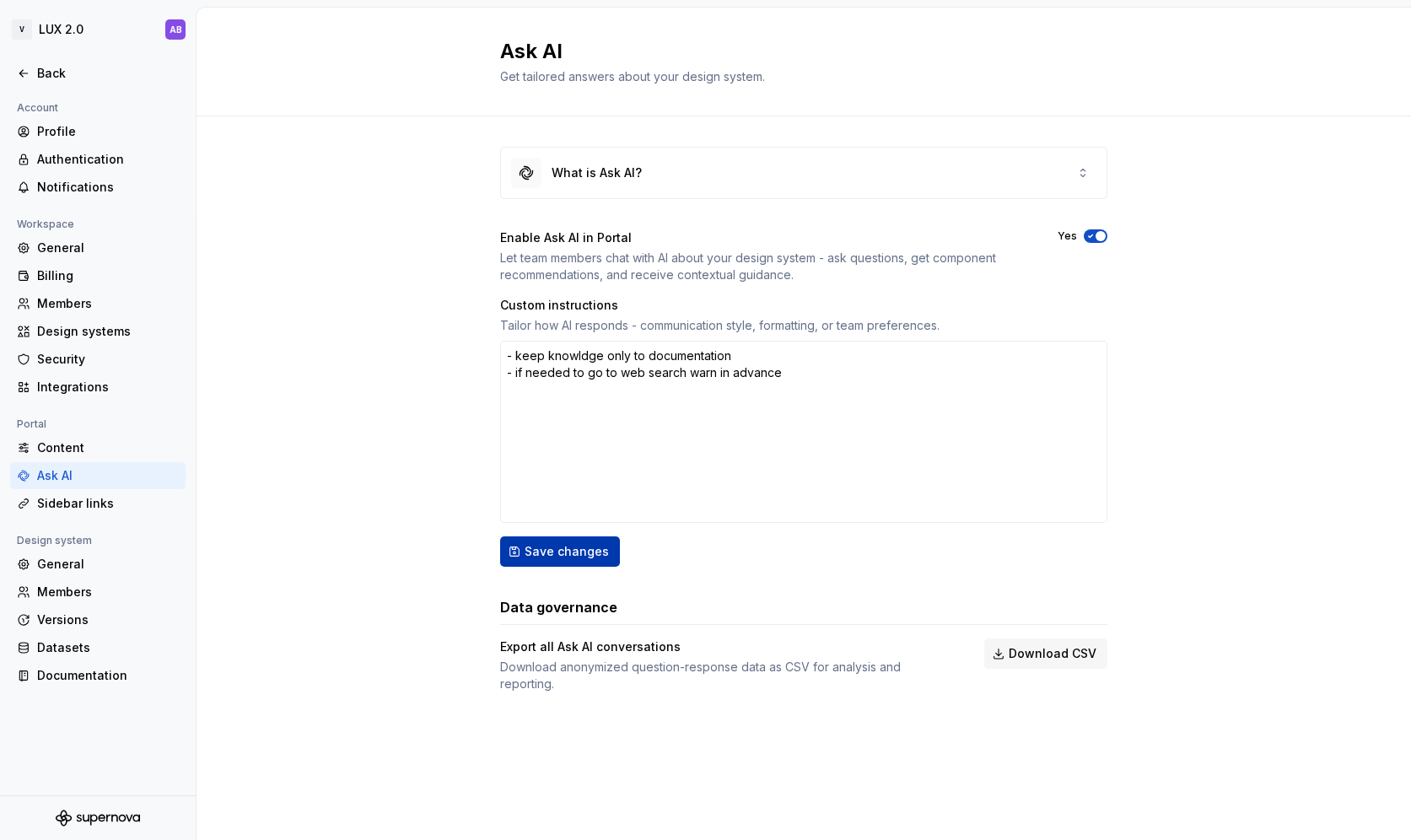
click at [539, 550] on span "Save changes" at bounding box center [566, 552] width 85 height 17
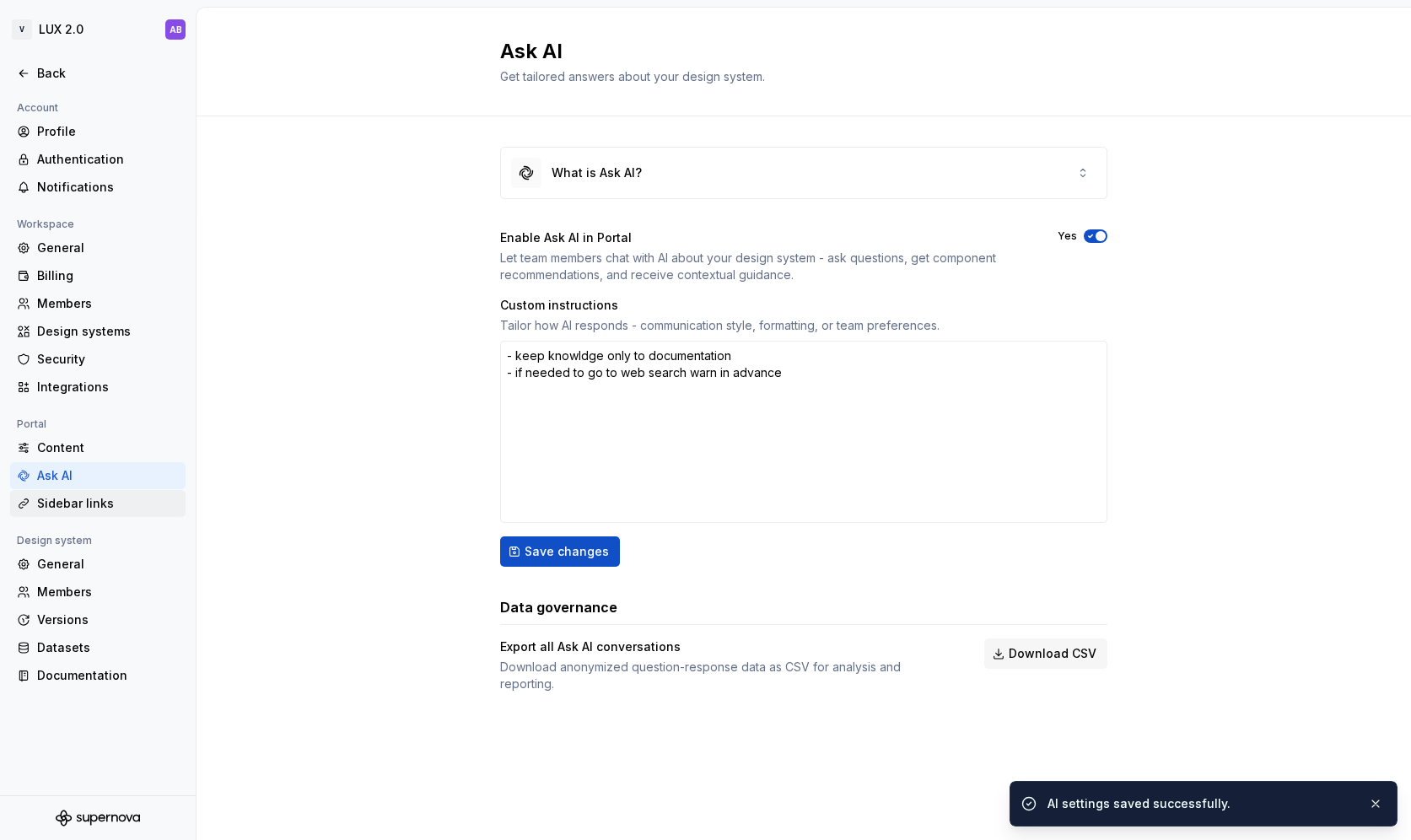
click at [137, 501] on div "Sidebar links" at bounding box center [108, 503] width 142 height 17
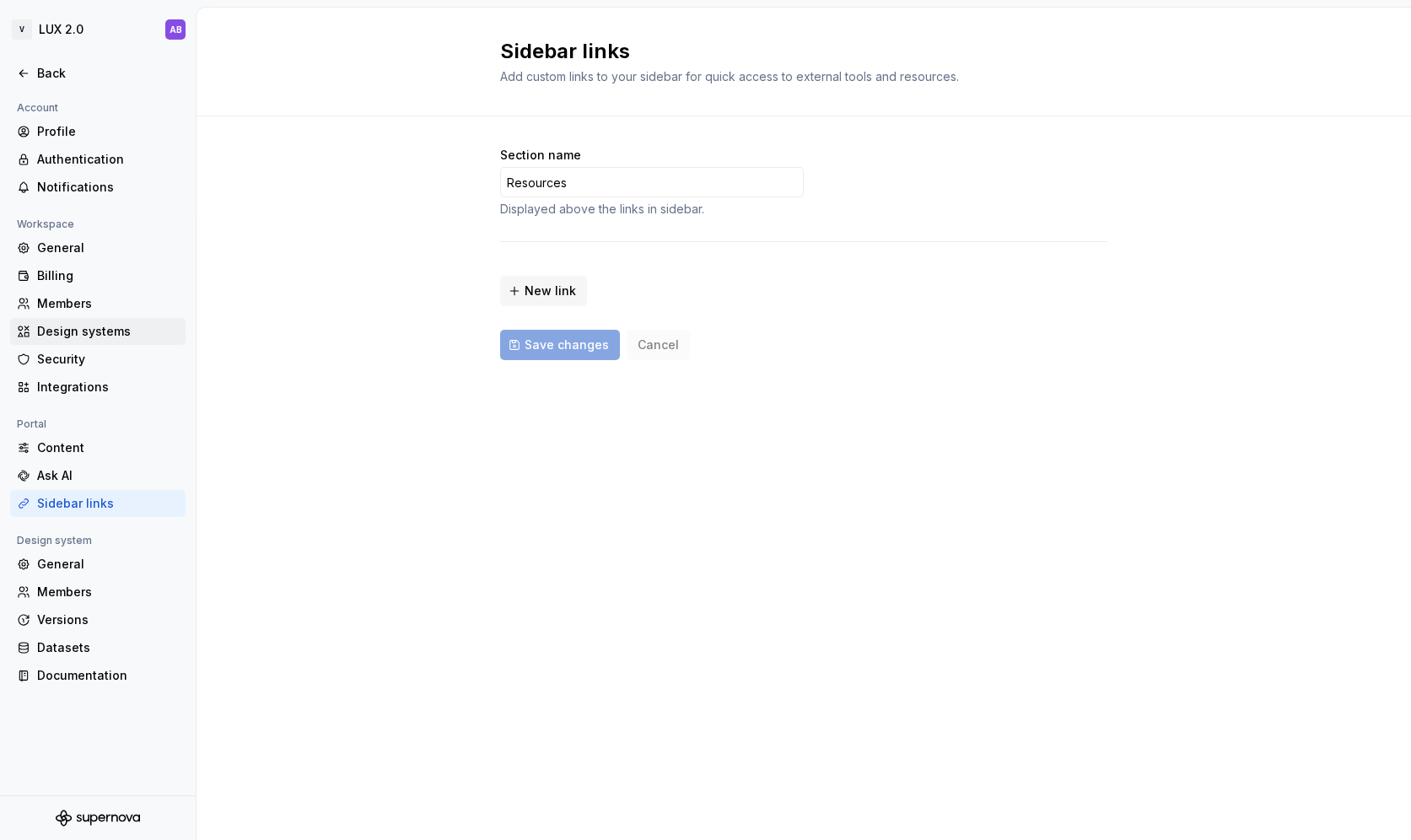
click at [79, 327] on div "Design systems" at bounding box center [108, 331] width 142 height 17
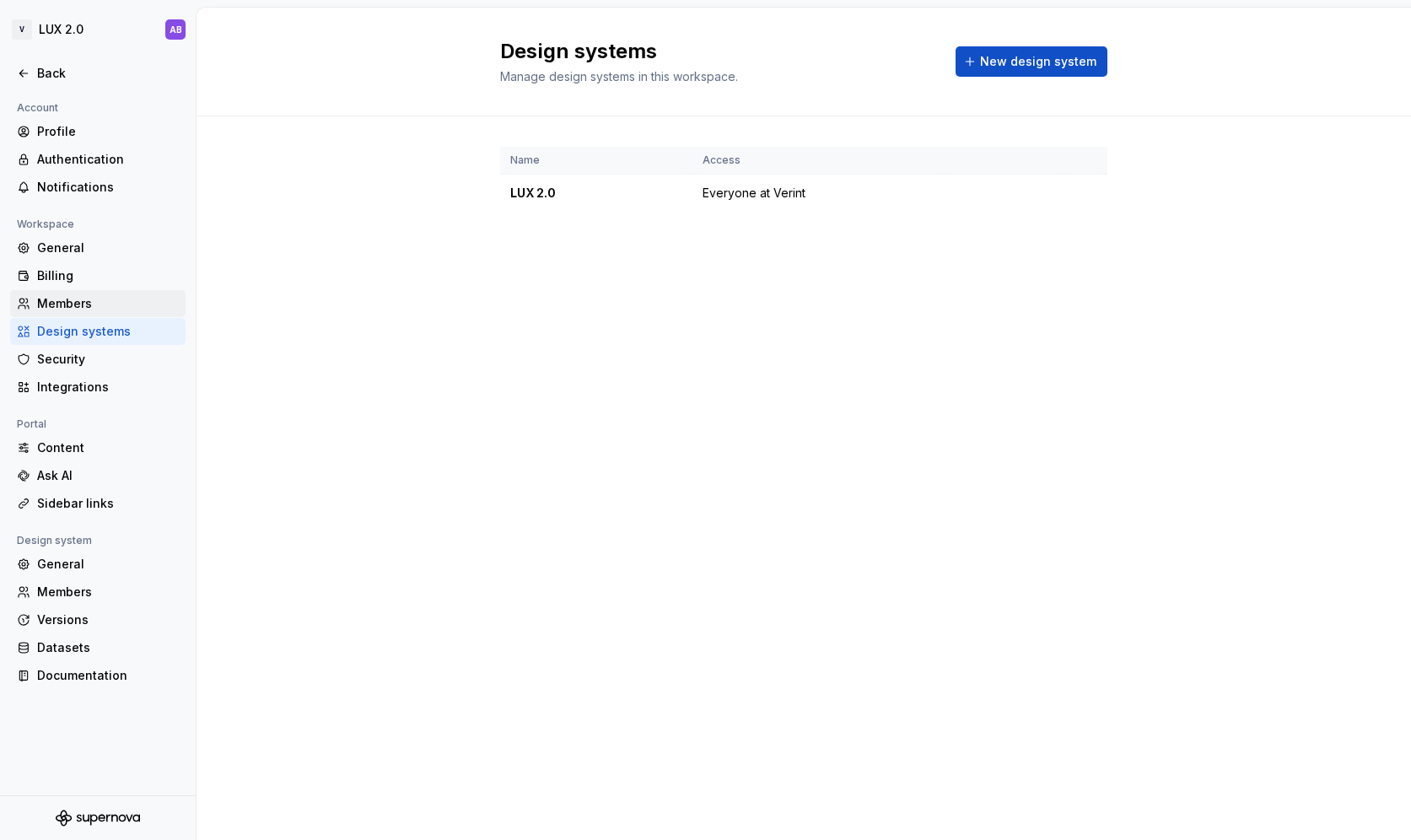
click at [92, 303] on div "Members" at bounding box center [108, 303] width 142 height 17
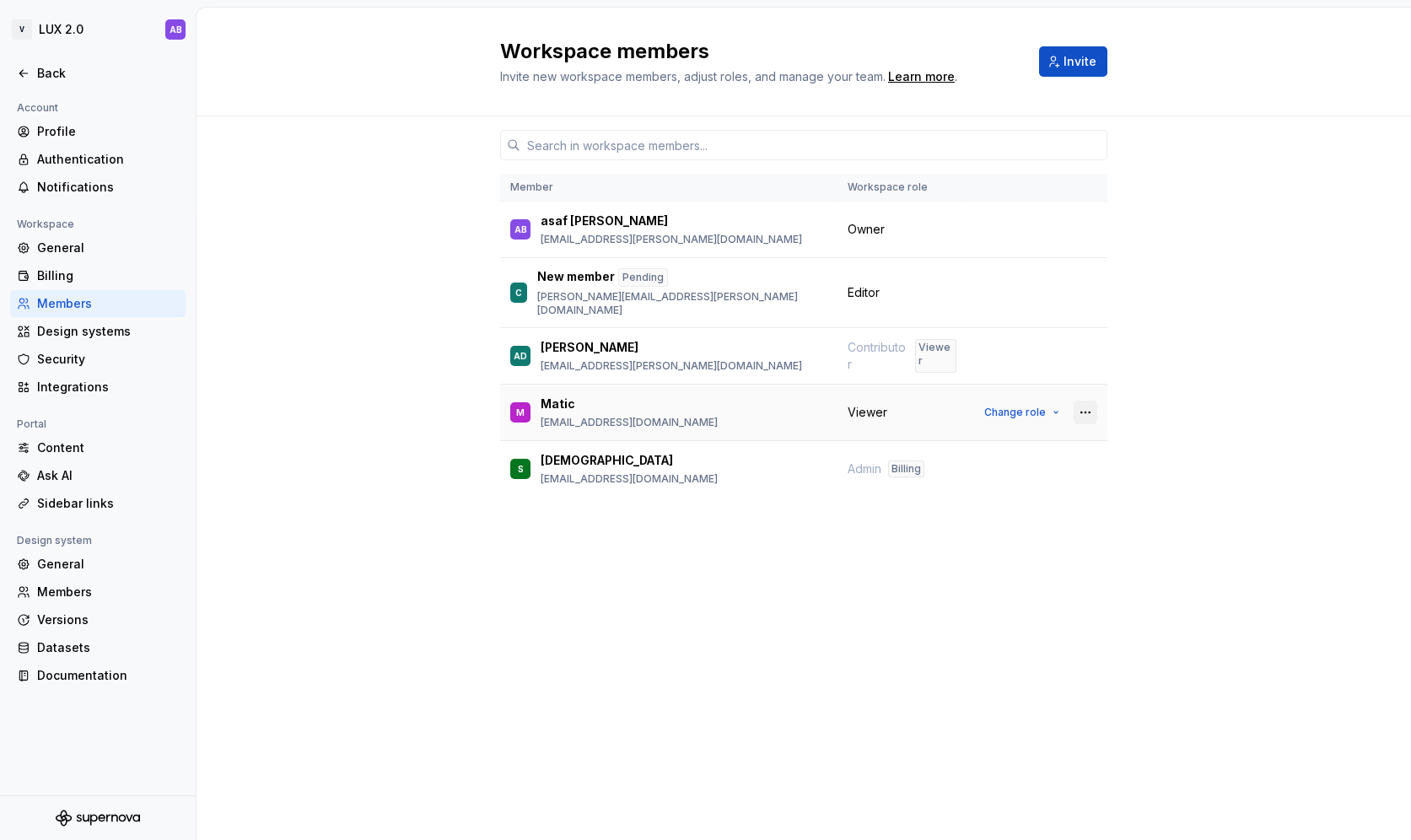
click at [1086, 400] on button "button" at bounding box center [1085, 412] width 24 height 24
click at [1028, 462] on div "Remove from workspace" at bounding box center [981, 466] width 146 height 17
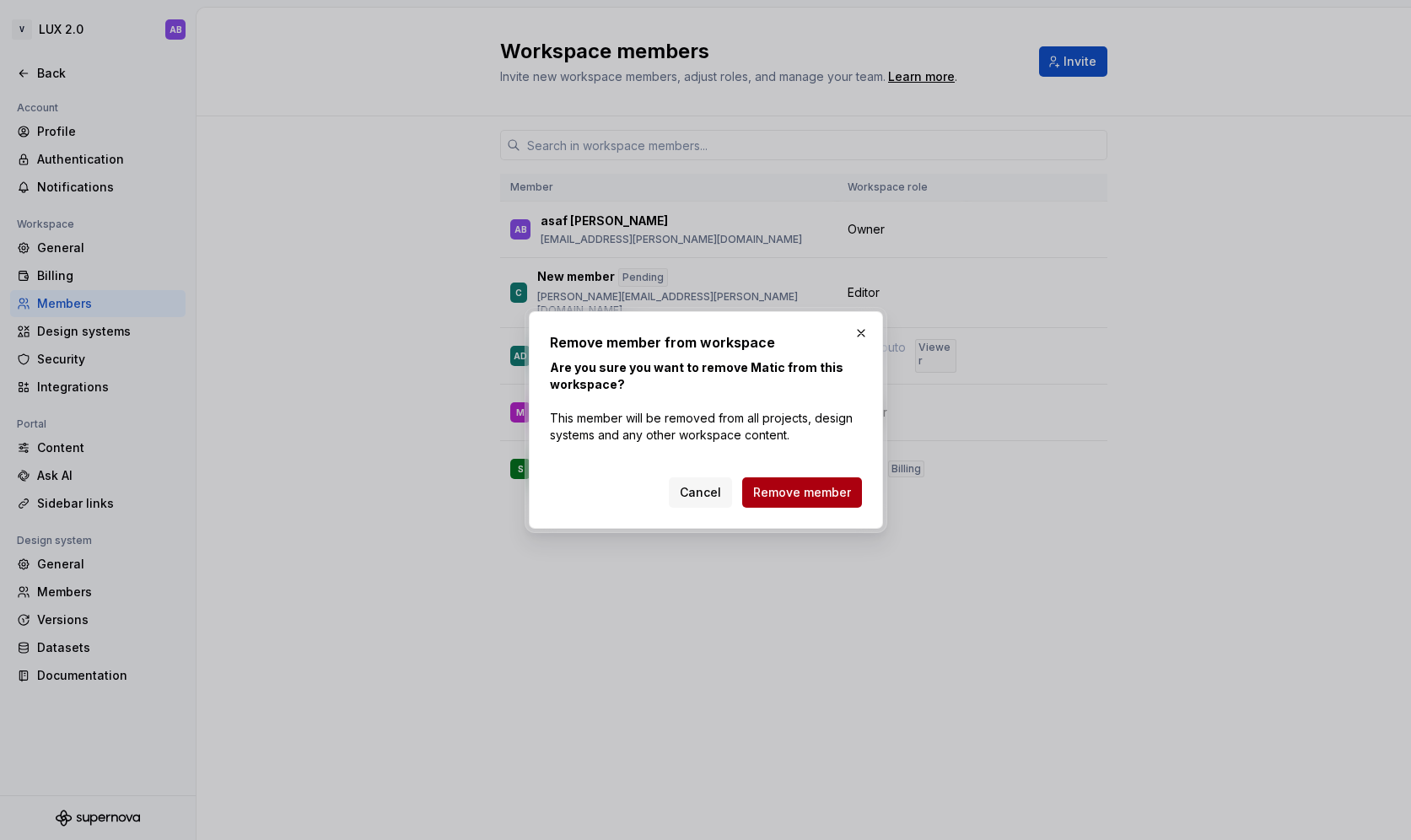
click at [847, 493] on span "Remove member" at bounding box center [801, 493] width 98 height 17
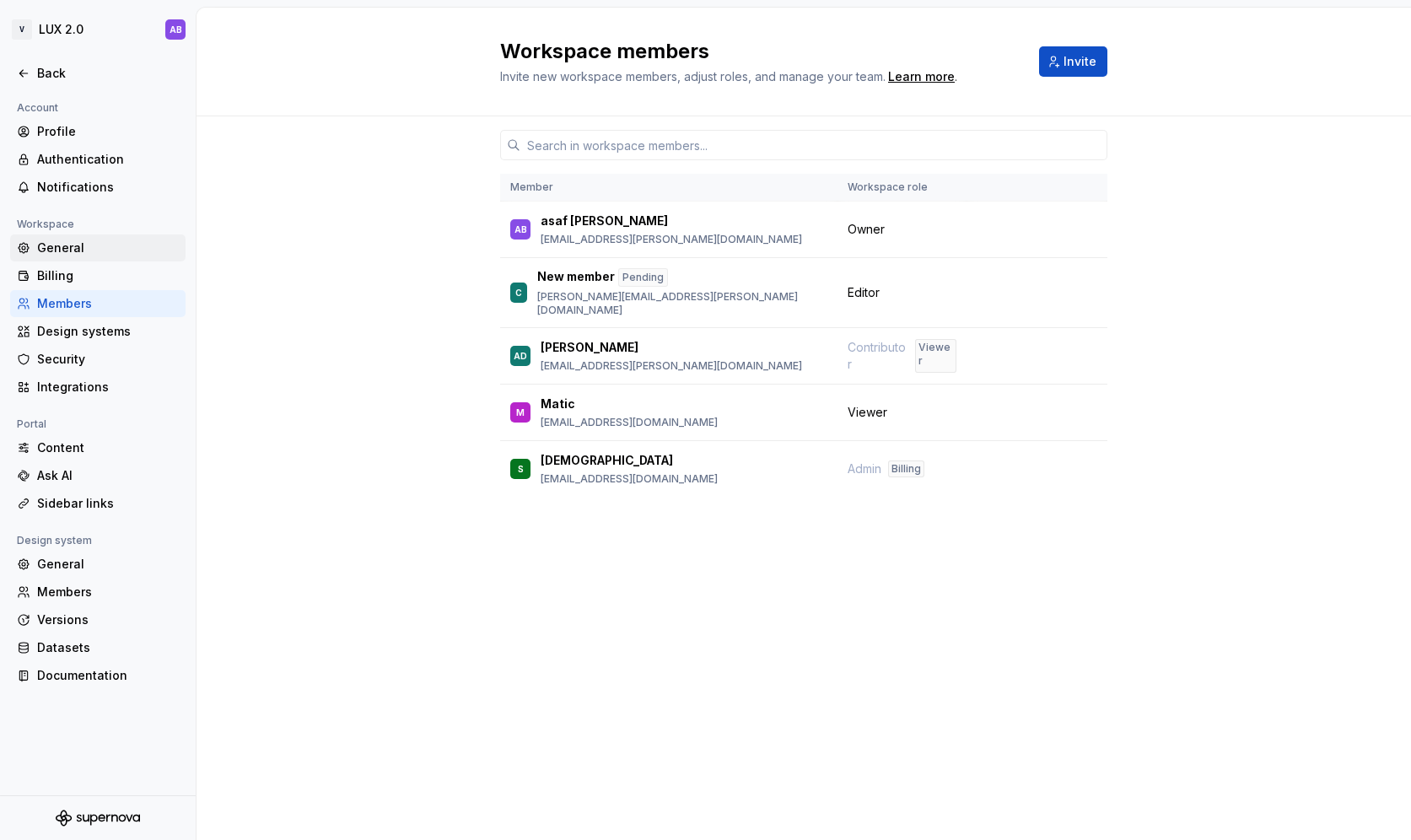
click at [91, 247] on div "General" at bounding box center [108, 248] width 142 height 17
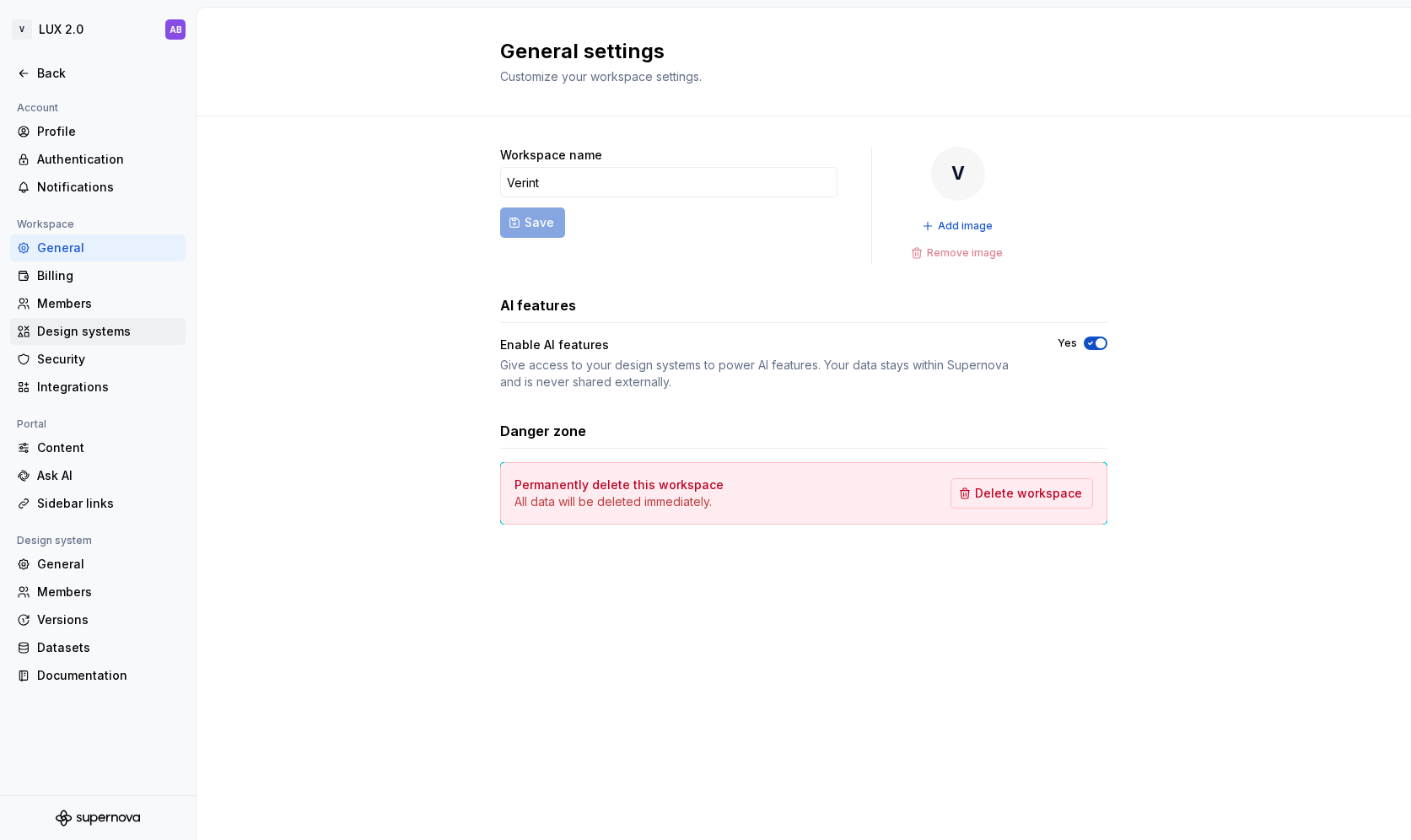
click at [78, 341] on div "Design systems" at bounding box center [98, 331] width 175 height 27
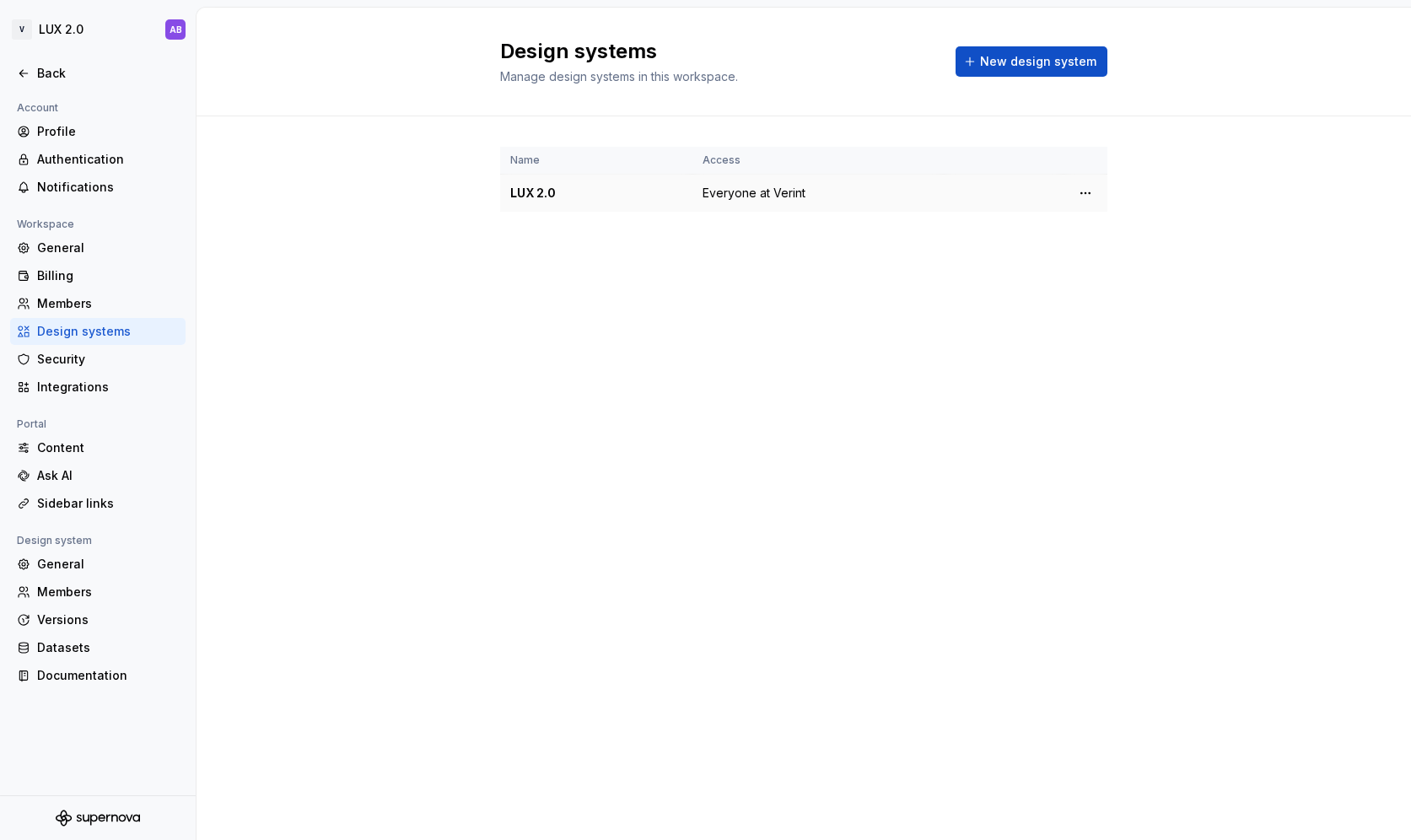
click at [543, 191] on div "LUX 2.0" at bounding box center [596, 193] width 172 height 17
click at [1086, 193] on html "V LUX 2.0 AB Back Account Profile Authentication Notifications Workspace Genera…" at bounding box center [705, 420] width 1411 height 840
click at [1120, 254] on div "Design system settings" at bounding box center [1185, 253] width 160 height 17
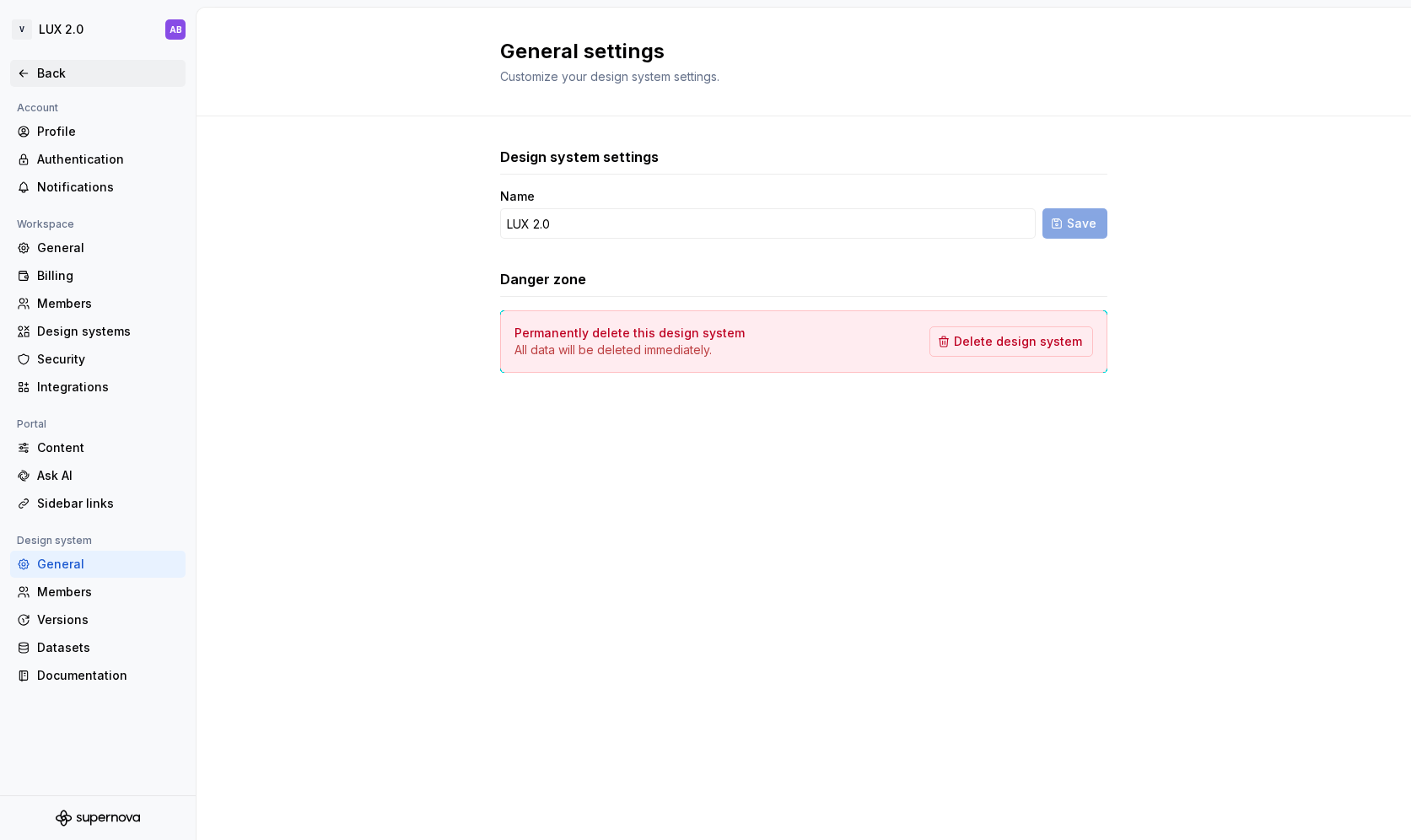
click at [24, 70] on icon at bounding box center [24, 73] width 13 height 13
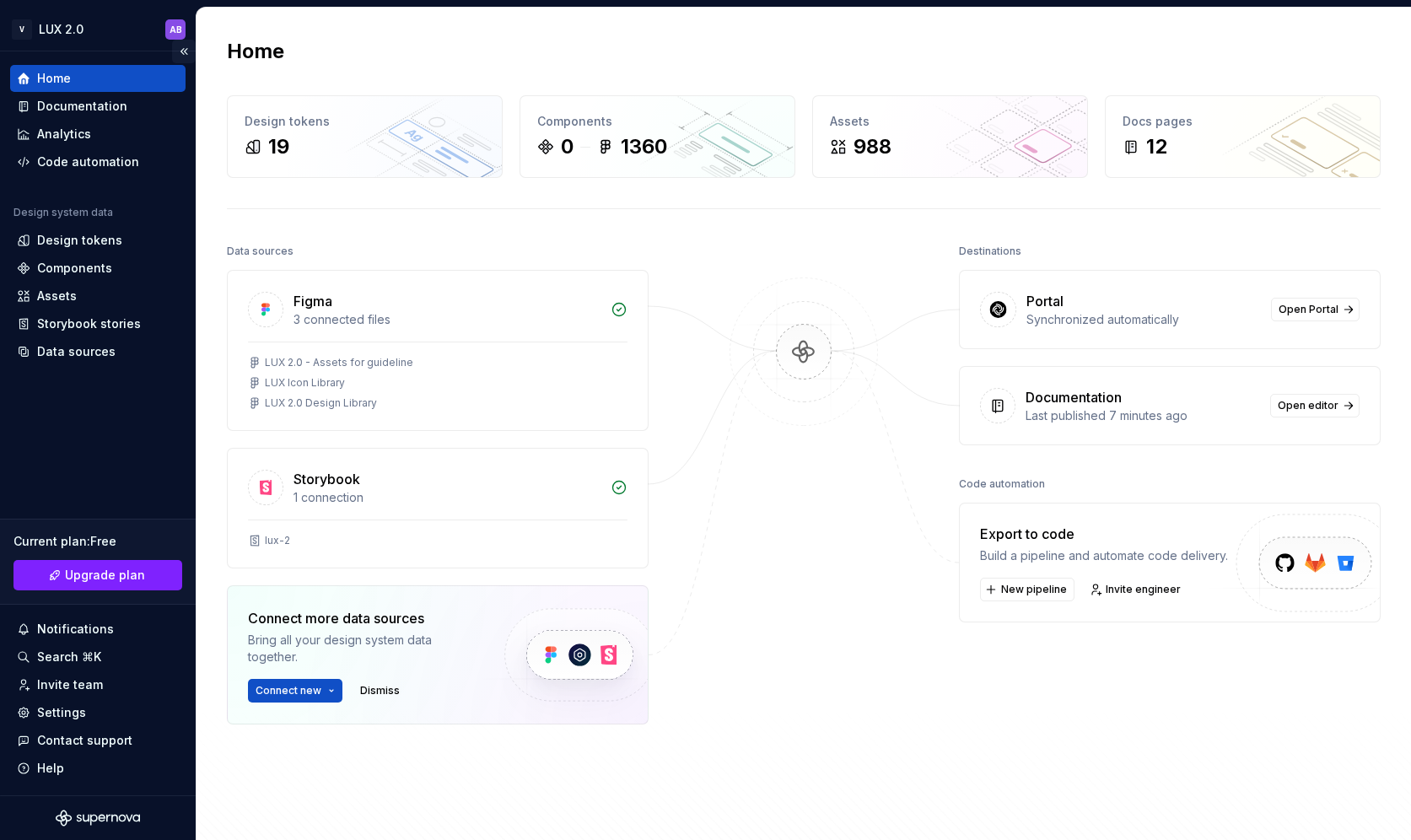
click at [179, 49] on button "Collapse sidebar" at bounding box center [184, 51] width 24 height 24
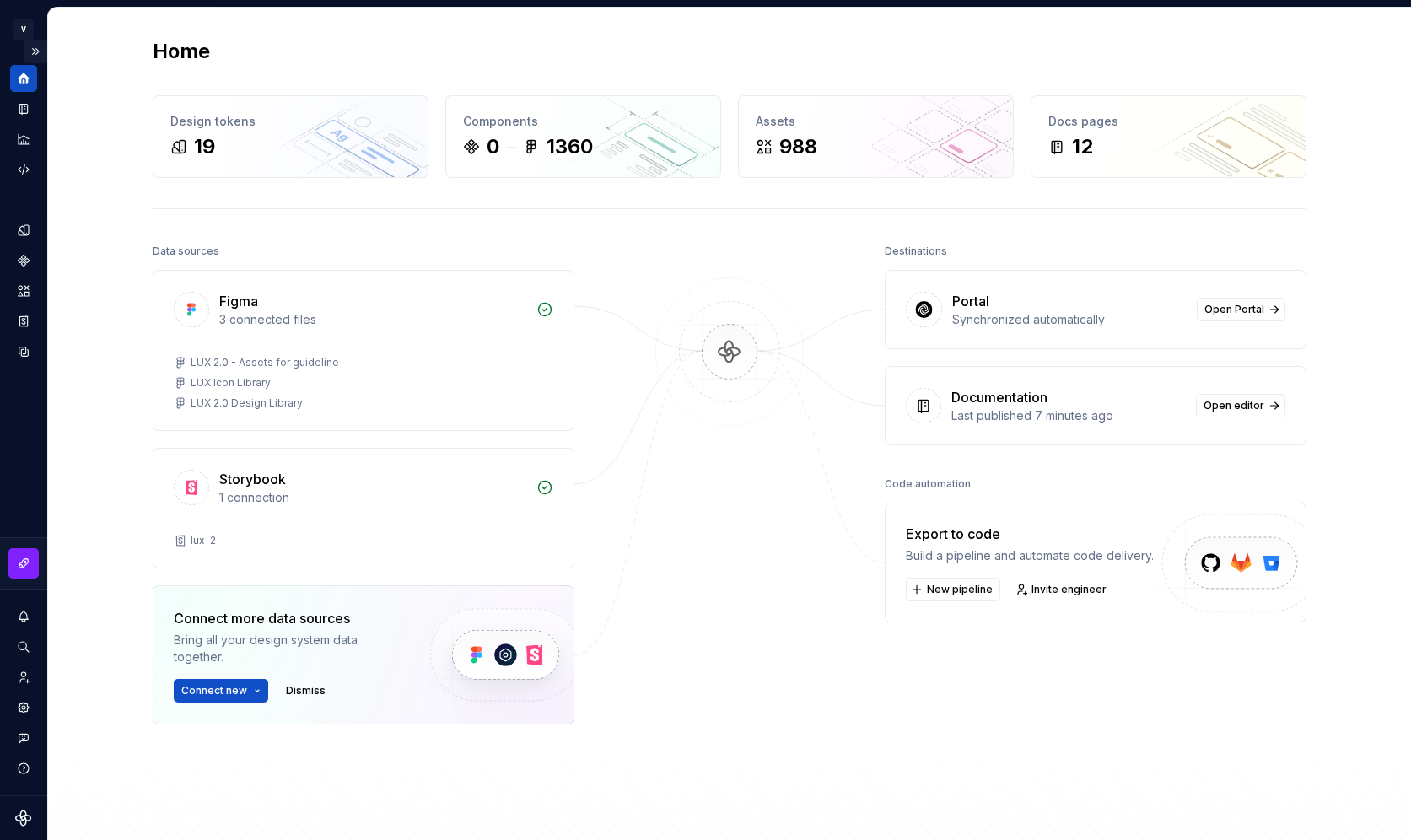
click at [38, 47] on button "Expand sidebar" at bounding box center [35, 51] width 24 height 24
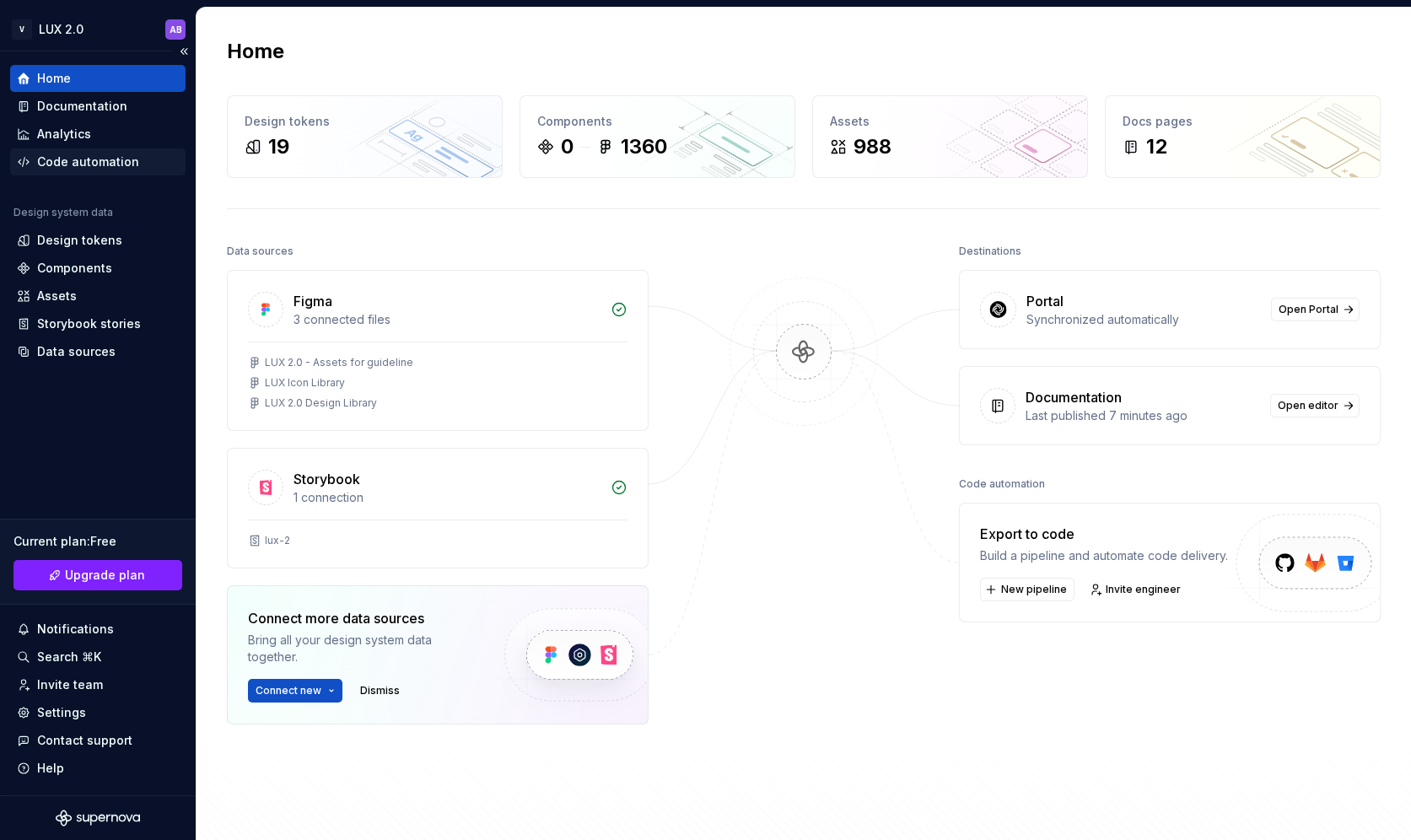
click at [74, 158] on div "Code automation" at bounding box center [88, 162] width 102 height 17
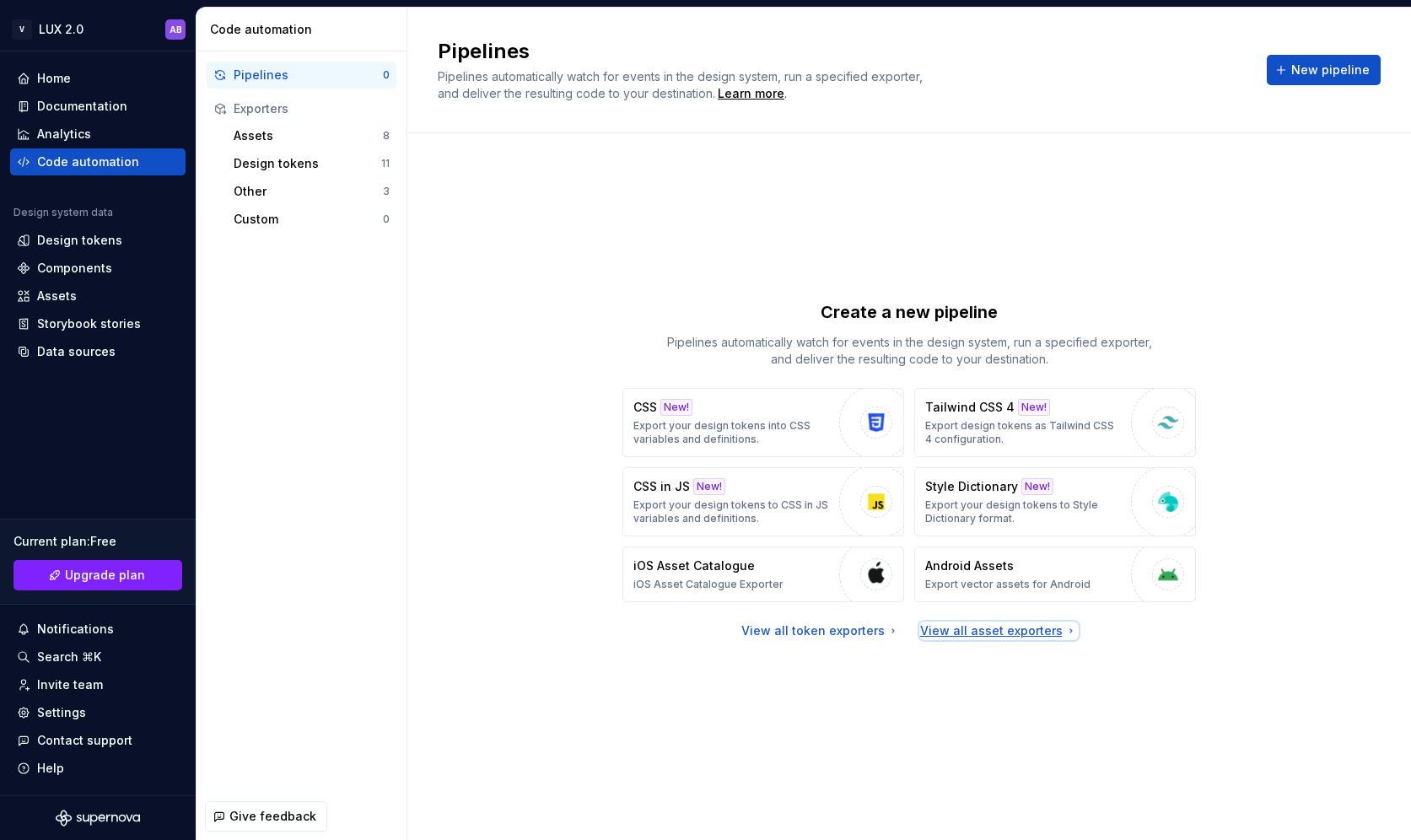
click at [959, 634] on div "View all asset exporters" at bounding box center [999, 631] width 158 height 17
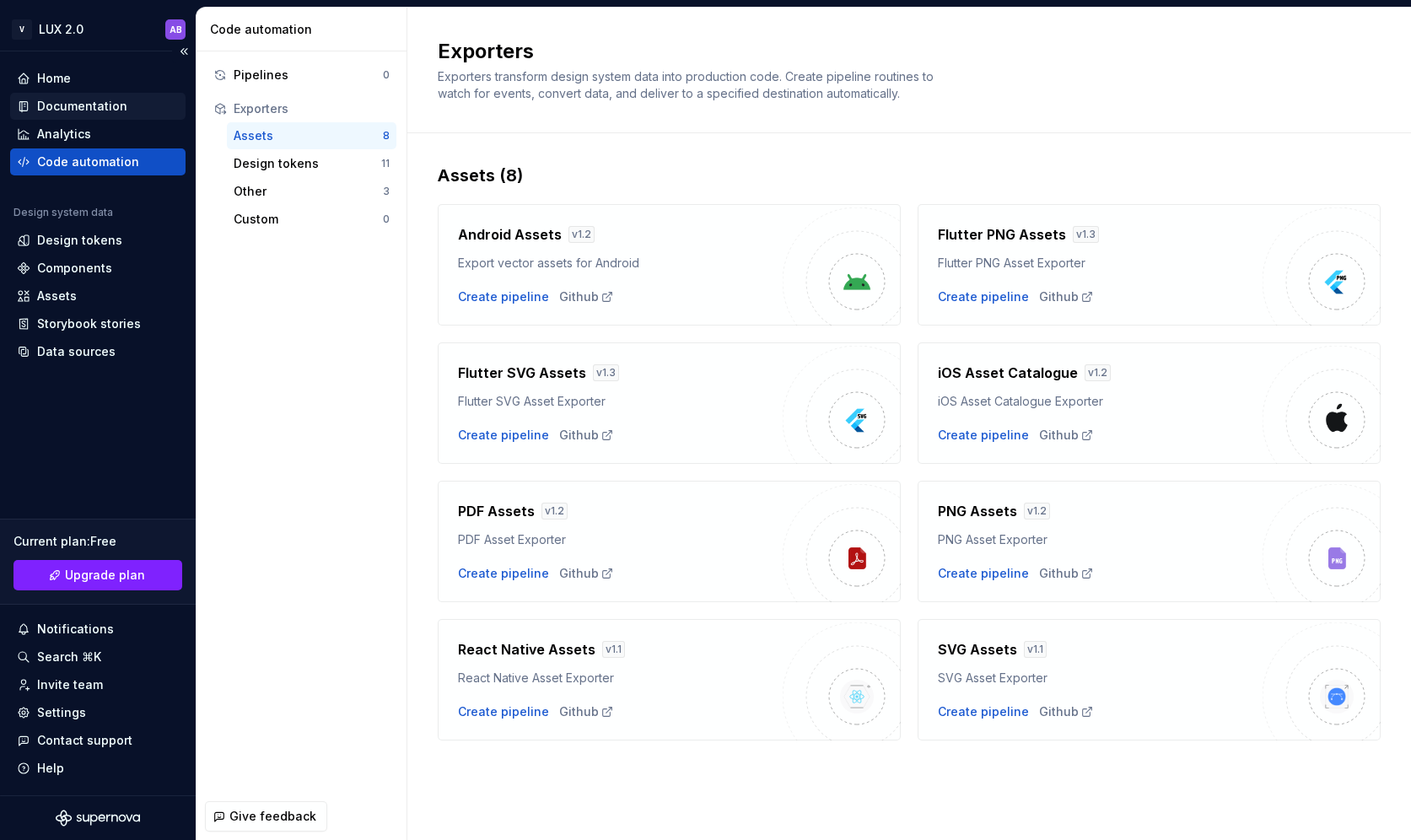
click at [76, 111] on div "Documentation" at bounding box center [82, 107] width 90 height 17
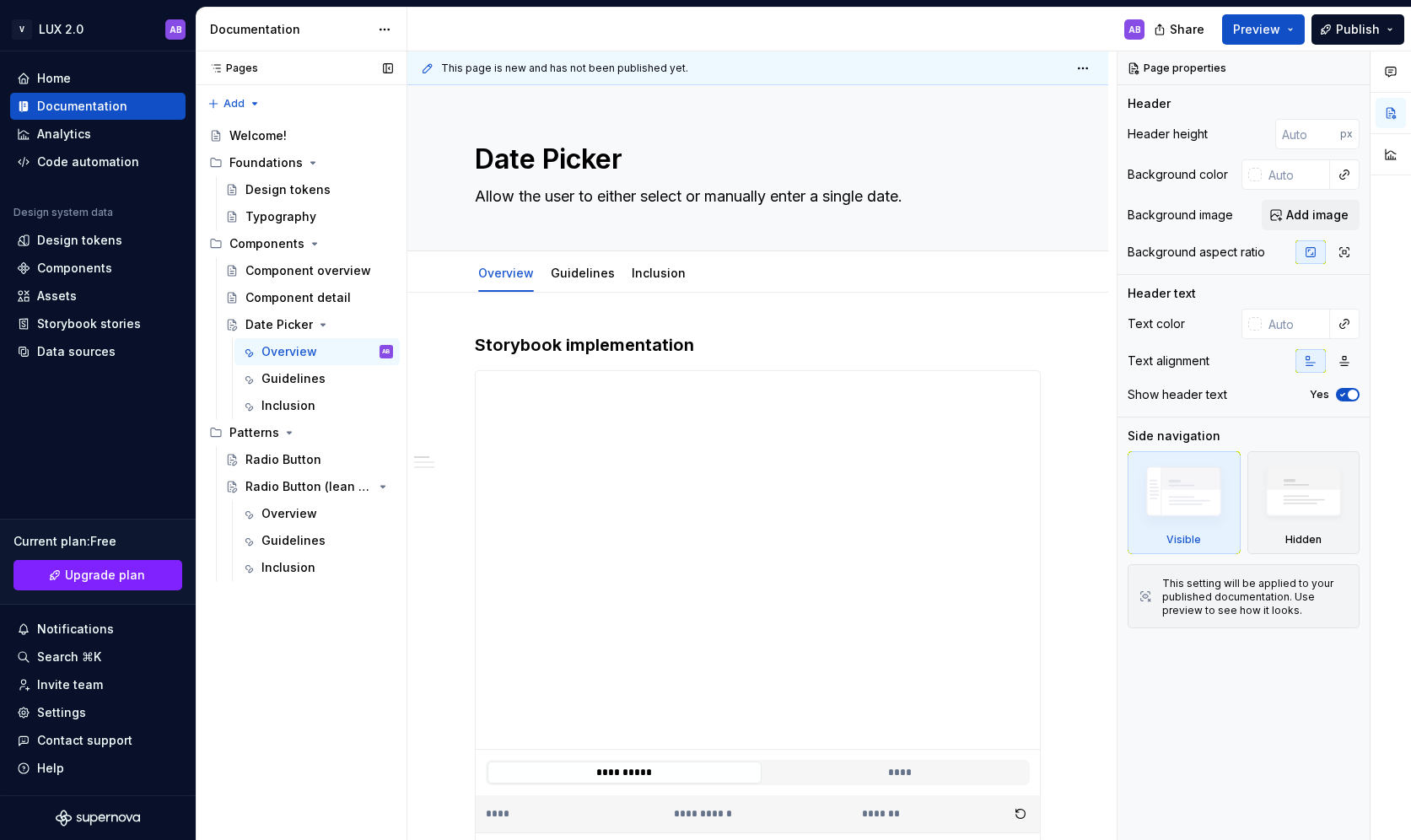
click at [299, 601] on div "Pages Pages Add Accessibility guide for tree Page tree. Navigate the tree with …" at bounding box center [302, 445] width 211 height 789
click at [384, 428] on button "Page tree" at bounding box center [381, 432] width 24 height 24
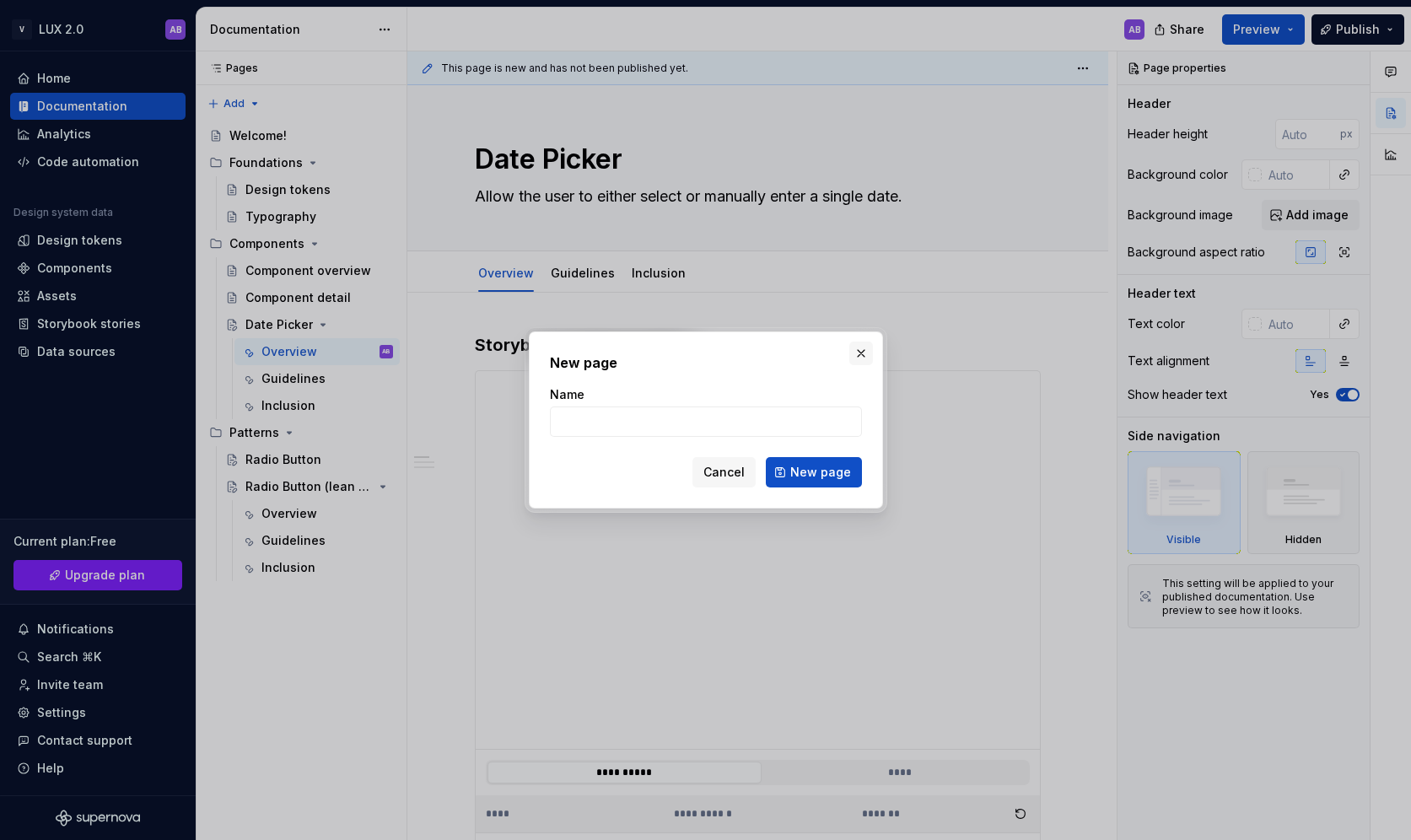
click at [859, 351] on button "button" at bounding box center [860, 353] width 24 height 24
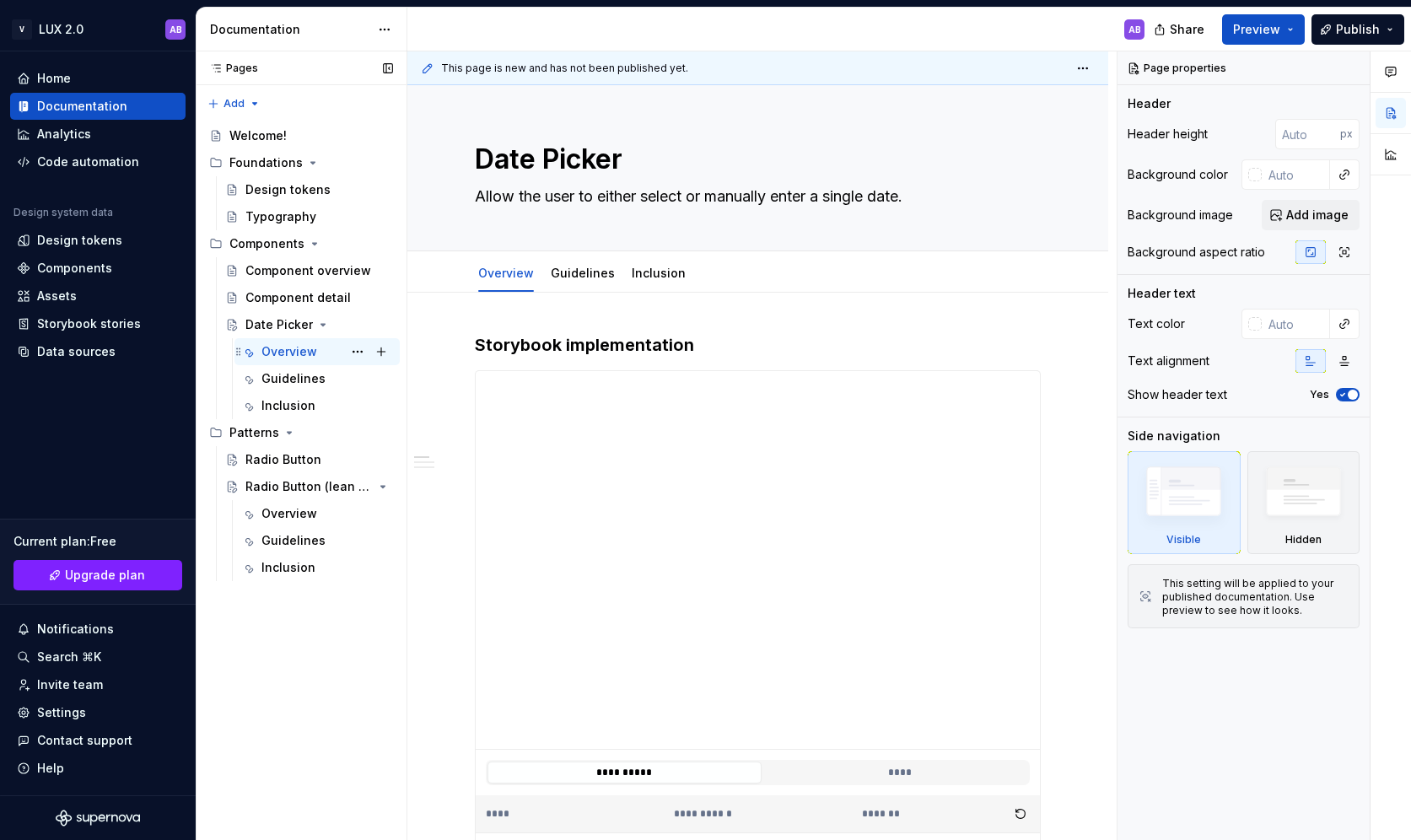
click at [287, 343] on div "Overview" at bounding box center [289, 352] width 55 height 17
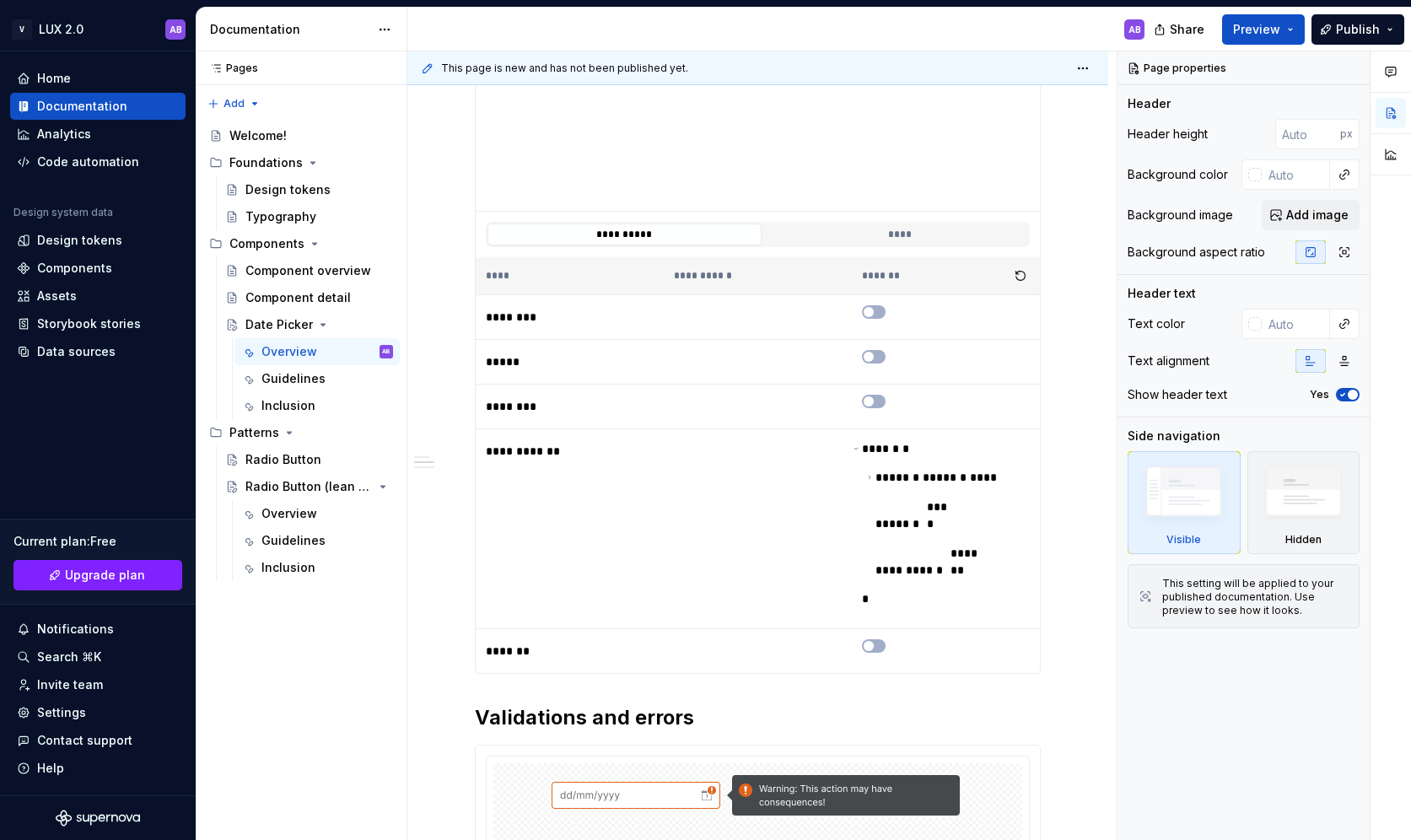
scroll to position [684, 0]
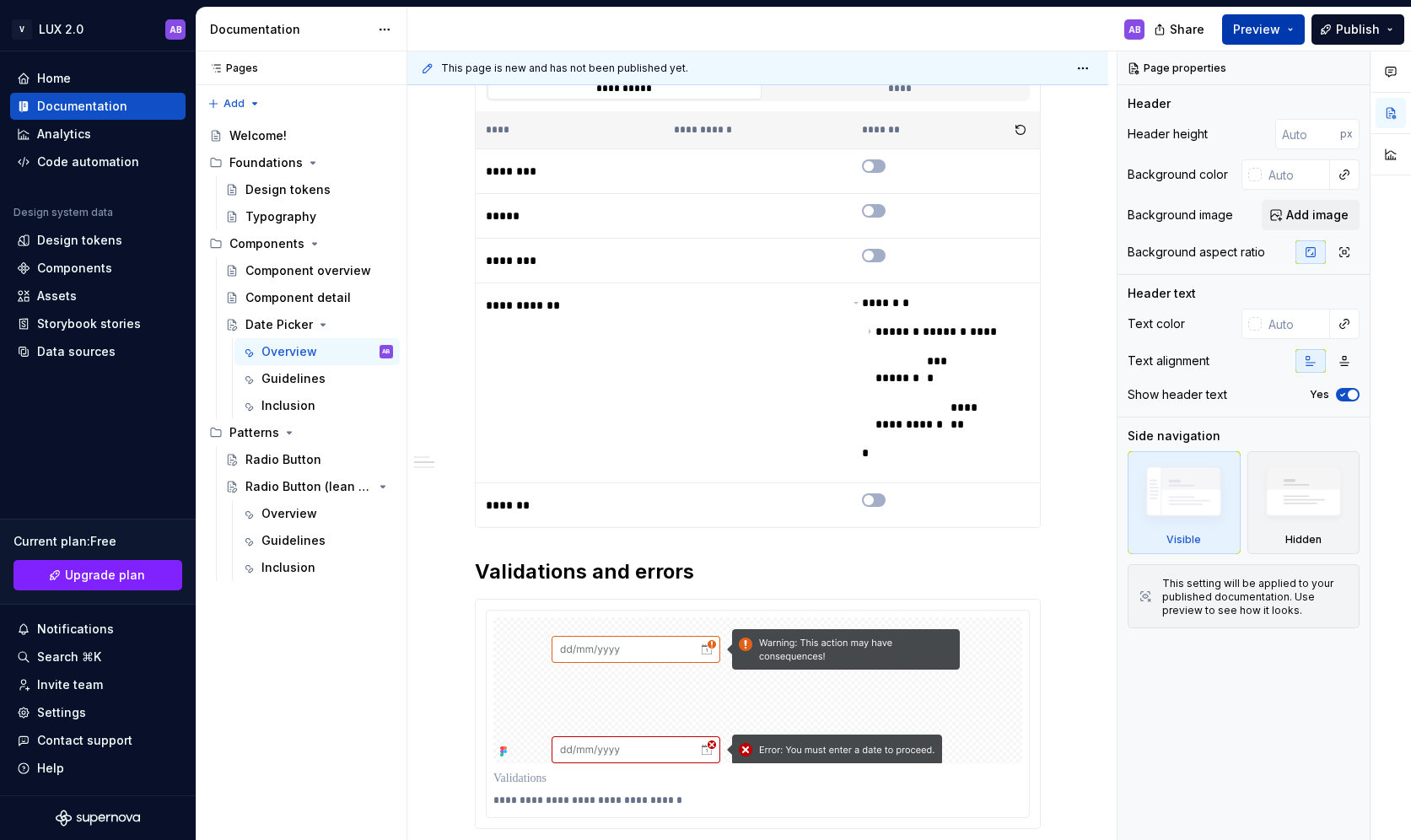
click at [1291, 30] on button "Preview" at bounding box center [1263, 29] width 83 height 30
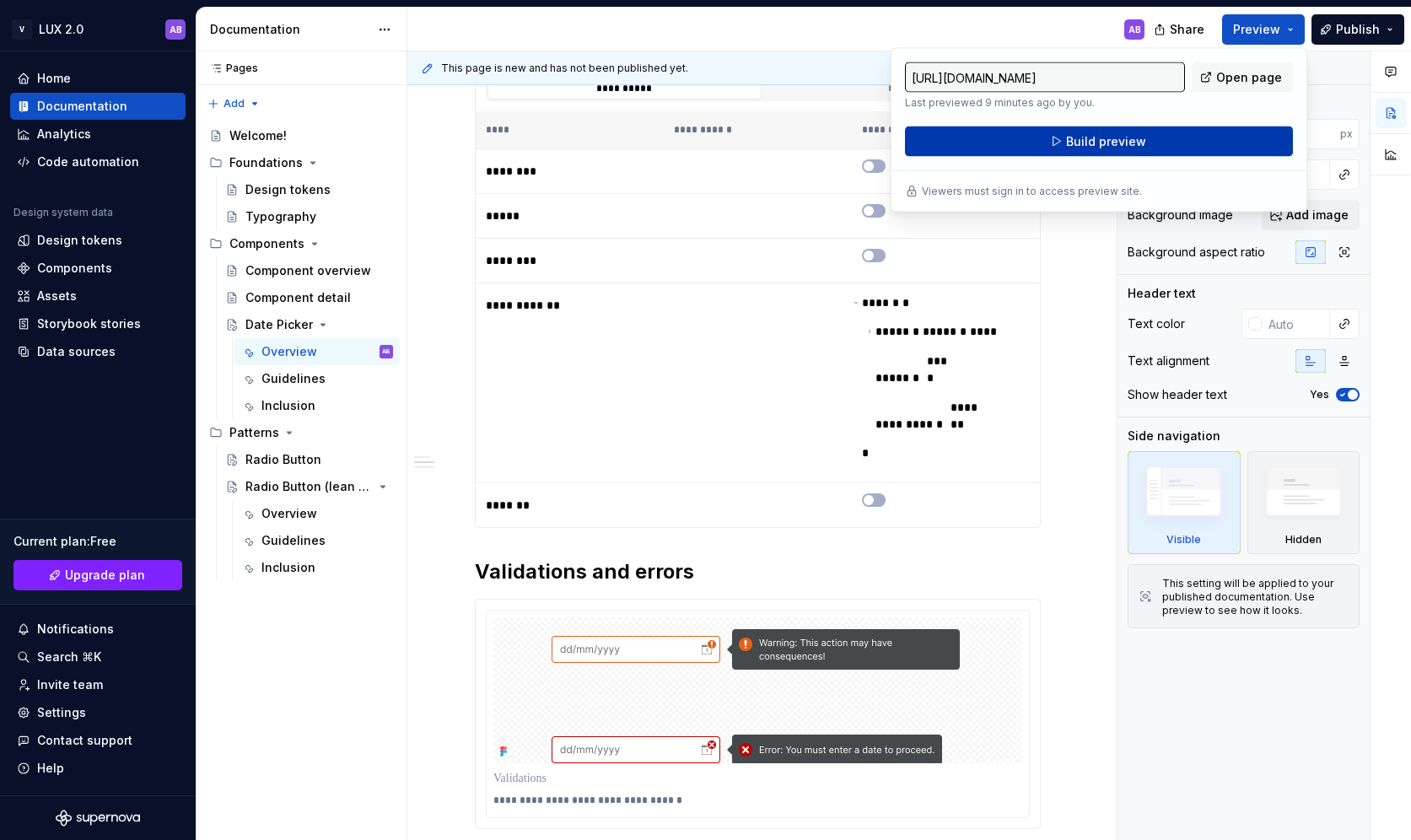
click at [1139, 143] on span "Build preview" at bounding box center [1106, 142] width 80 height 17
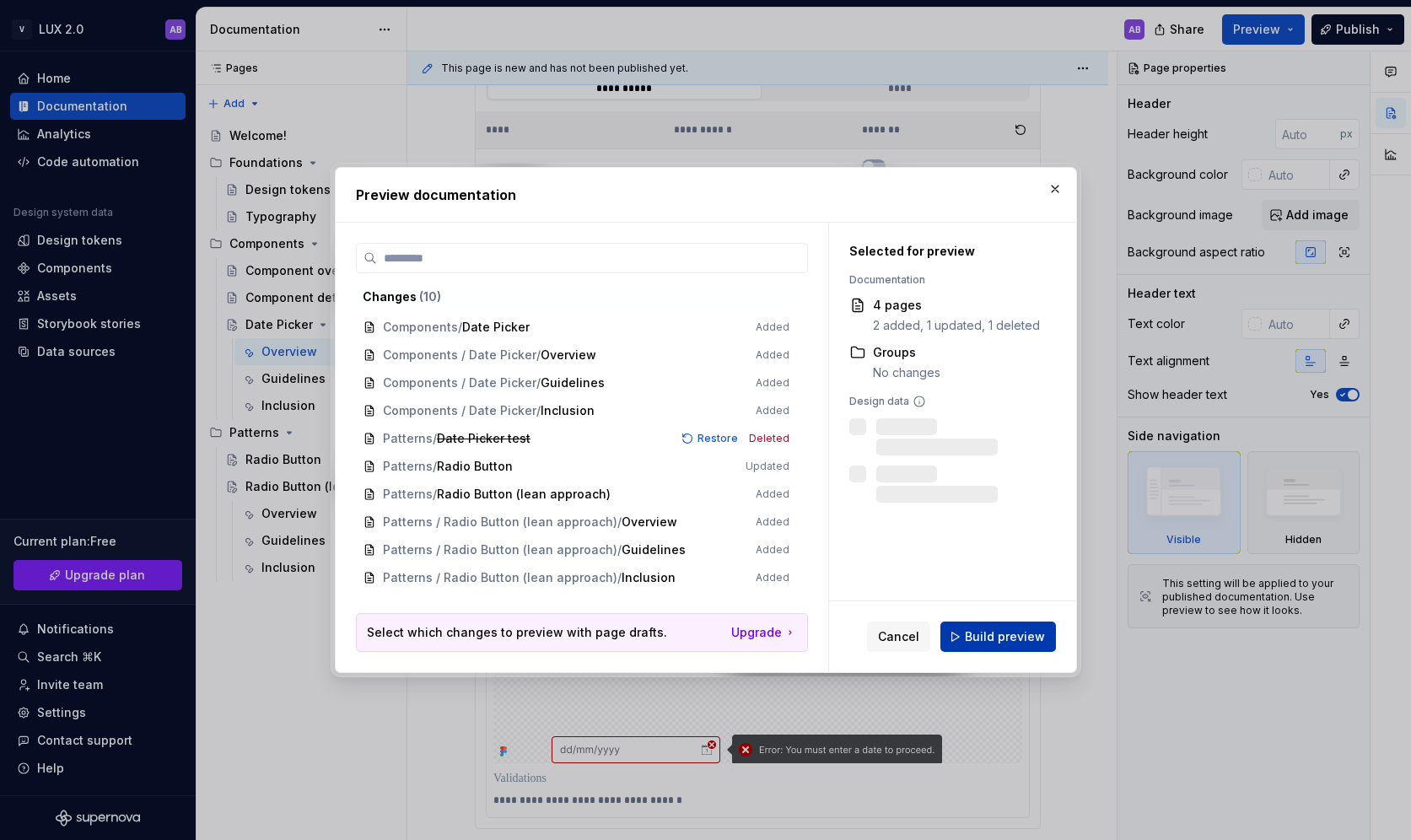
click at [982, 626] on button "Build preview" at bounding box center [997, 636] width 115 height 30
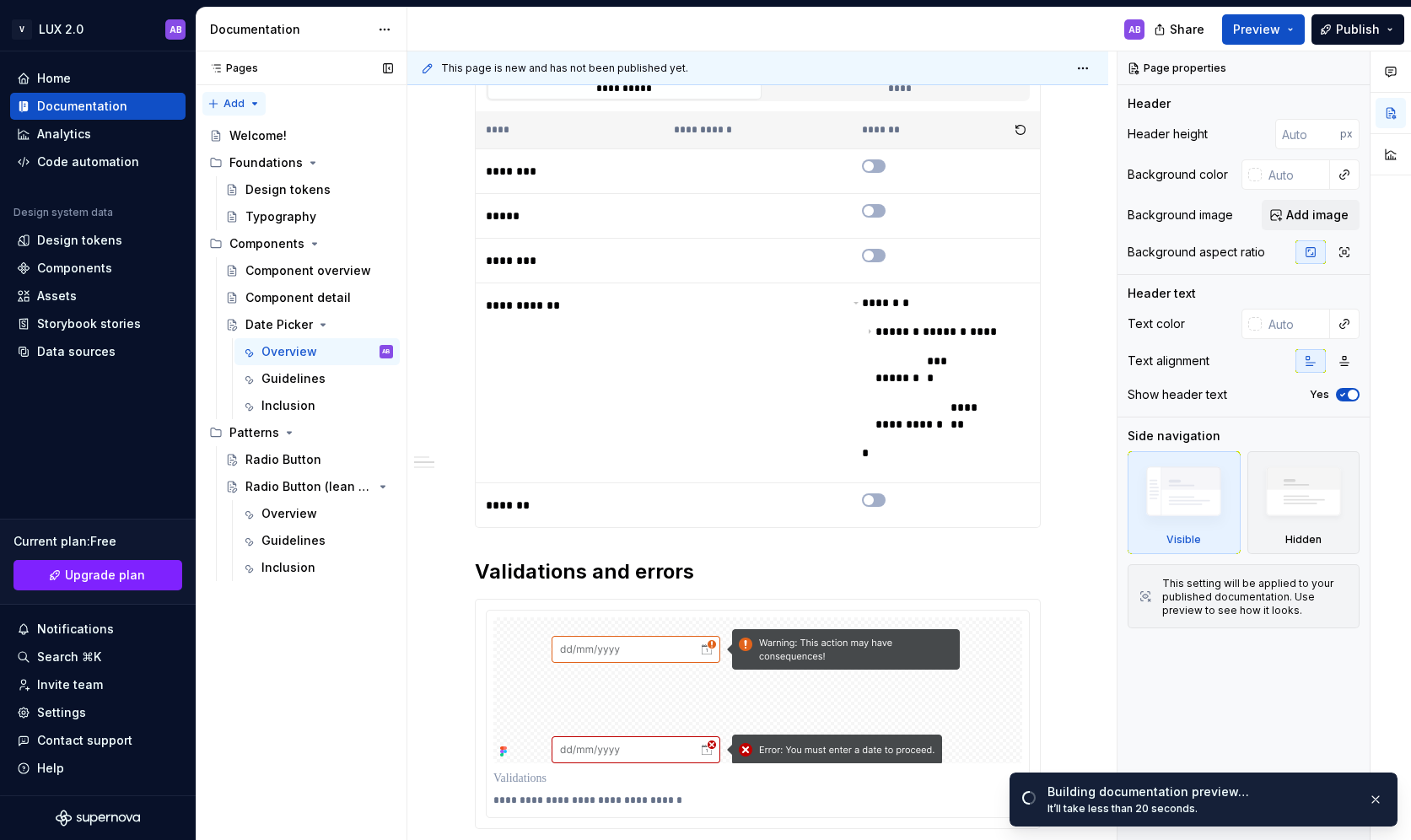
click at [233, 100] on div "Pages Pages Add Accessibility guide for tree Page tree. Navigate the tree with …" at bounding box center [302, 445] width 211 height 789
click at [245, 160] on div "New group" at bounding box center [287, 164] width 109 height 17
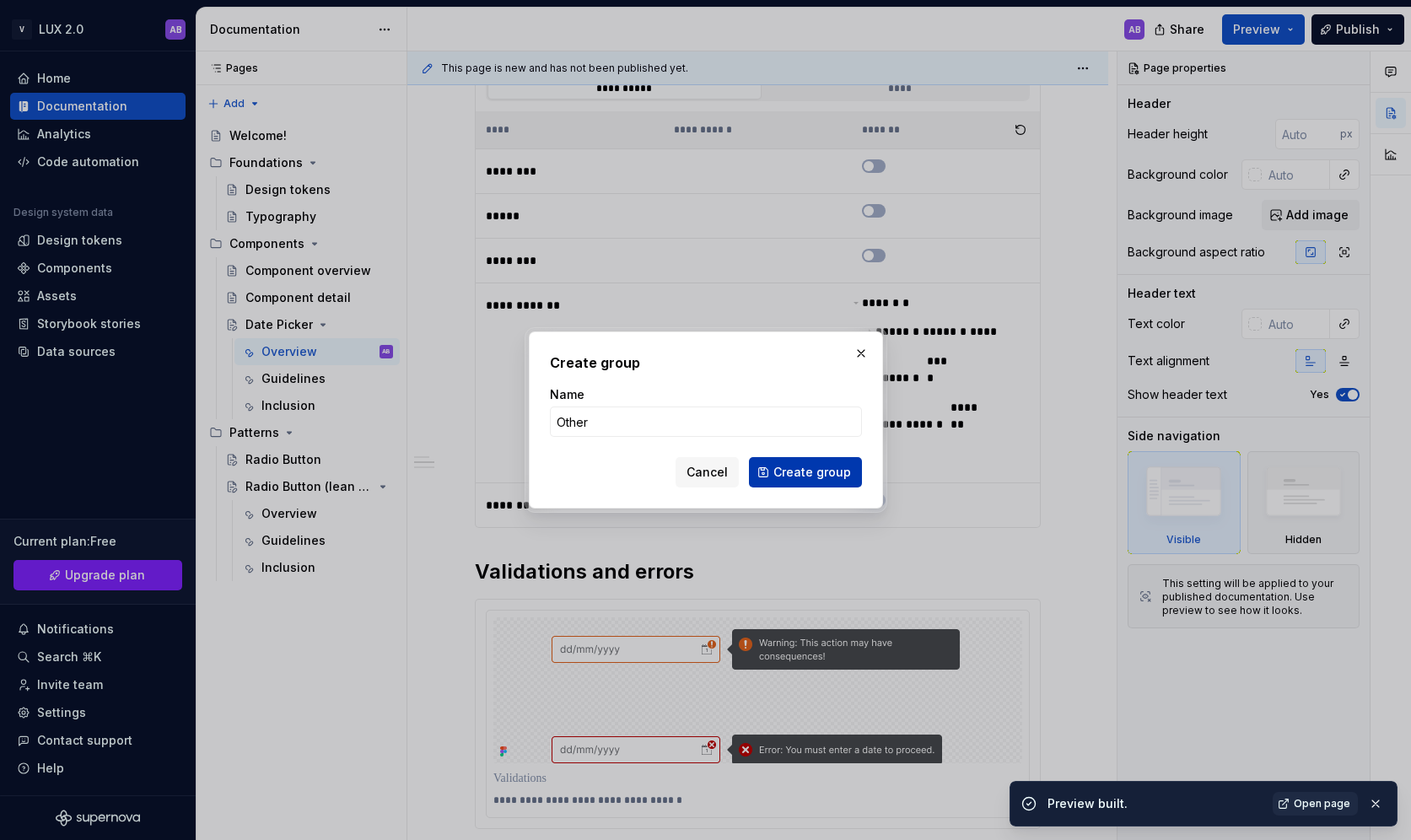
click at [785, 473] on span "Create group" at bounding box center [813, 472] width 78 height 17
